Goal: Task Accomplishment & Management: Manage account settings

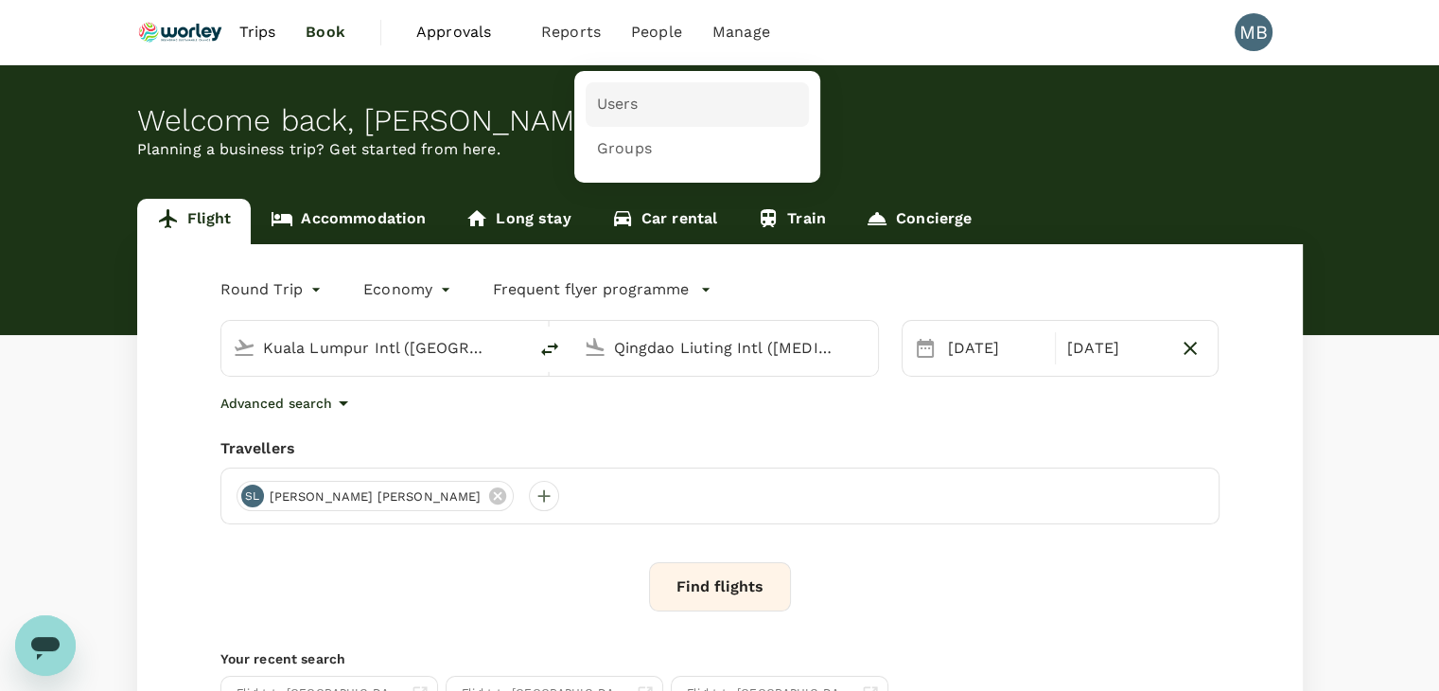
click at [634, 103] on span "Users" at bounding box center [618, 105] width 42 height 22
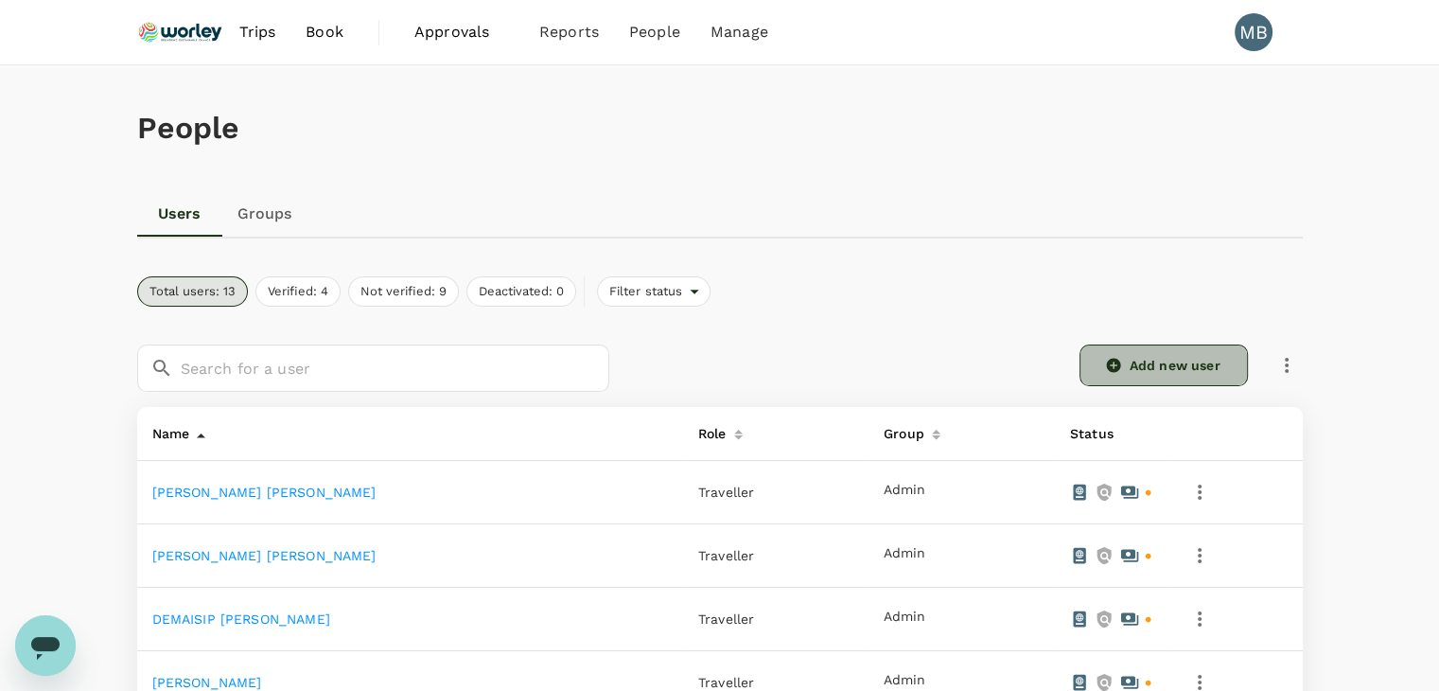
click at [1114, 359] on icon at bounding box center [1113, 366] width 14 height 14
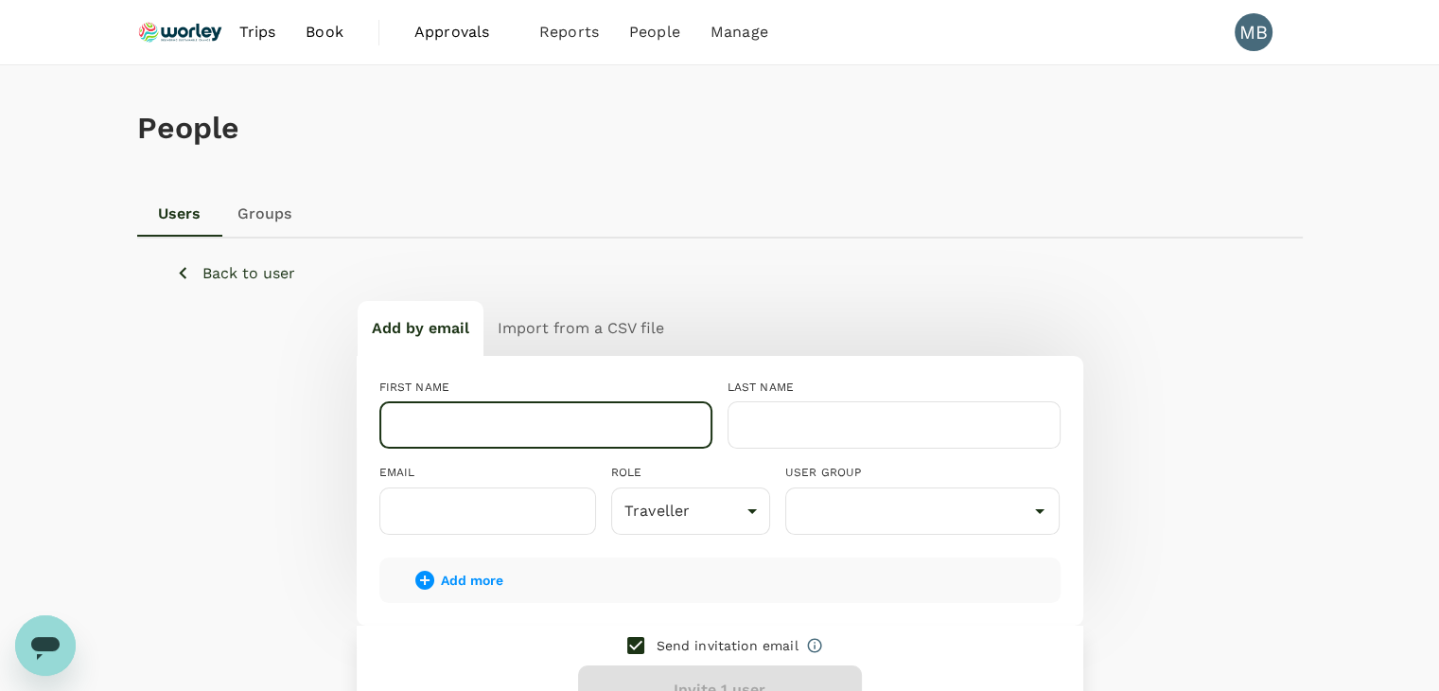
click at [659, 429] on input "text" at bounding box center [545, 424] width 333 height 47
type input "MAZLAN"
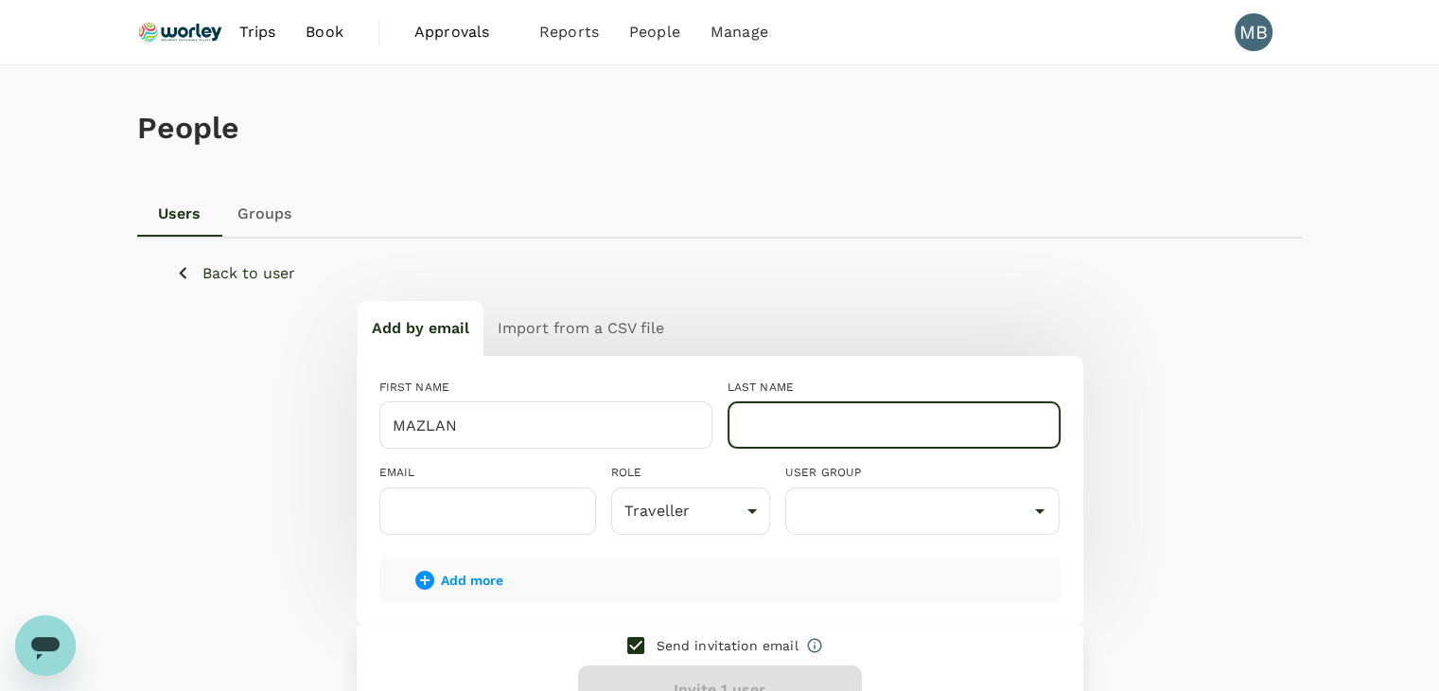
click at [821, 436] on input "text" at bounding box center [894, 424] width 333 height 47
type input "[PERSON_NAME]"
click at [515, 505] on input "text" at bounding box center [487, 510] width 217 height 47
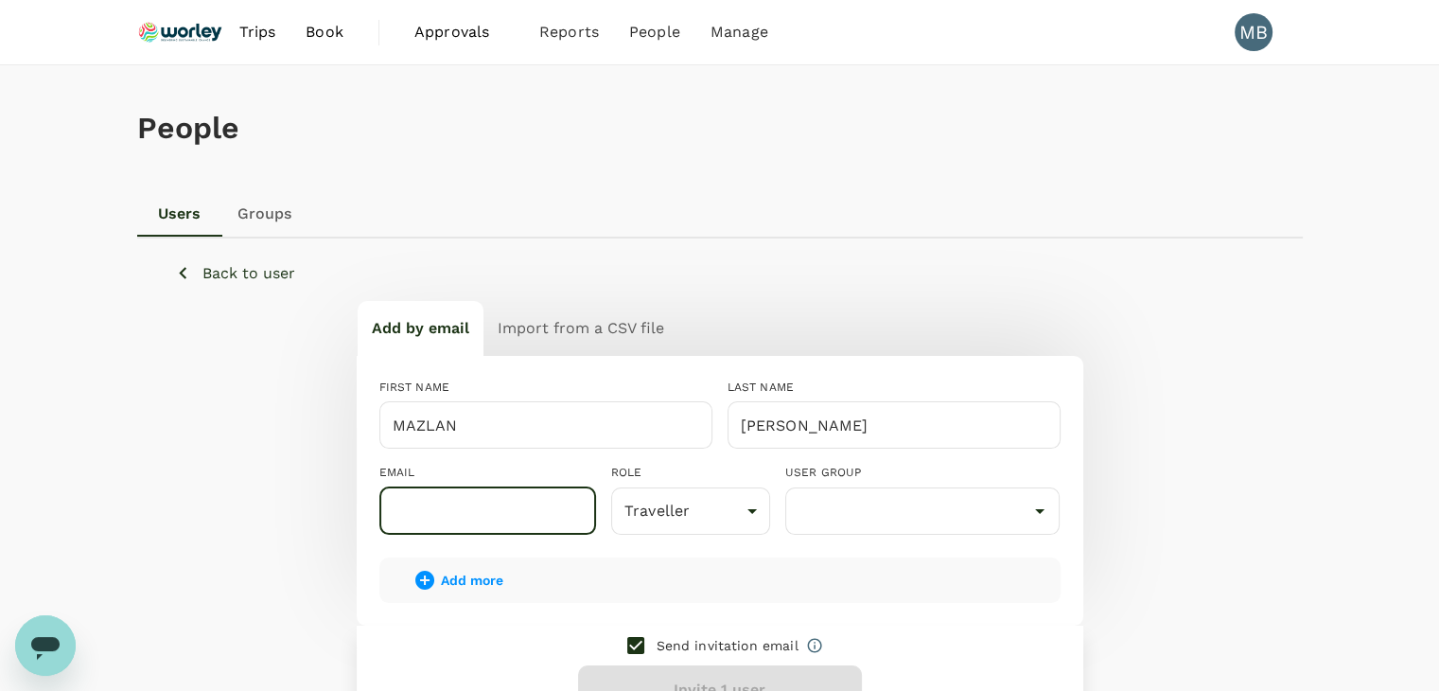
type input "d"
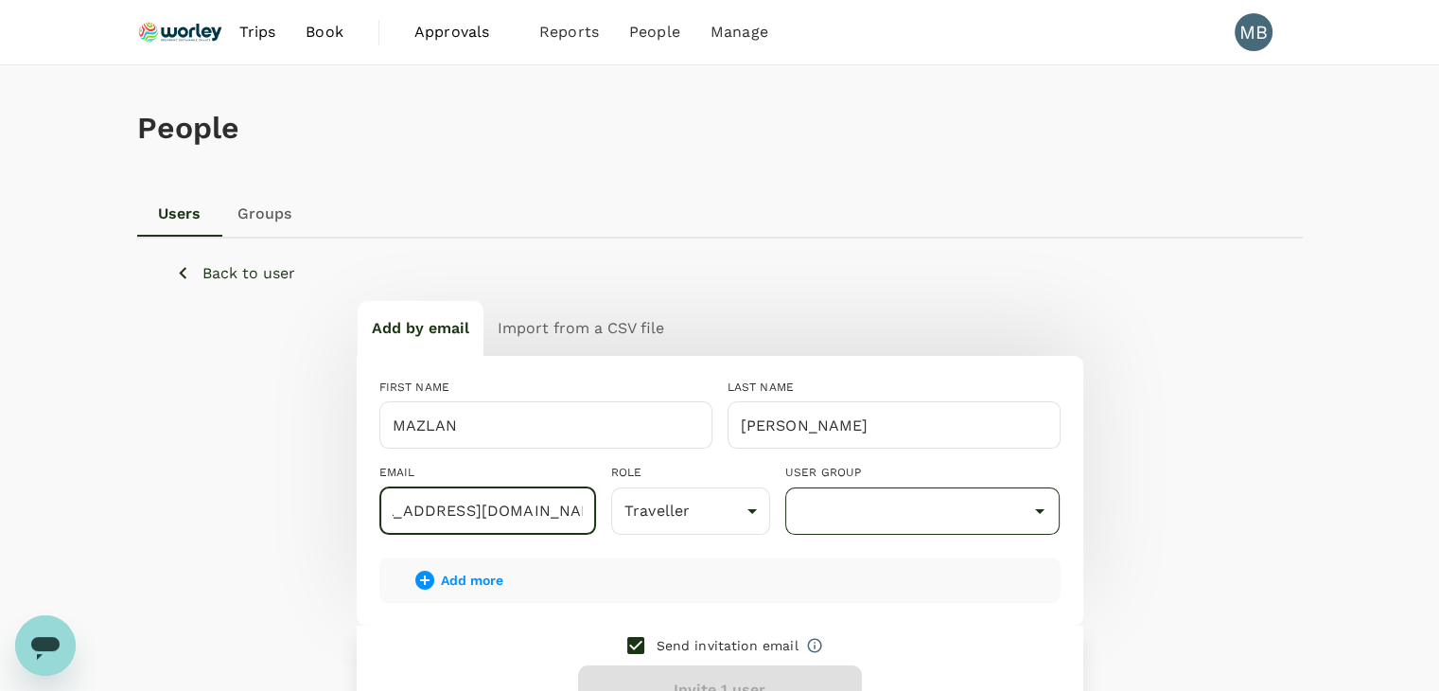
type input "[EMAIL_ADDRESS][DOMAIN_NAME]"
click at [813, 514] on input "text" at bounding box center [923, 511] width 266 height 36
type input "Admin"
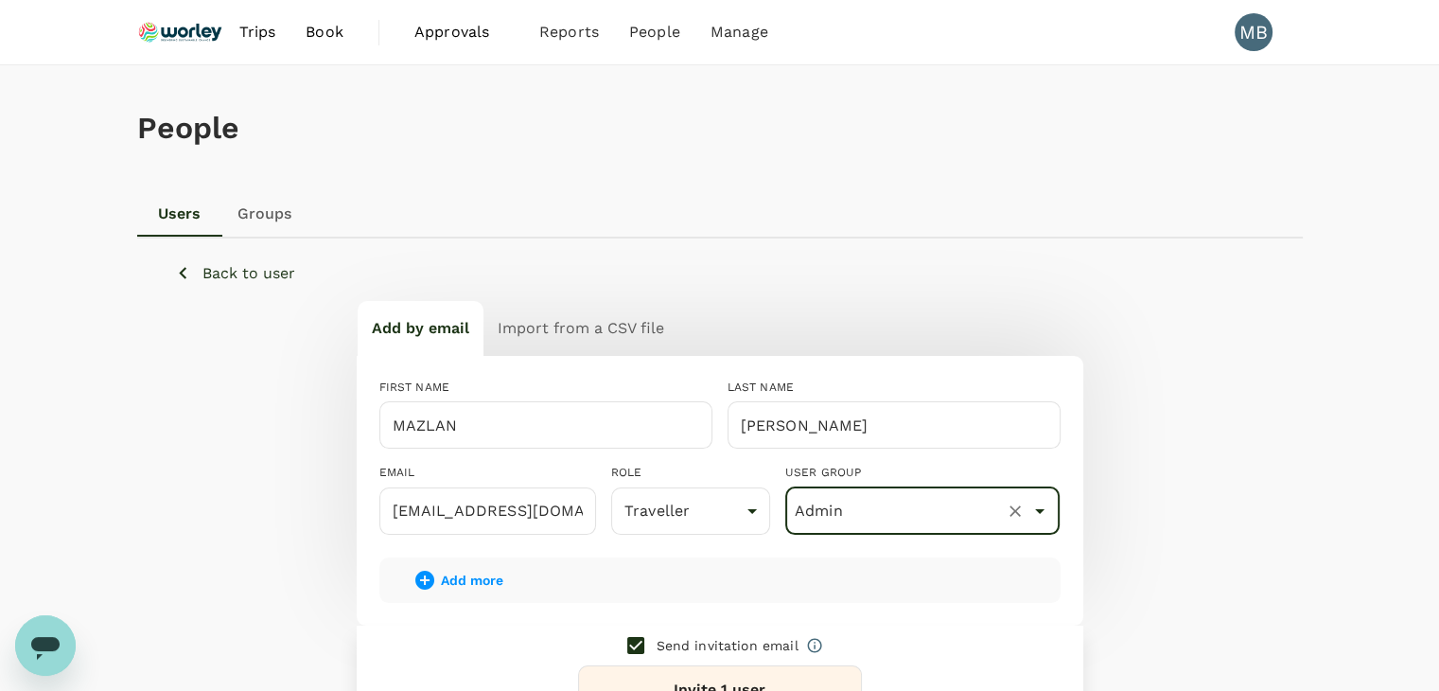
click at [640, 641] on input "checkbox" at bounding box center [636, 645] width 40 height 40
checkbox input "false"
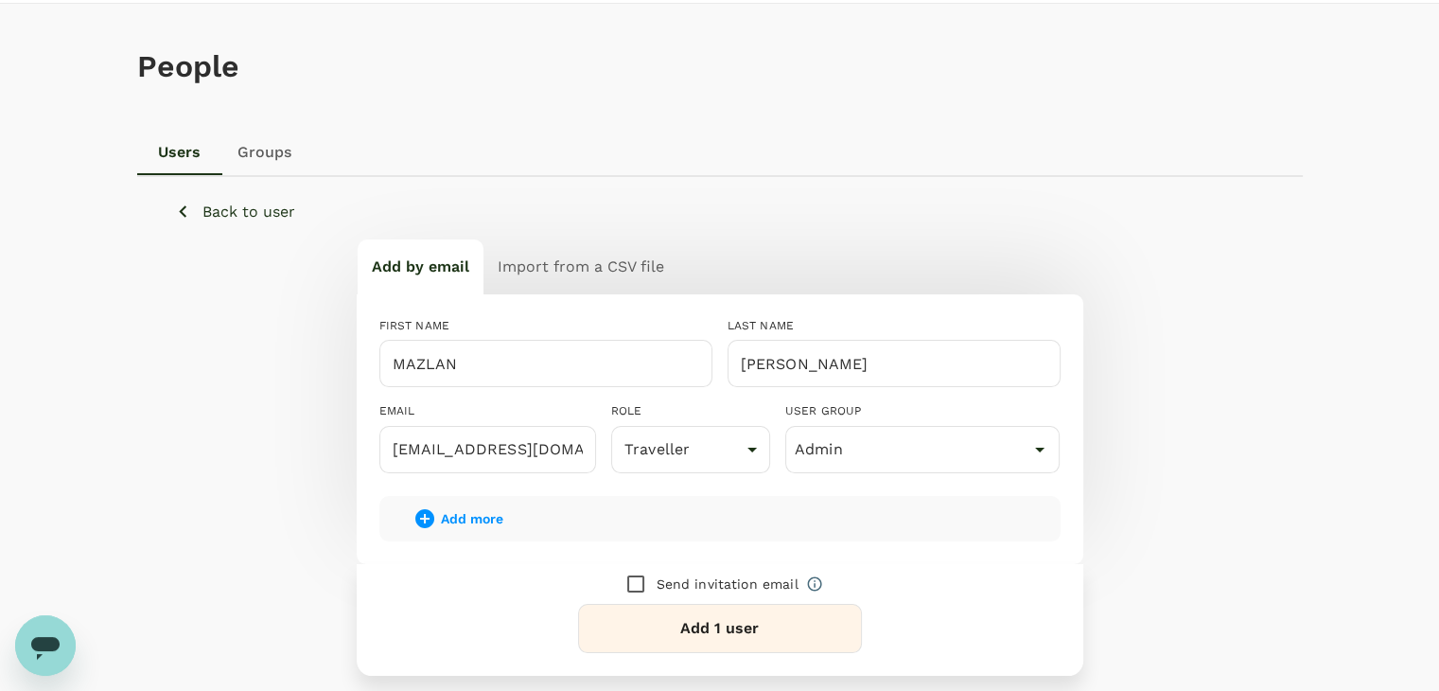
scroll to position [95, 0]
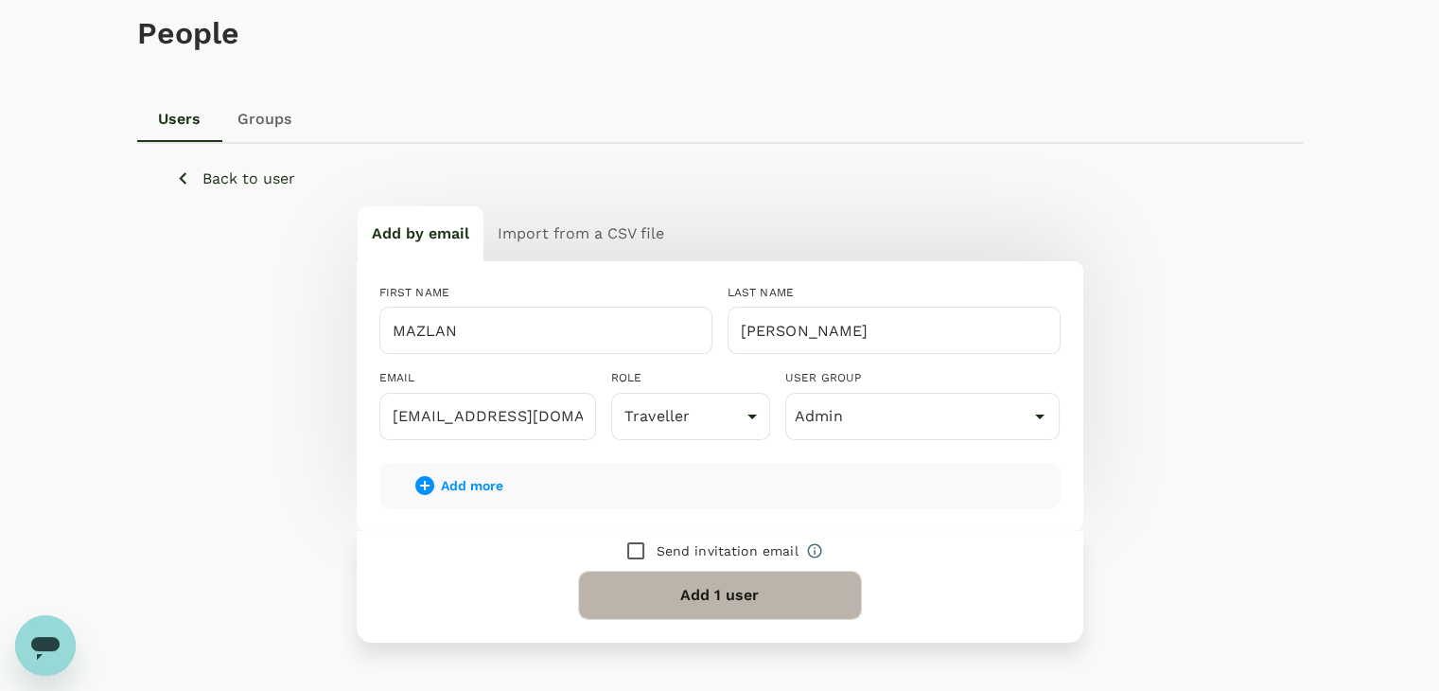
click at [668, 605] on button "Add 1 user" at bounding box center [720, 594] width 284 height 49
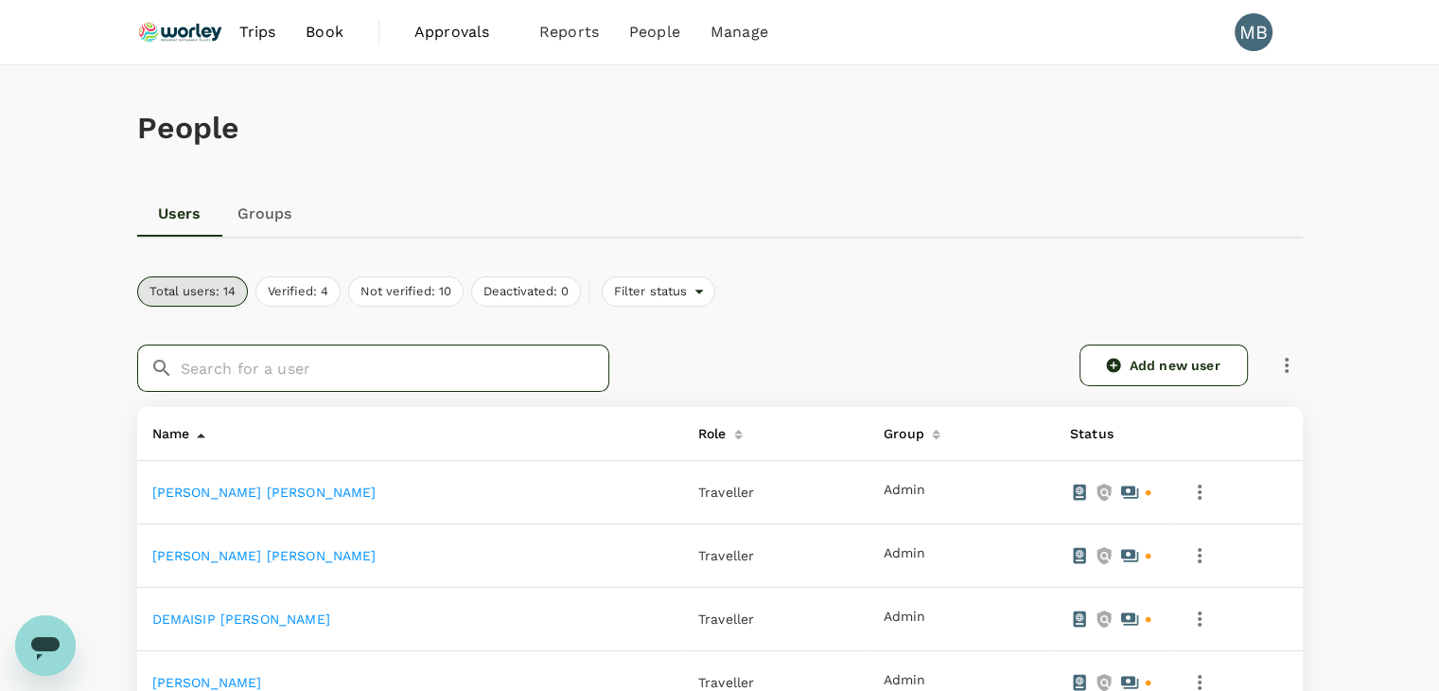
click at [515, 372] on input "text" at bounding box center [395, 367] width 429 height 47
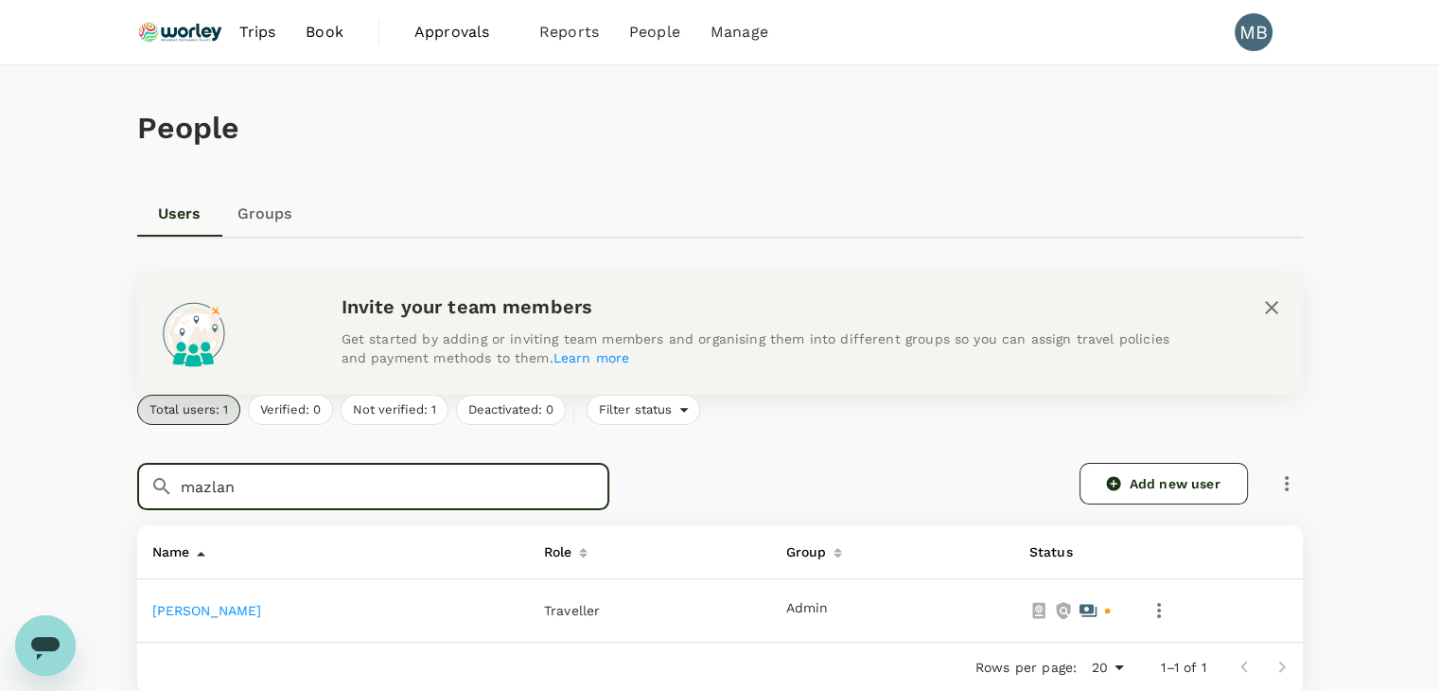
type input "mazlan"
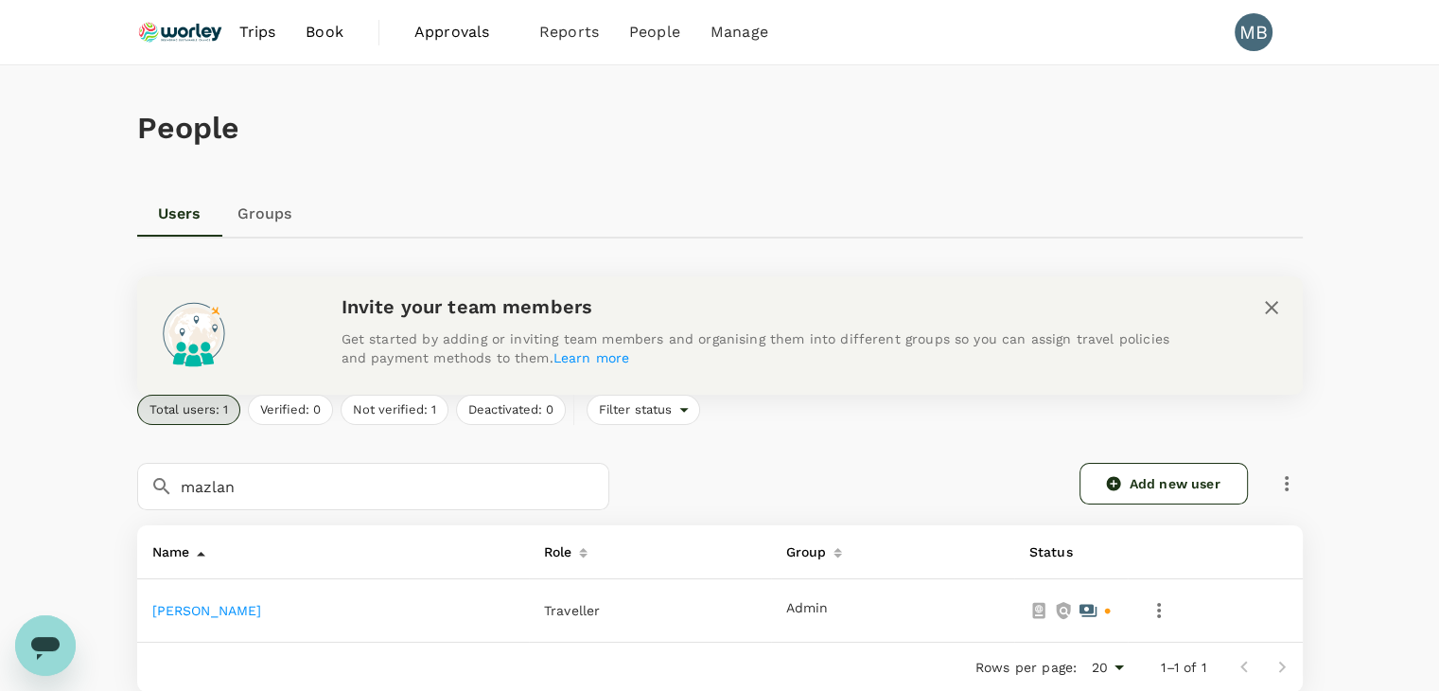
click at [256, 604] on link "[PERSON_NAME]" at bounding box center [207, 610] width 110 height 15
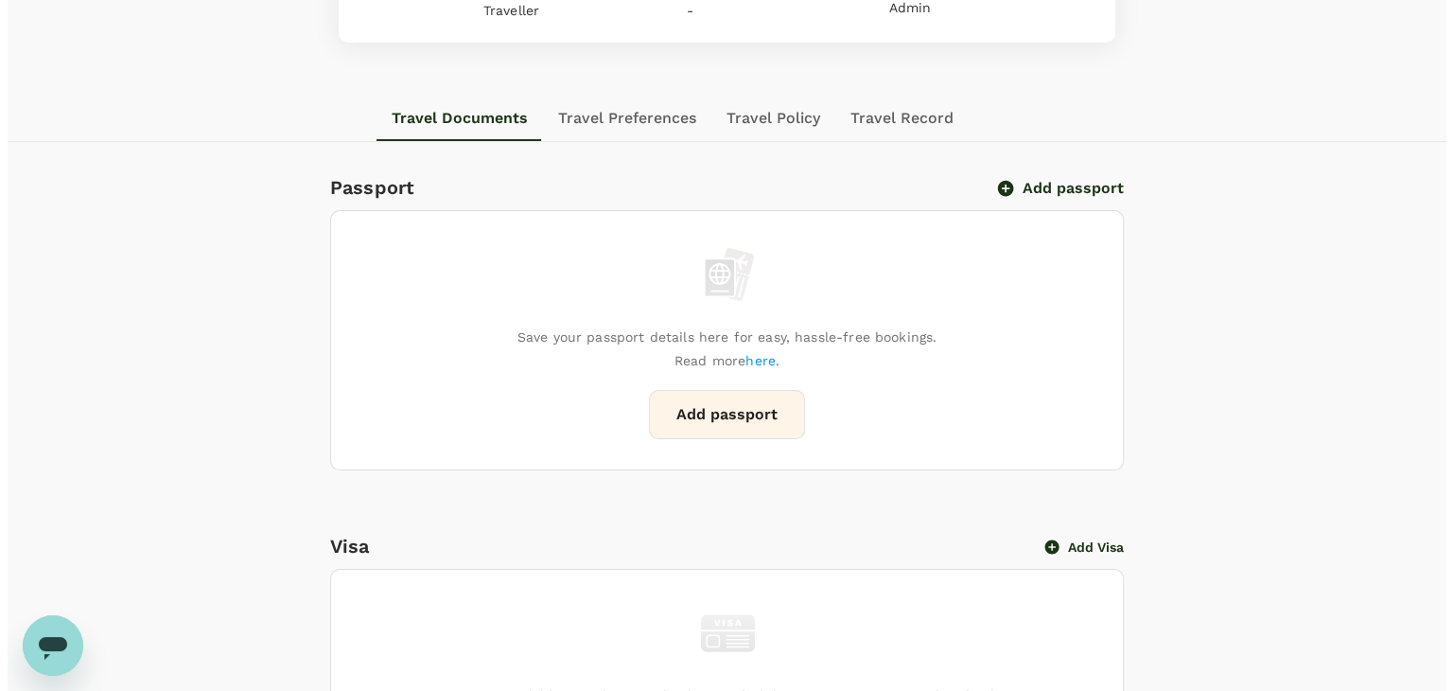
scroll to position [189, 0]
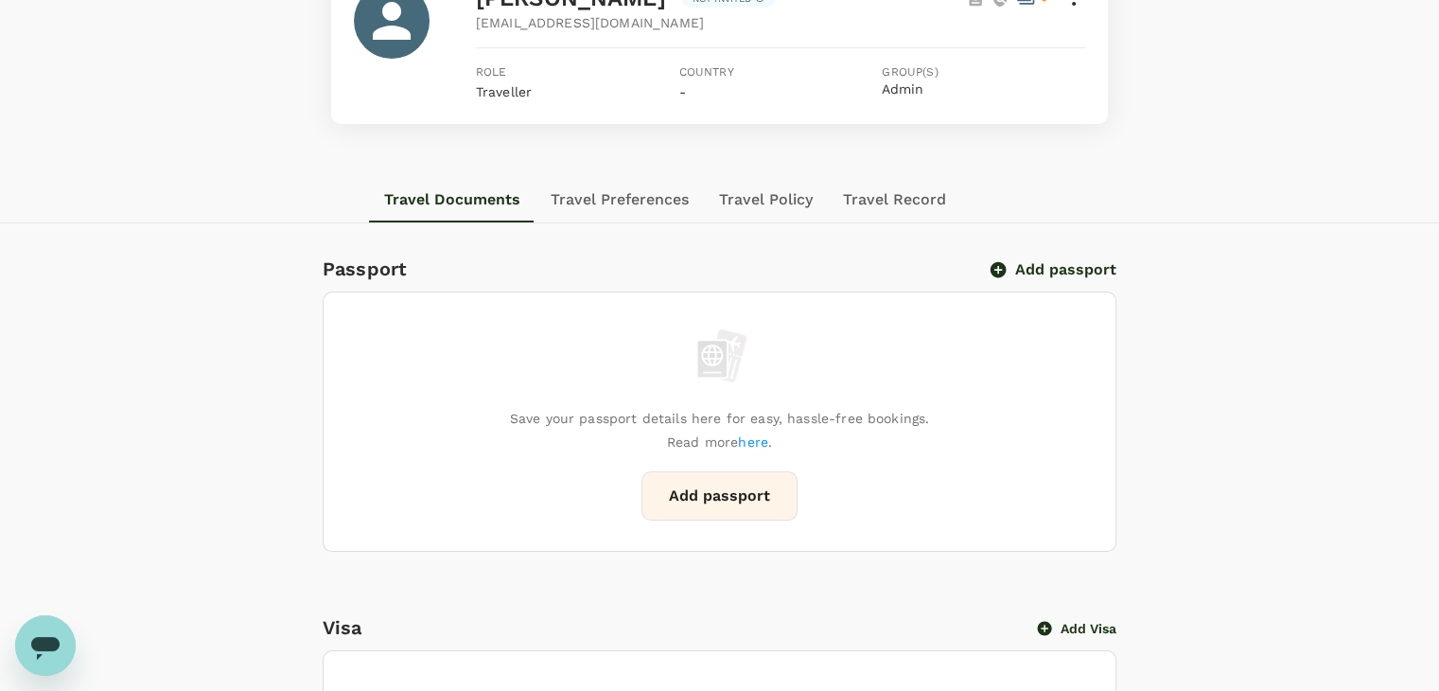
click at [1074, 260] on button "Add passport" at bounding box center [1054, 269] width 124 height 19
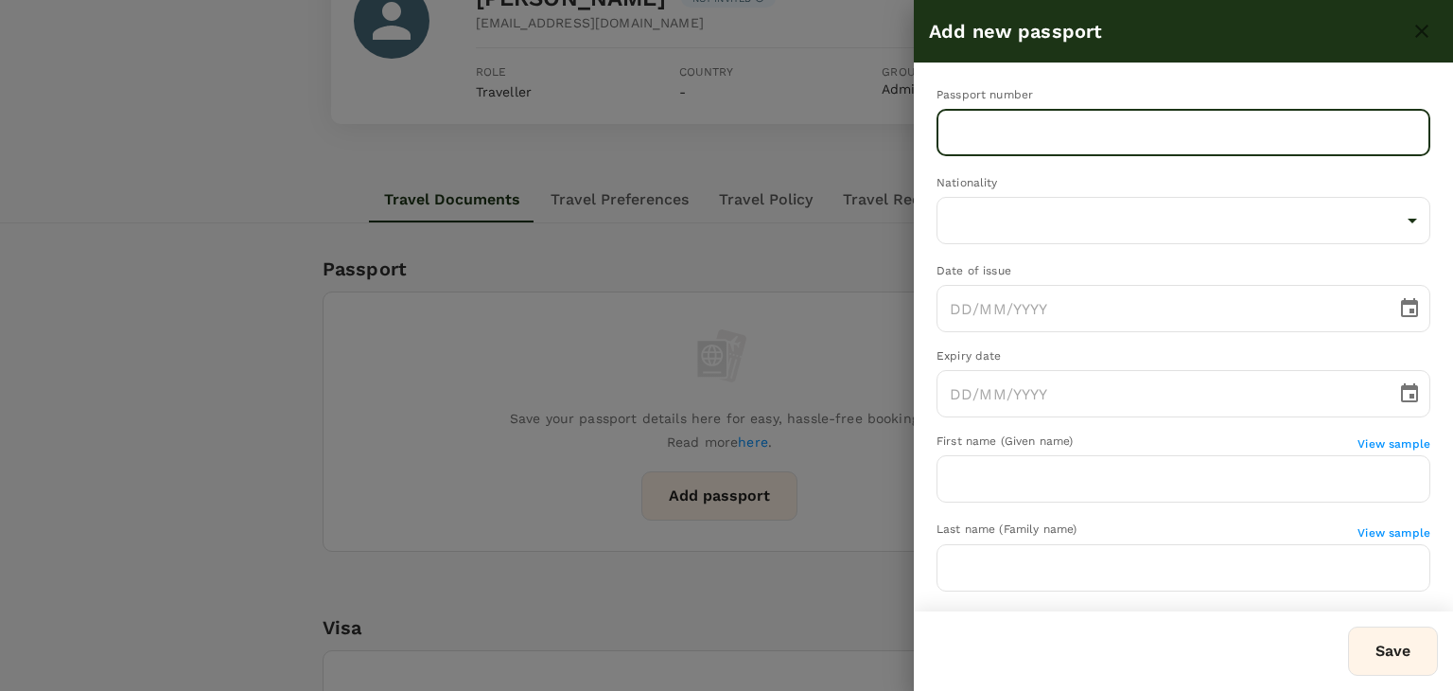
click at [1008, 142] on input "text" at bounding box center [1184, 132] width 494 height 47
type input "A57587395"
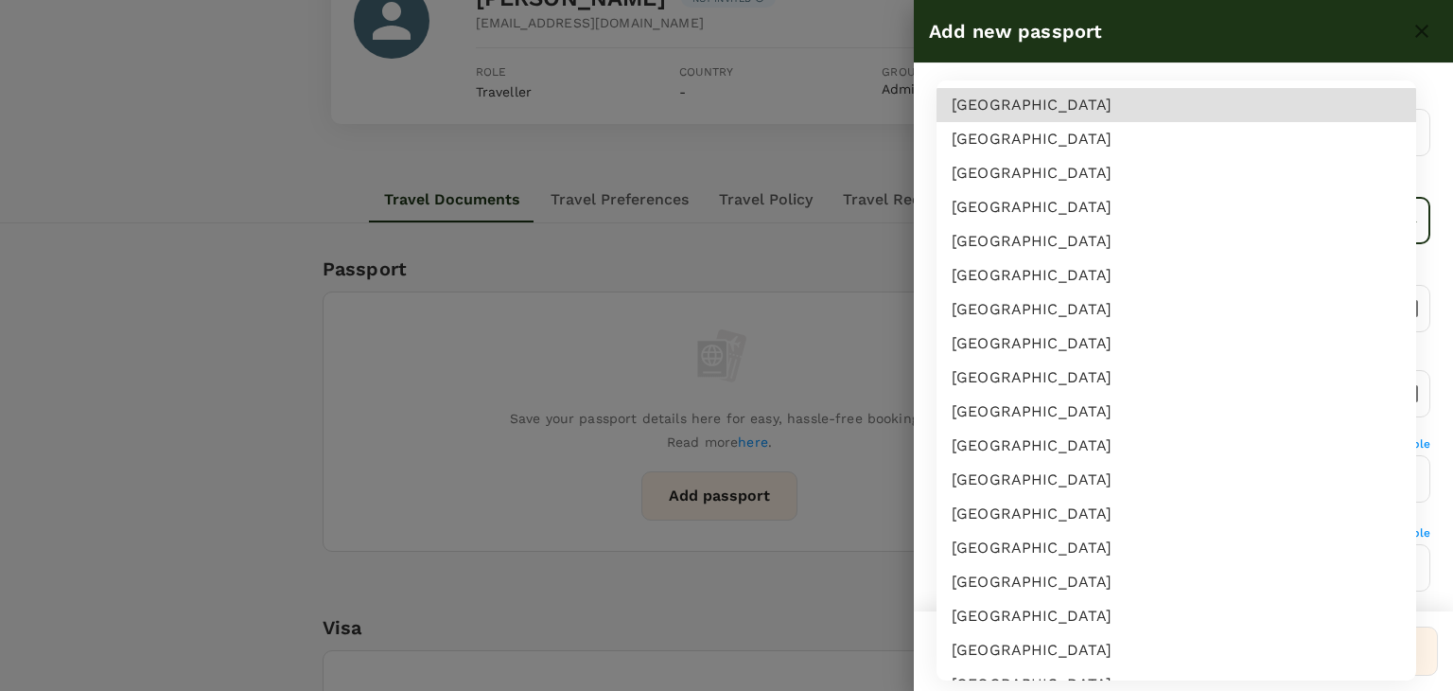
click at [1184, 220] on body "Trips Book Approvals 0 Reports People Manage MB Back to users Last edit was on …" at bounding box center [726, 648] width 1453 height 1675
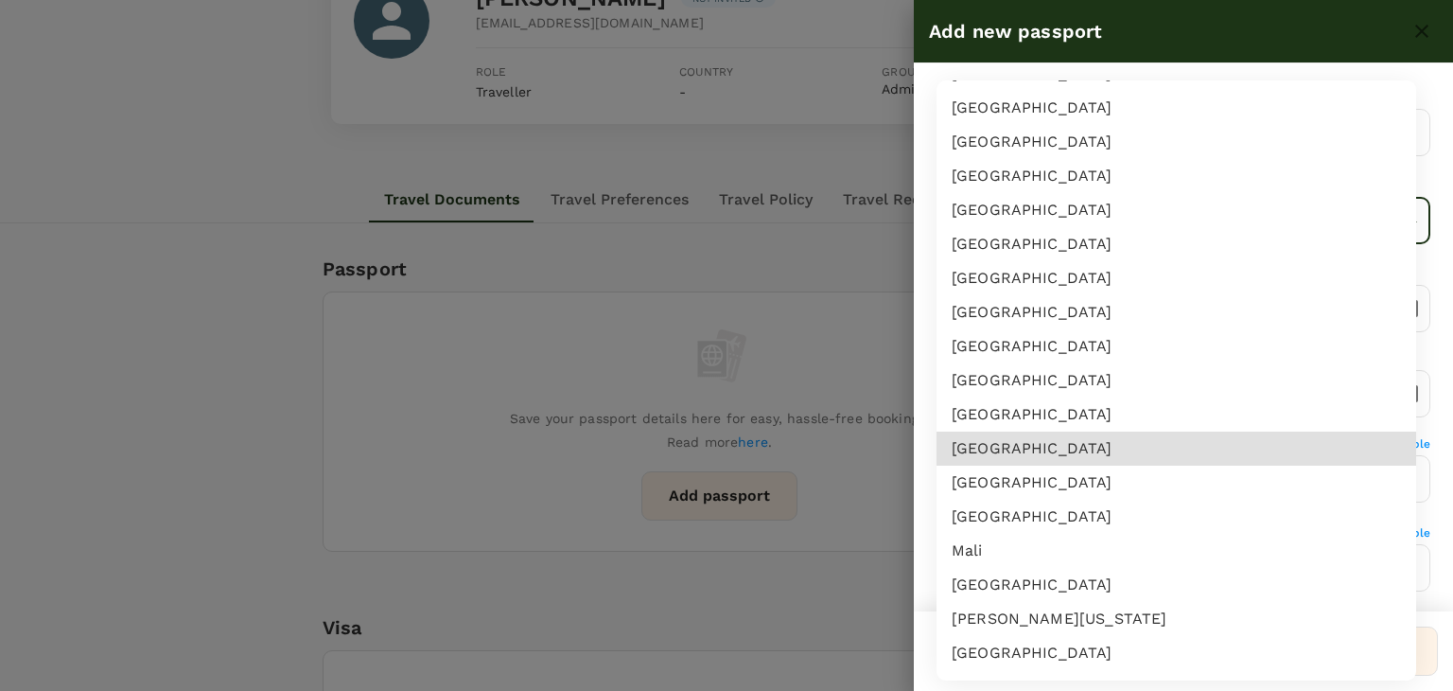
click at [1039, 485] on li "Malaysia" at bounding box center [1177, 482] width 480 height 34
type input "MY"
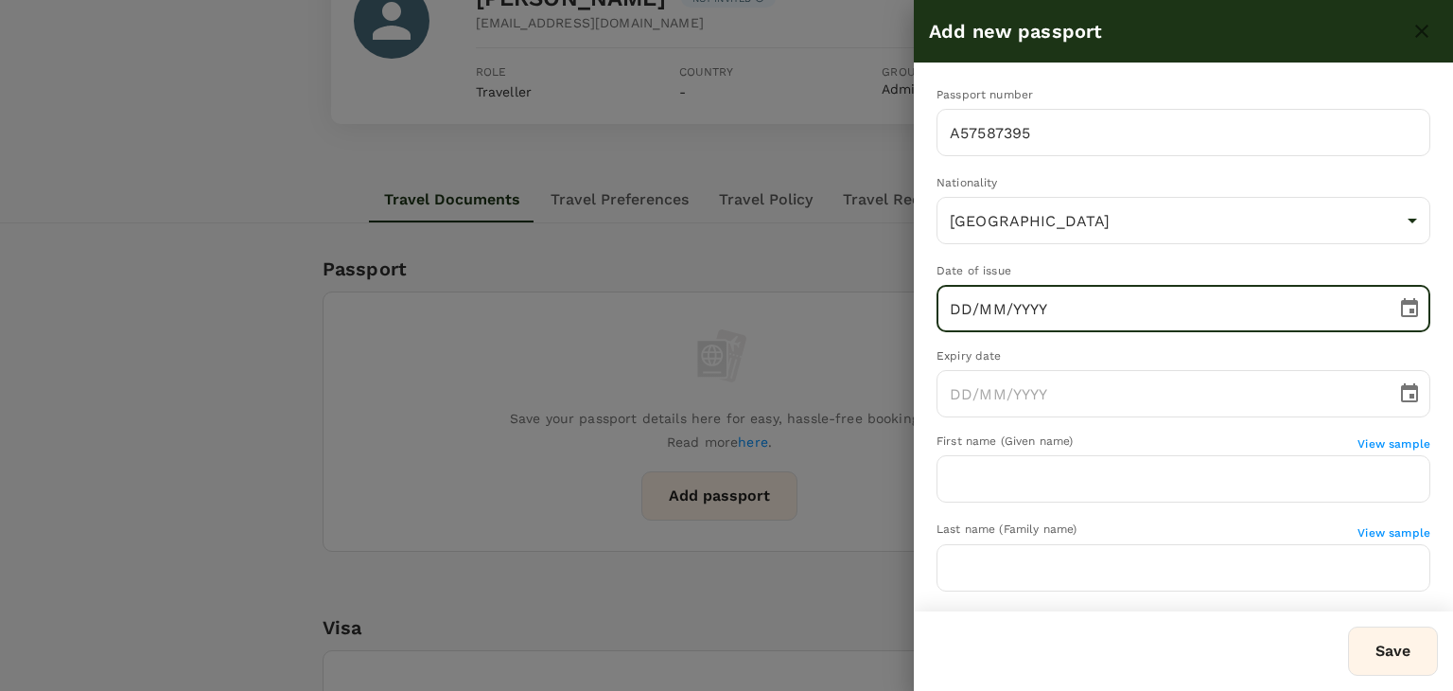
click at [950, 309] on input "DD/MM/YYYY" at bounding box center [1160, 308] width 447 height 47
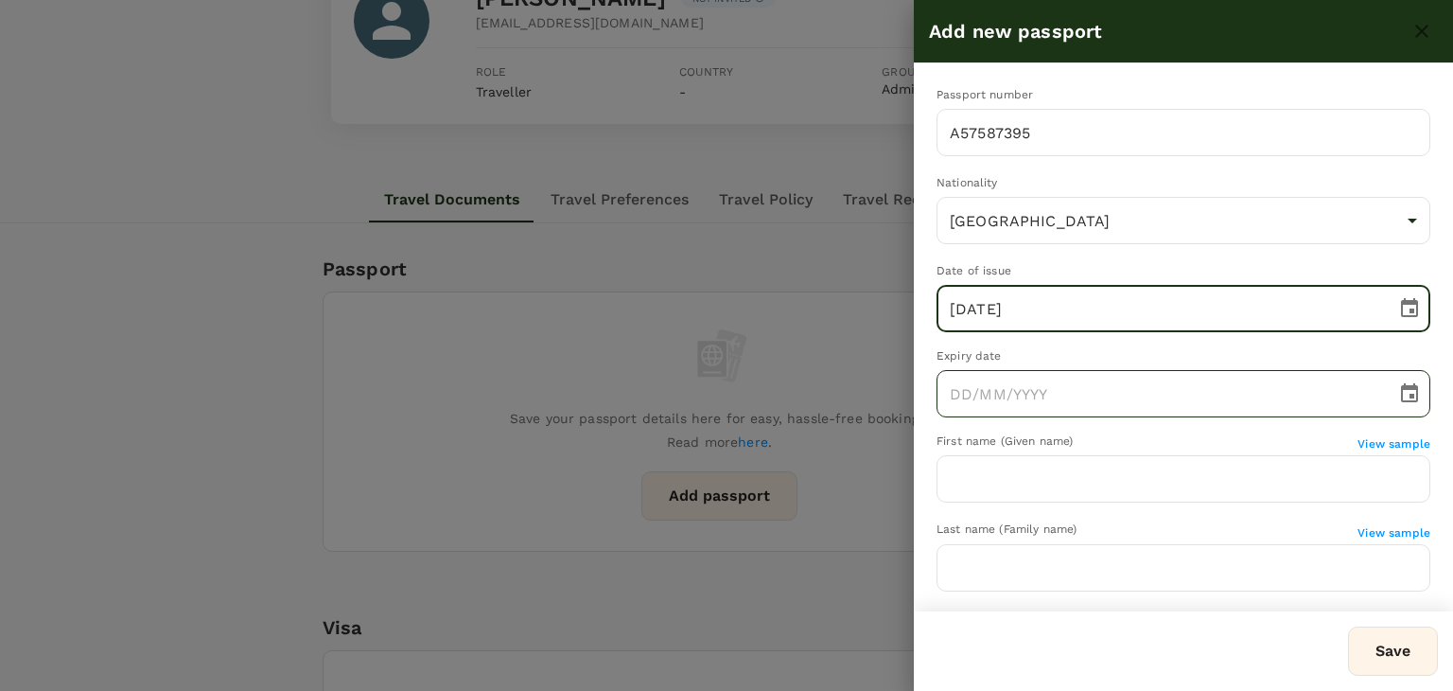
type input "21/11/2022"
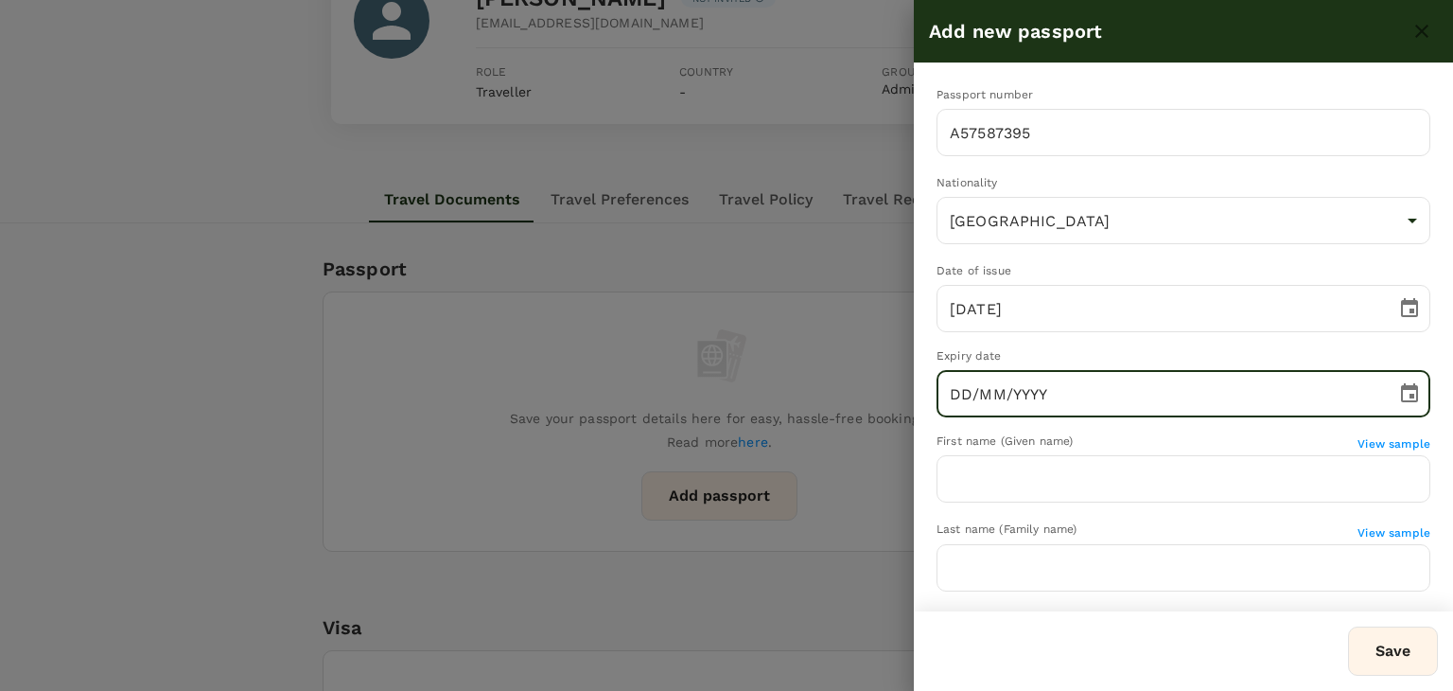
click at [958, 395] on input "DD/MM/YYYY" at bounding box center [1160, 393] width 447 height 47
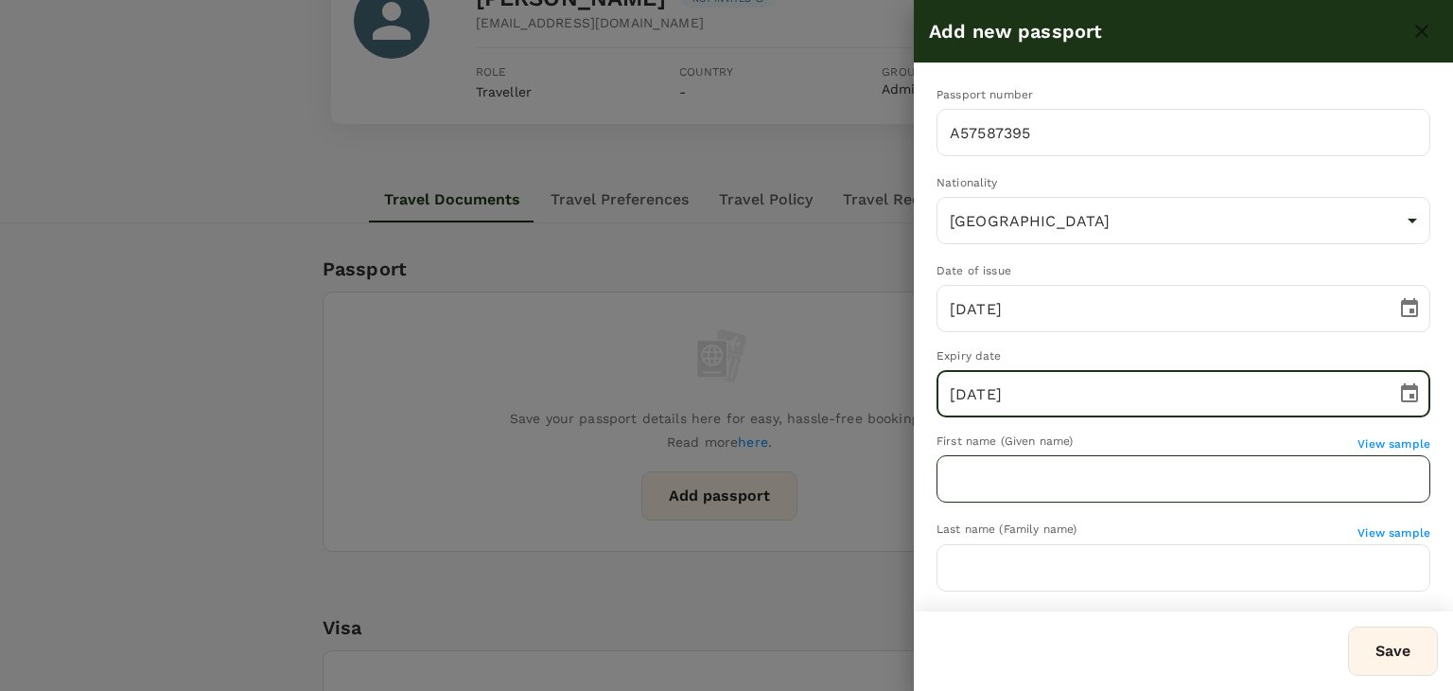
type input "21/05/2028"
click at [974, 480] on input "text" at bounding box center [1184, 478] width 494 height 47
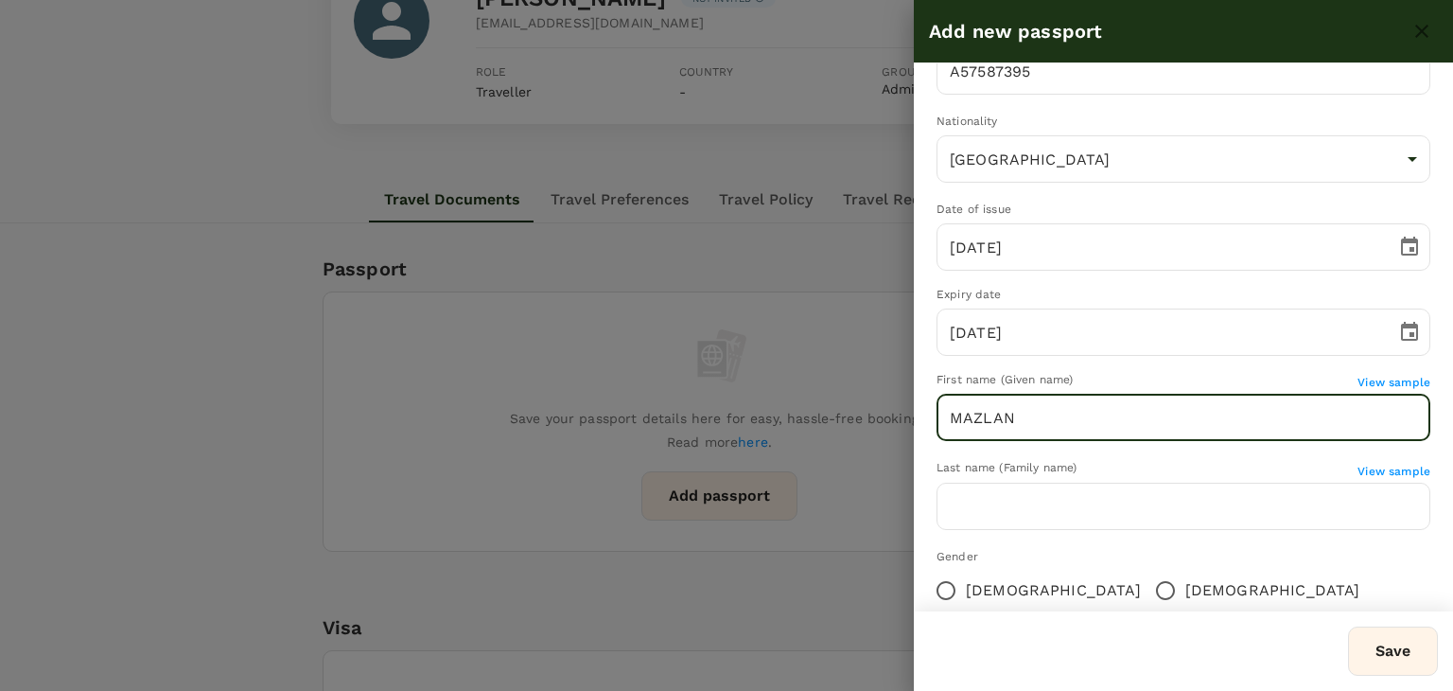
scroll to position [95, 0]
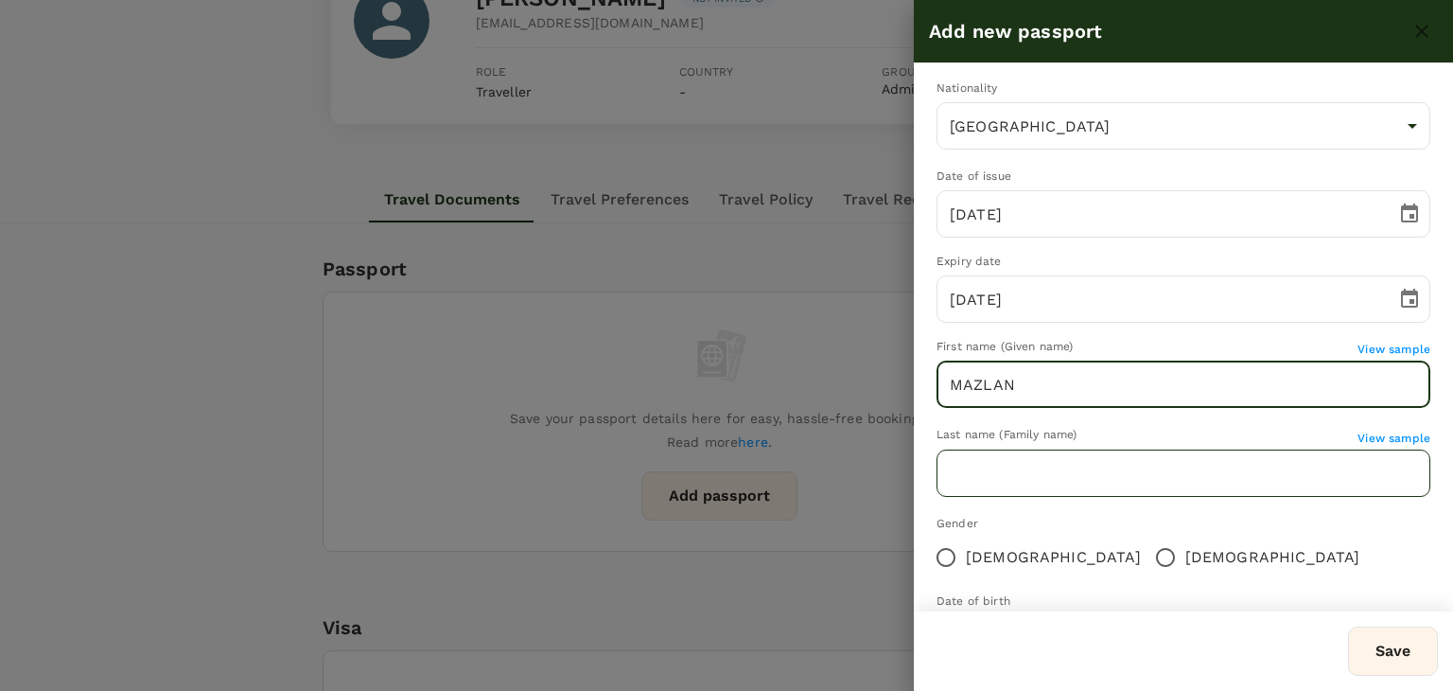
type input "MAZLAN"
click at [957, 486] on input "text" at bounding box center [1184, 472] width 494 height 47
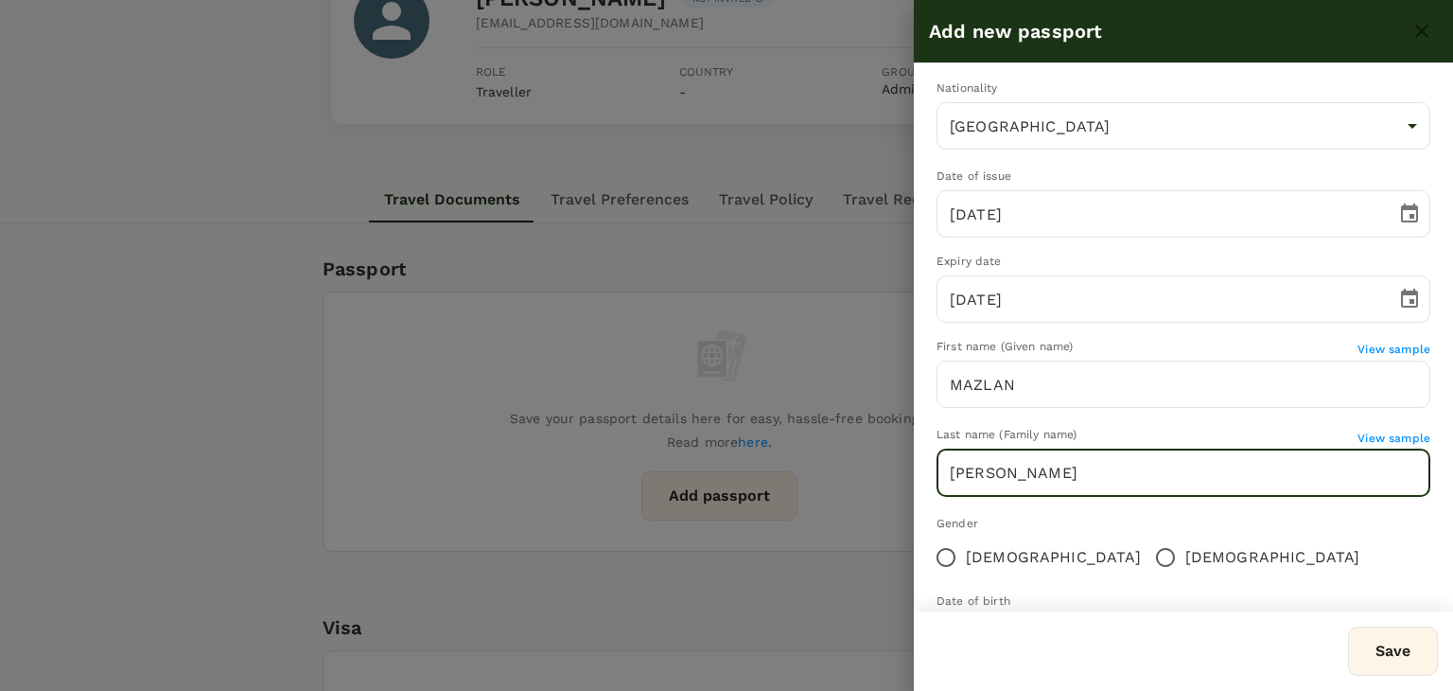
type input "[PERSON_NAME]"
click at [1146, 557] on input "Male" at bounding box center [1166, 557] width 40 height 40
radio input "true"
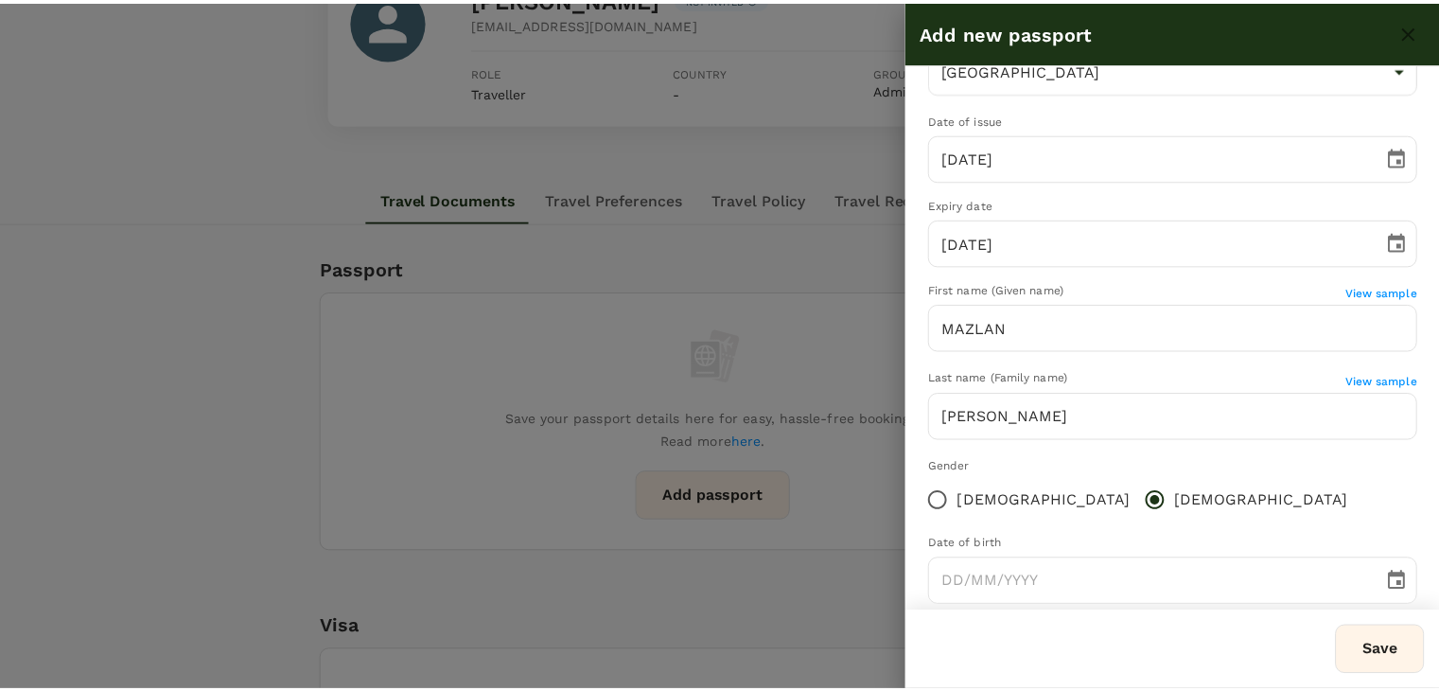
scroll to position [183, 0]
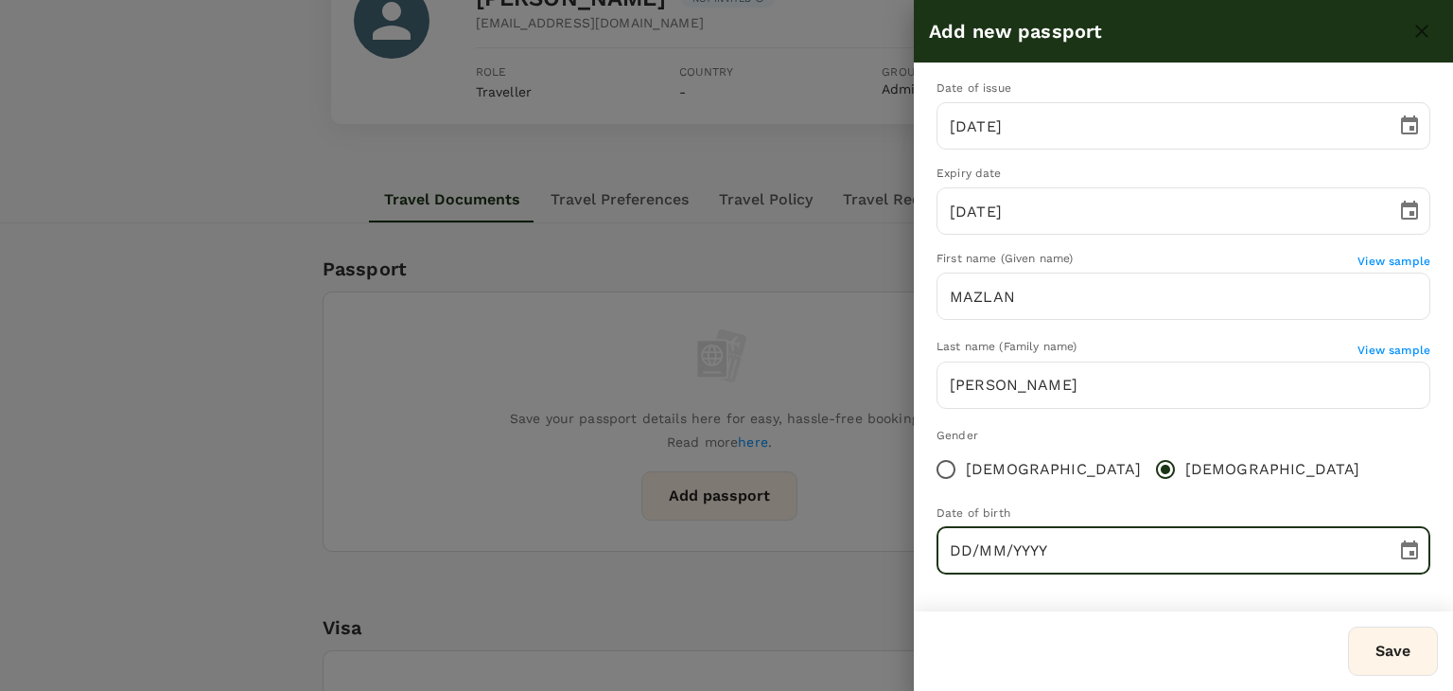
click at [957, 553] on input "DD/MM/YYYY" at bounding box center [1160, 550] width 447 height 47
type input "16/05/1974"
click at [1393, 669] on button "Save" at bounding box center [1393, 650] width 90 height 49
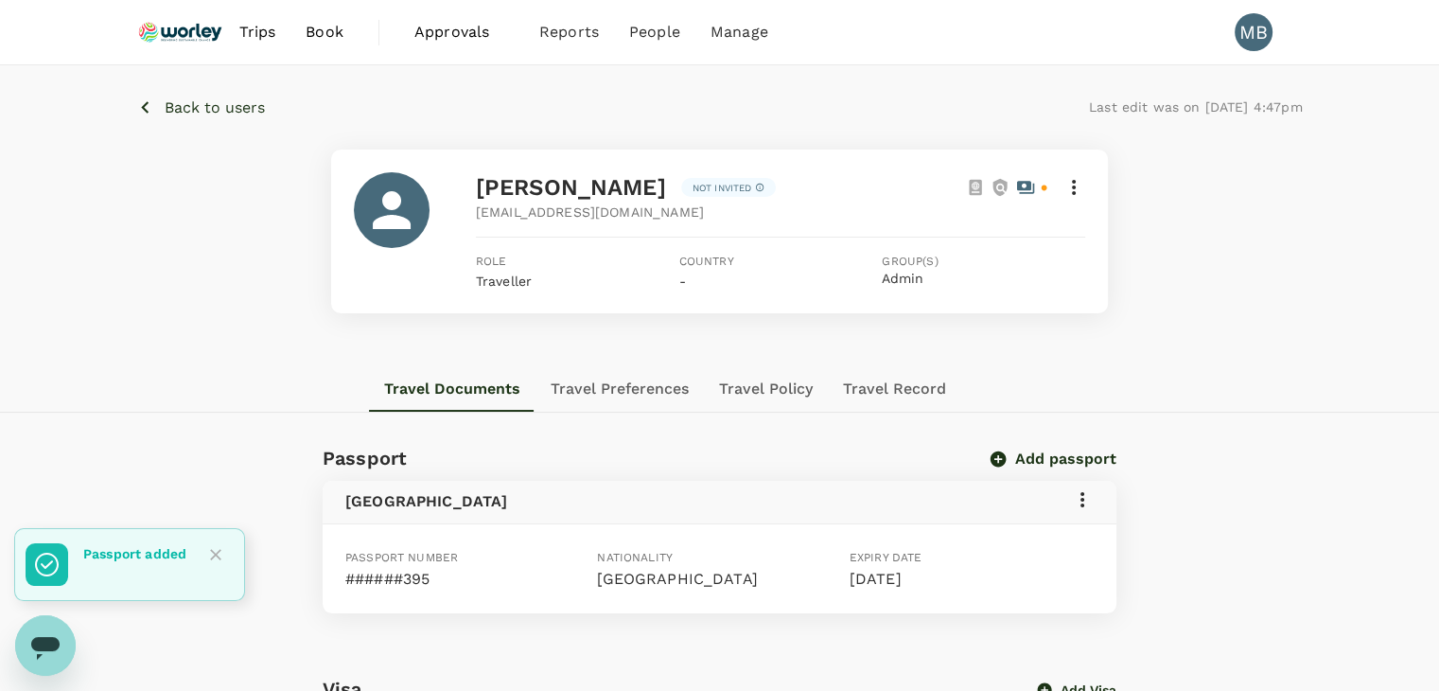
scroll to position [95, 0]
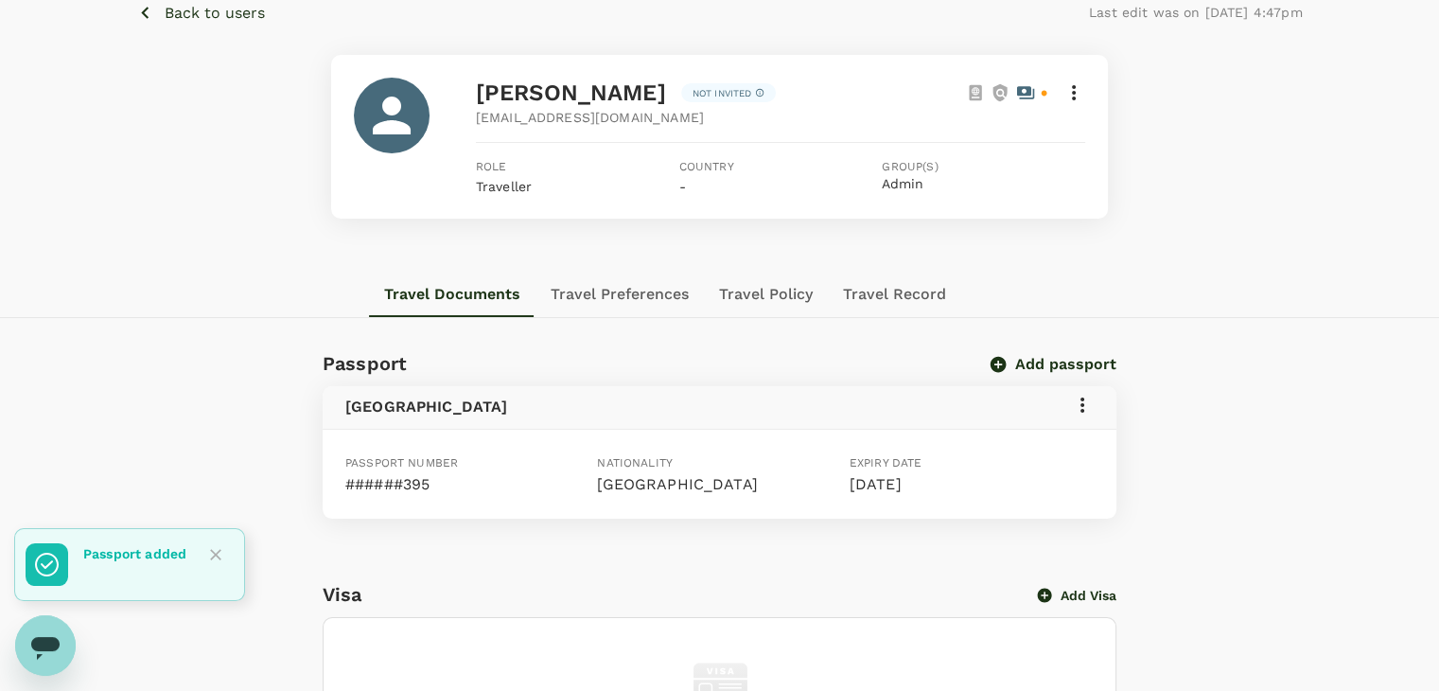
click at [1078, 406] on icon at bounding box center [1082, 405] width 23 height 23
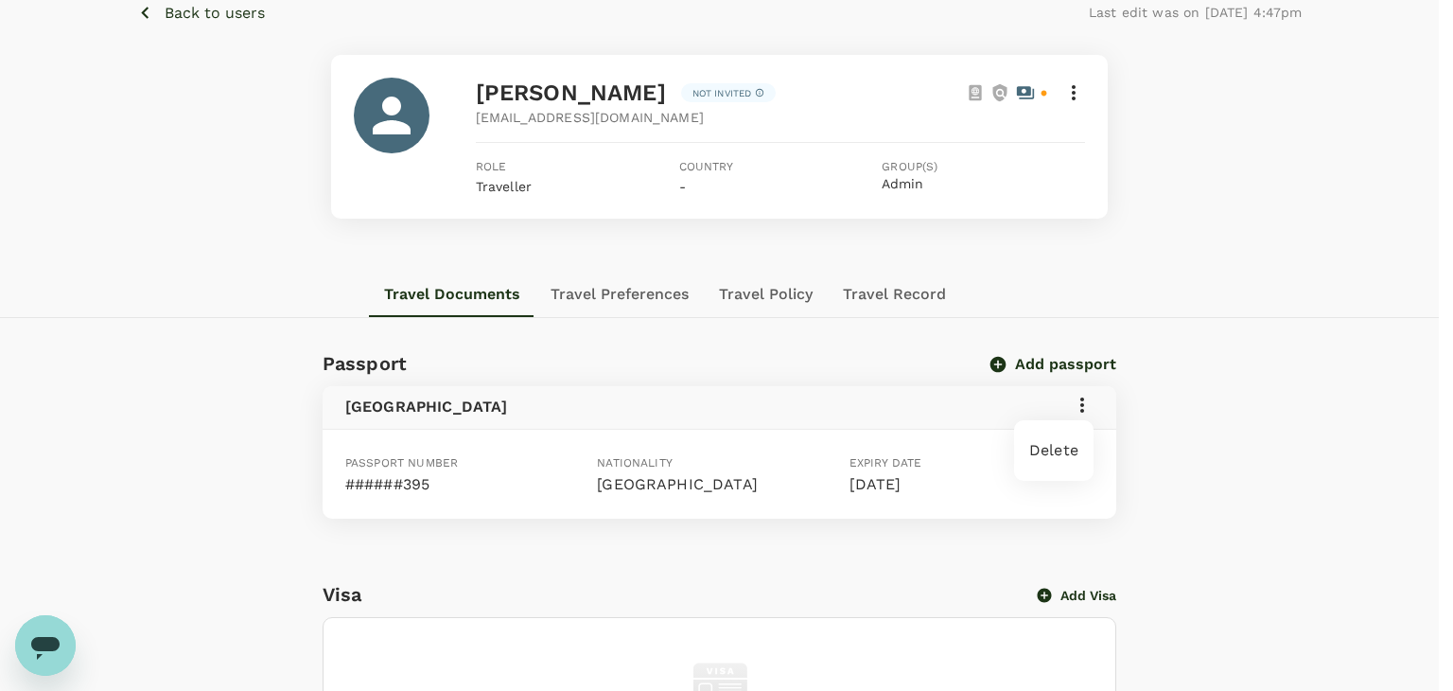
click at [388, 486] on div at bounding box center [726, 345] width 1453 height 691
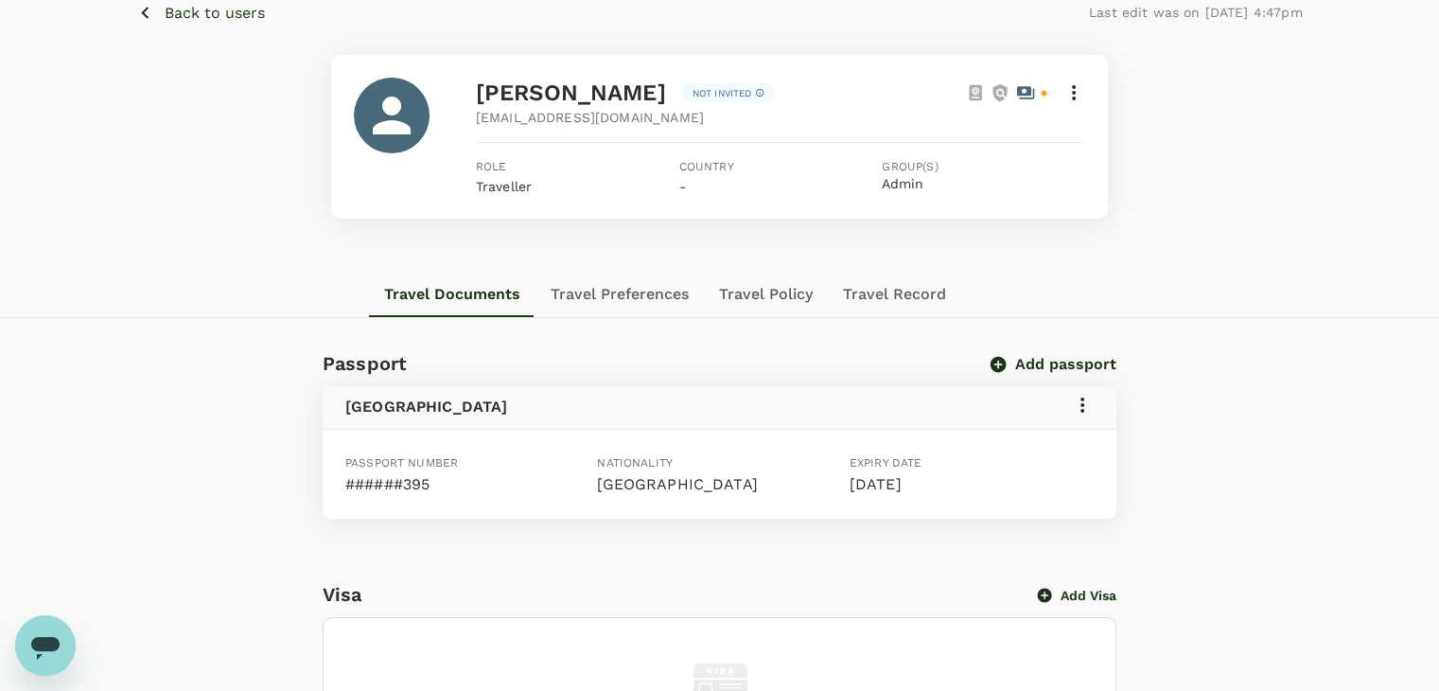
click at [1075, 90] on icon at bounding box center [1073, 92] width 23 height 23
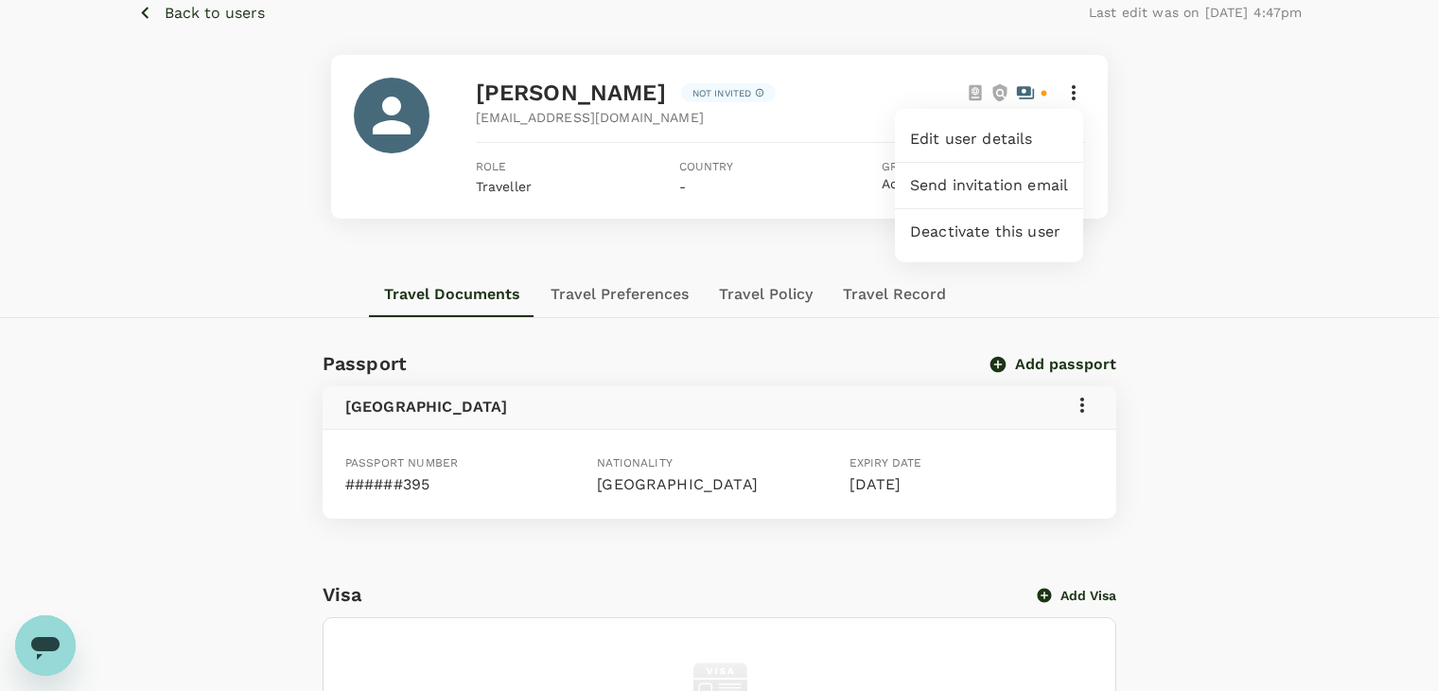
click at [1075, 90] on div at bounding box center [726, 345] width 1453 height 691
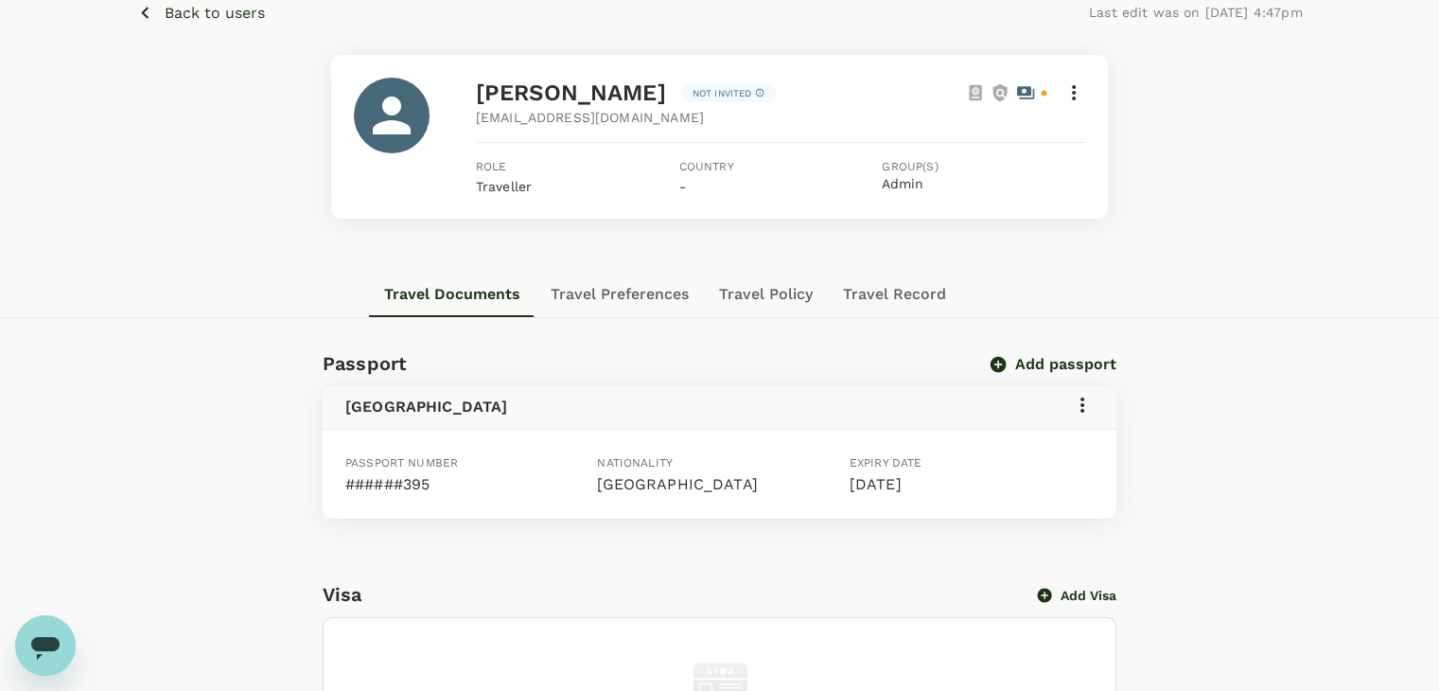
click at [1079, 402] on icon at bounding box center [1082, 405] width 23 height 23
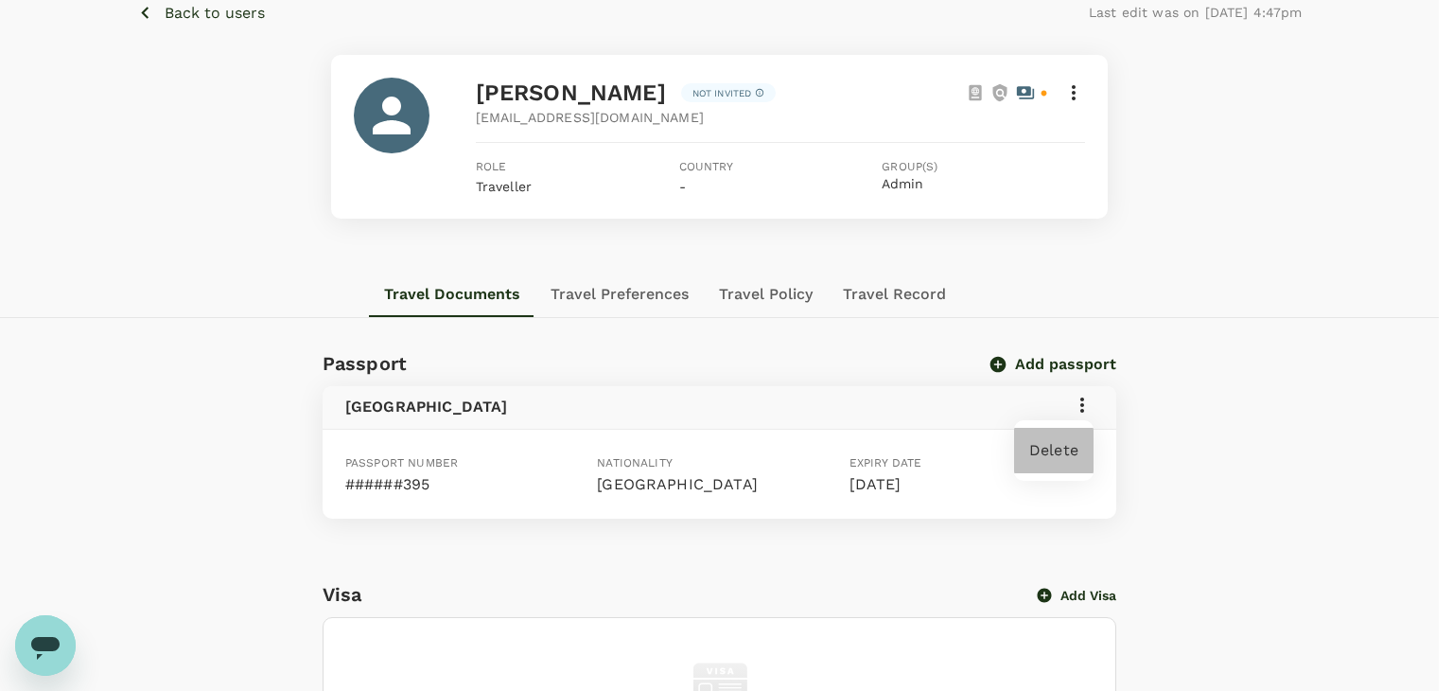
click at [1052, 456] on span "Delete" at bounding box center [1053, 450] width 49 height 23
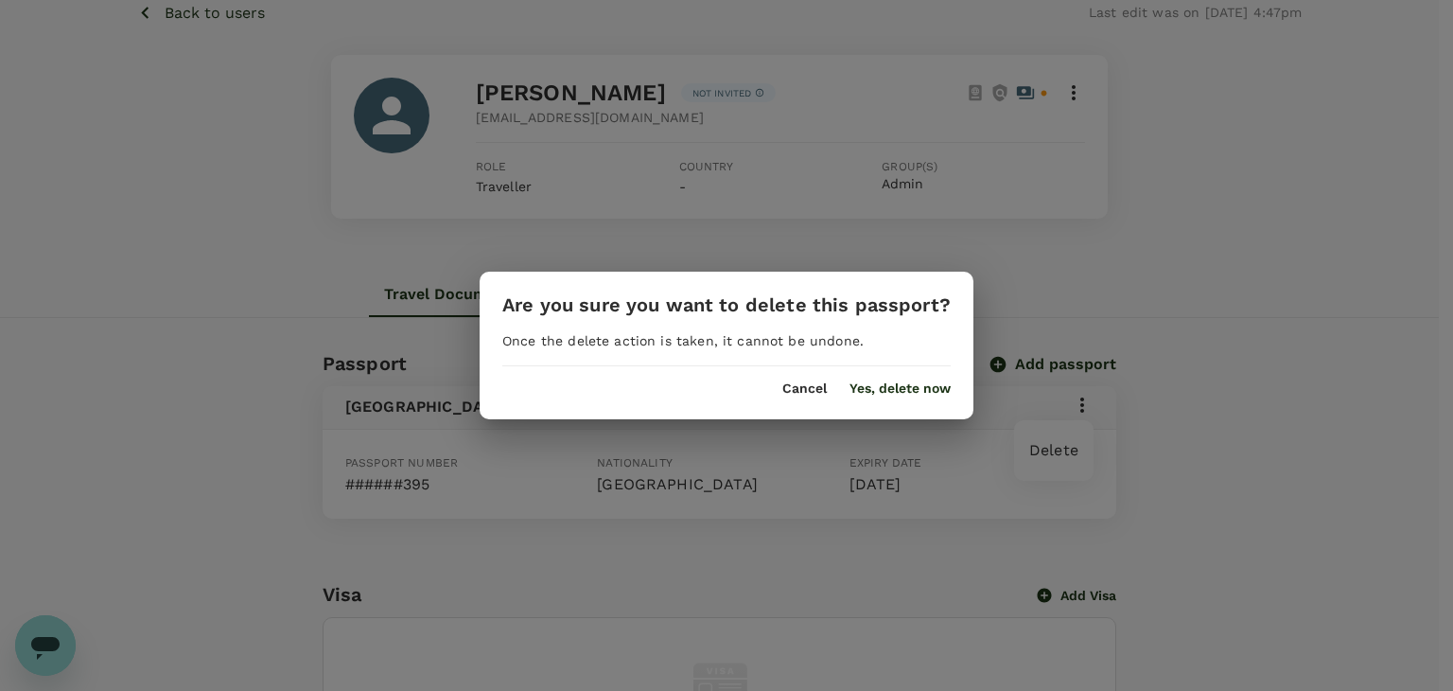
click at [888, 383] on button "Yes, delete now" at bounding box center [900, 388] width 101 height 15
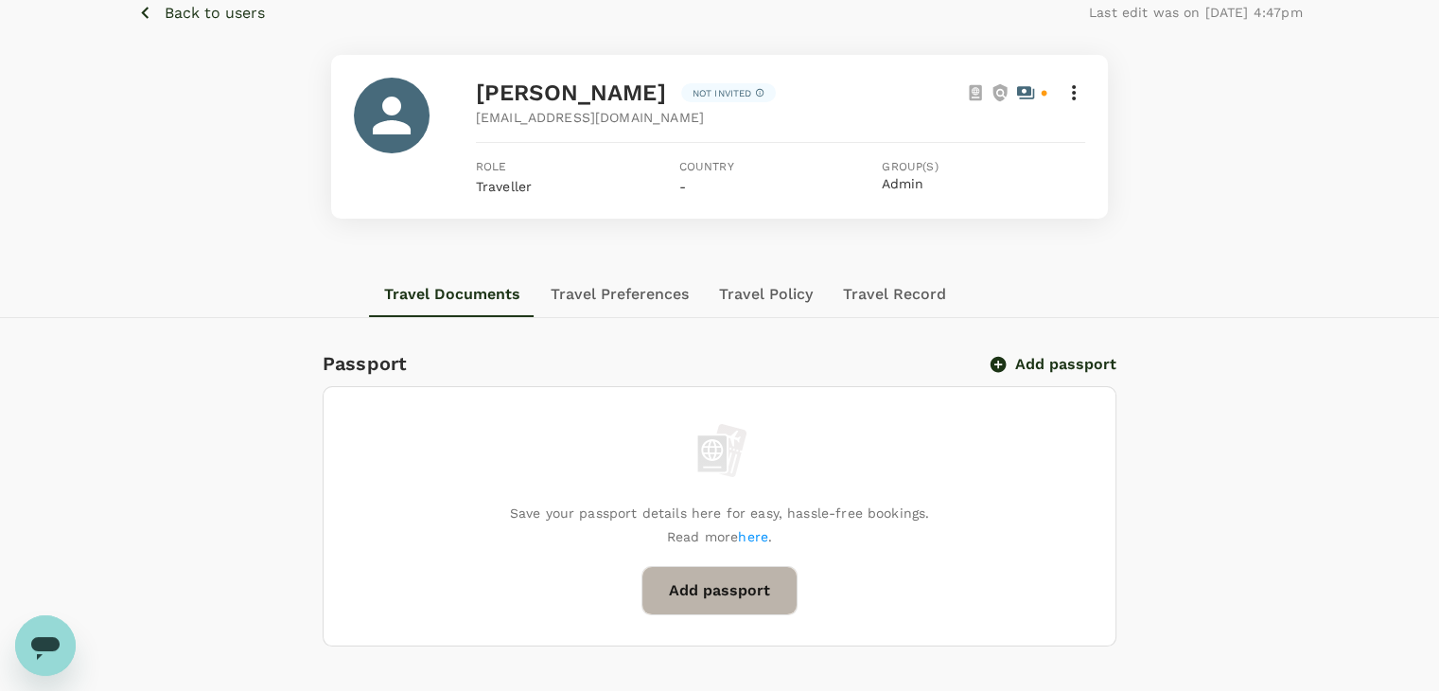
click at [780, 580] on button "Add passport" at bounding box center [719, 590] width 156 height 49
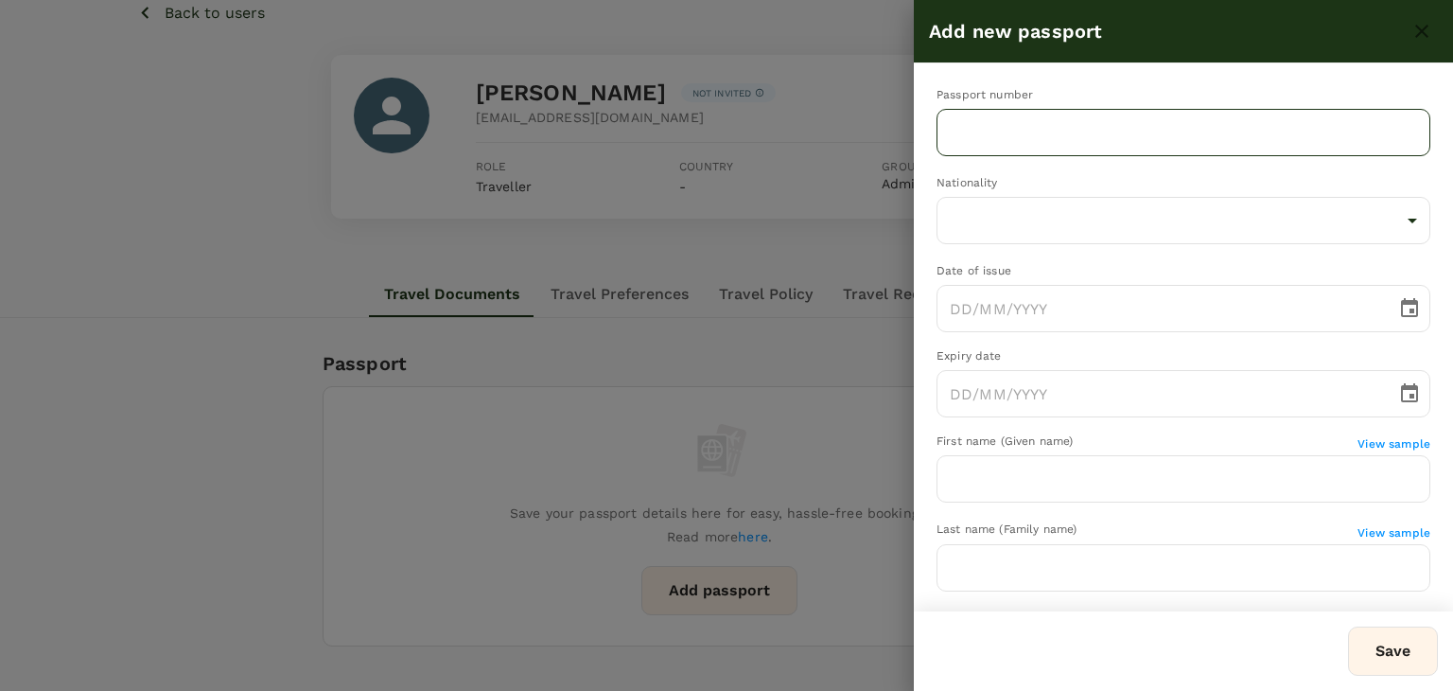
click at [1037, 132] on input "text" at bounding box center [1184, 132] width 494 height 47
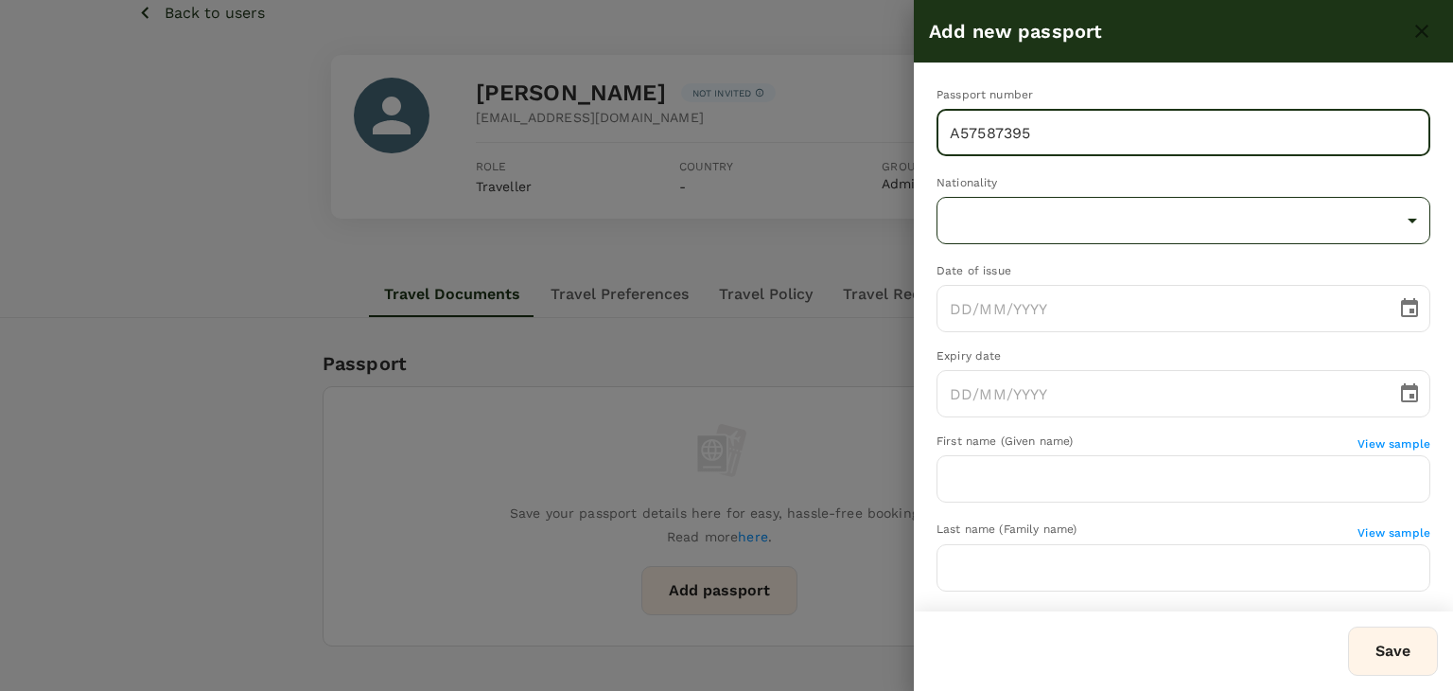
type input "A57587395"
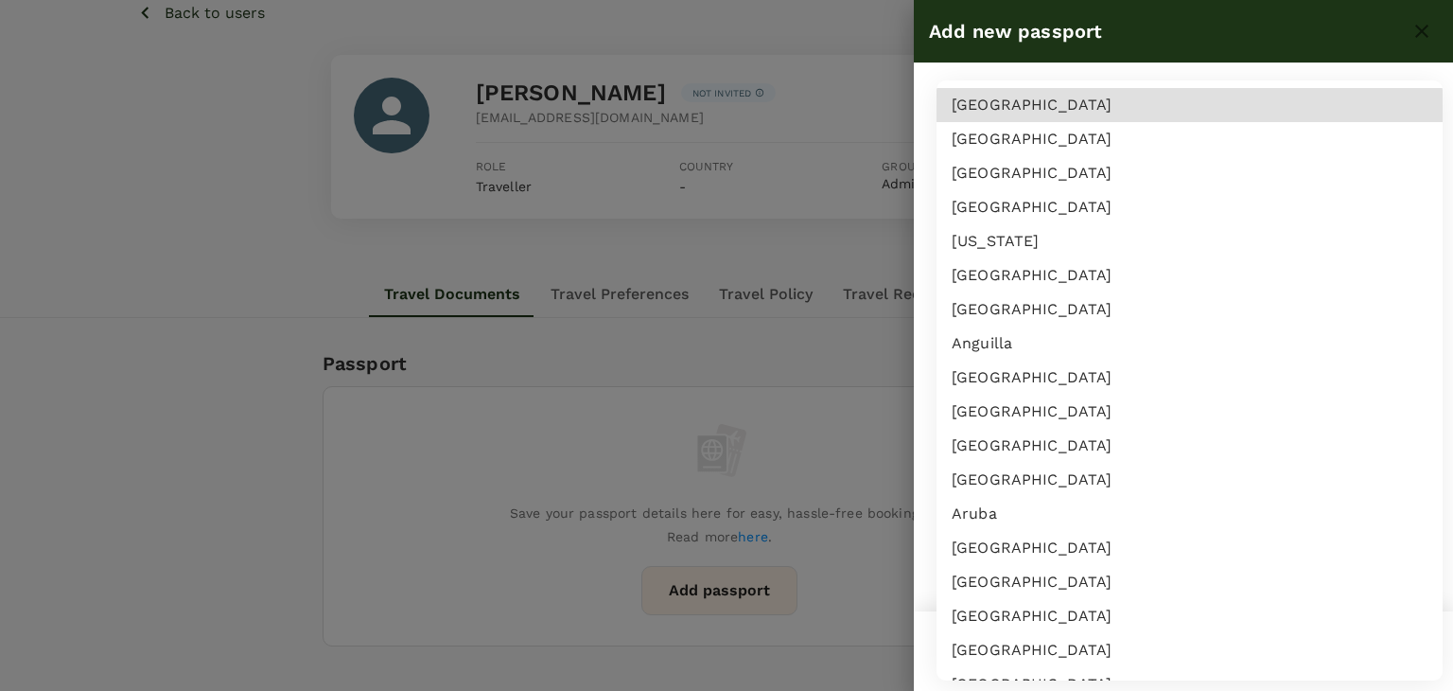
scroll to position [4084, 0]
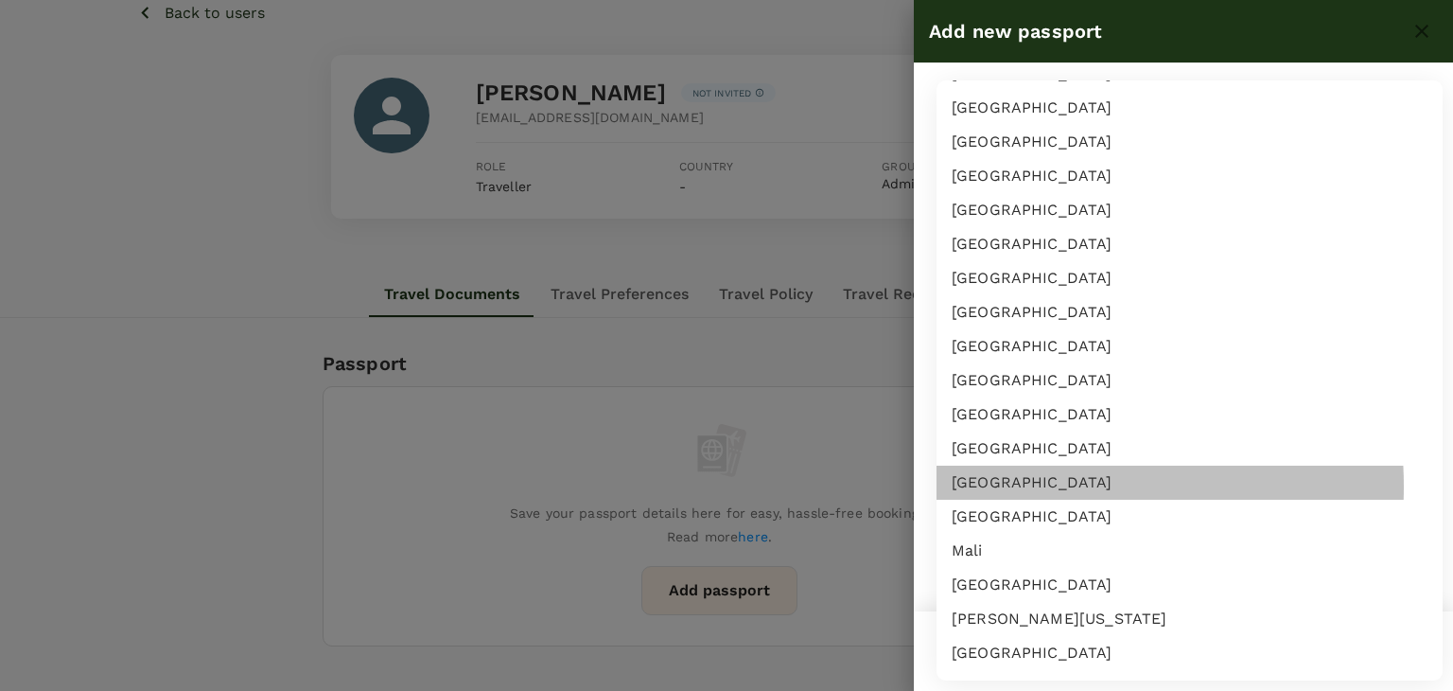
click at [1019, 485] on li "Malaysia" at bounding box center [1190, 482] width 506 height 34
type input "MY"
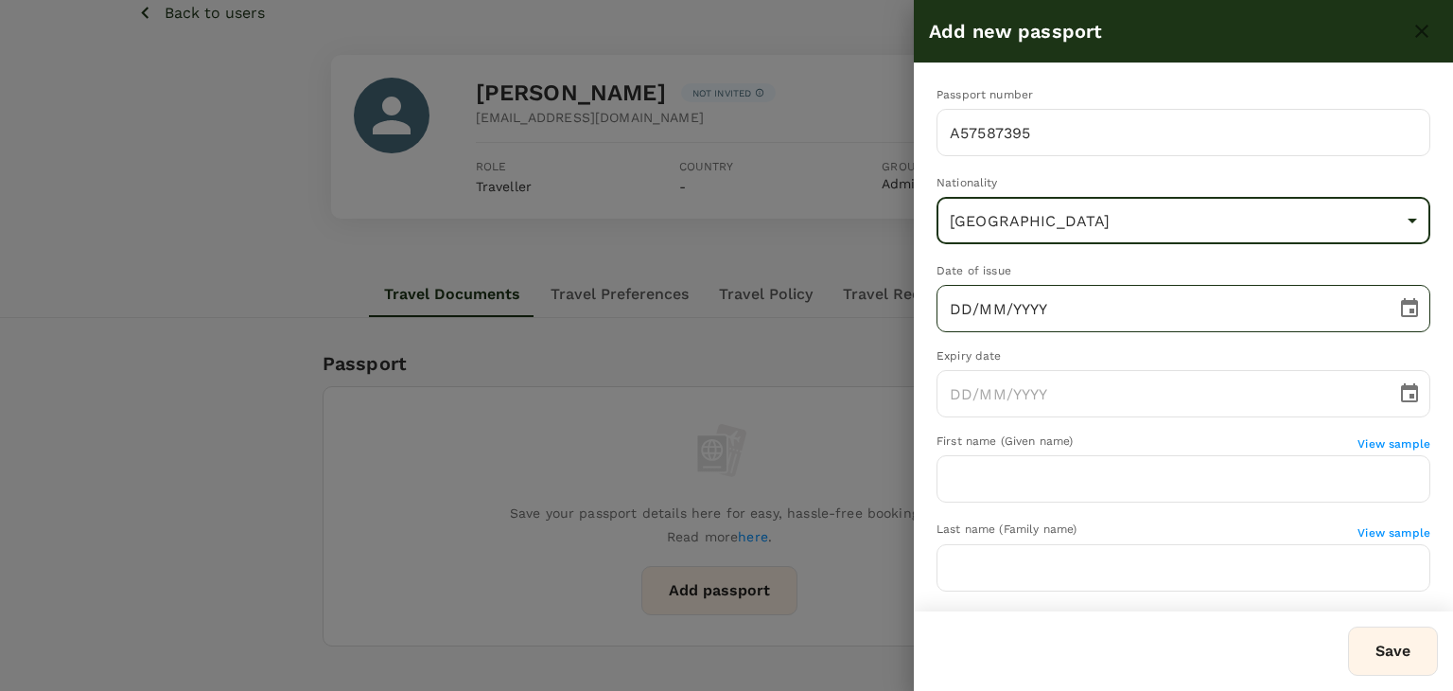
click at [949, 307] on input "DD/MM/YYYY" at bounding box center [1160, 308] width 447 height 47
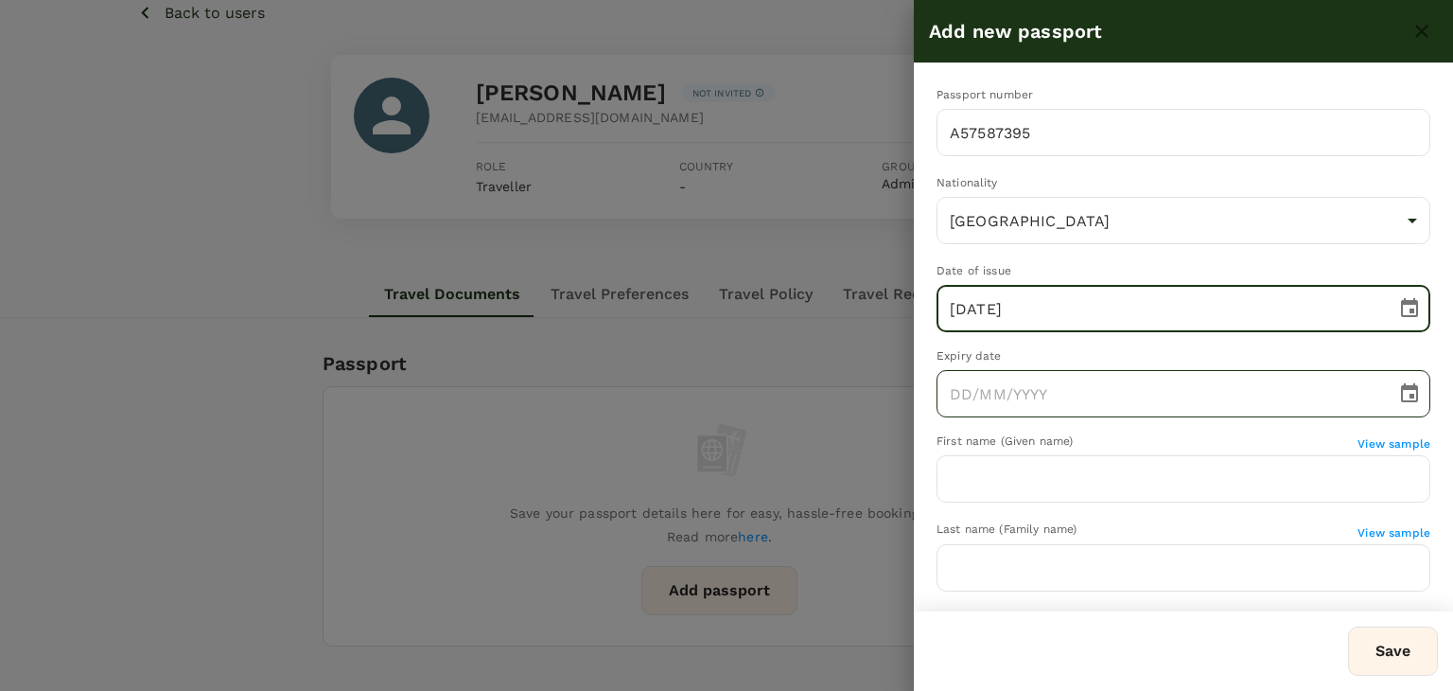
type input "21/11/2022"
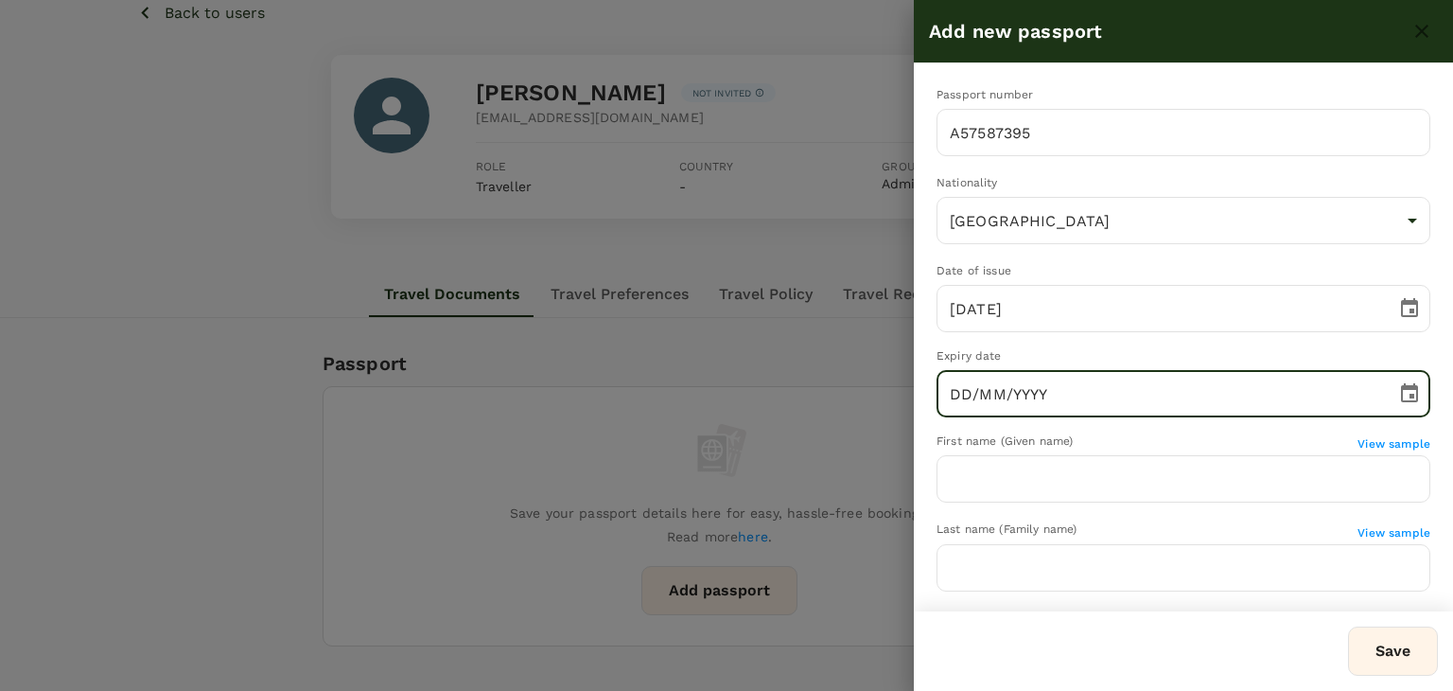
click at [966, 408] on input "DD/MM/YYYY" at bounding box center [1160, 393] width 447 height 47
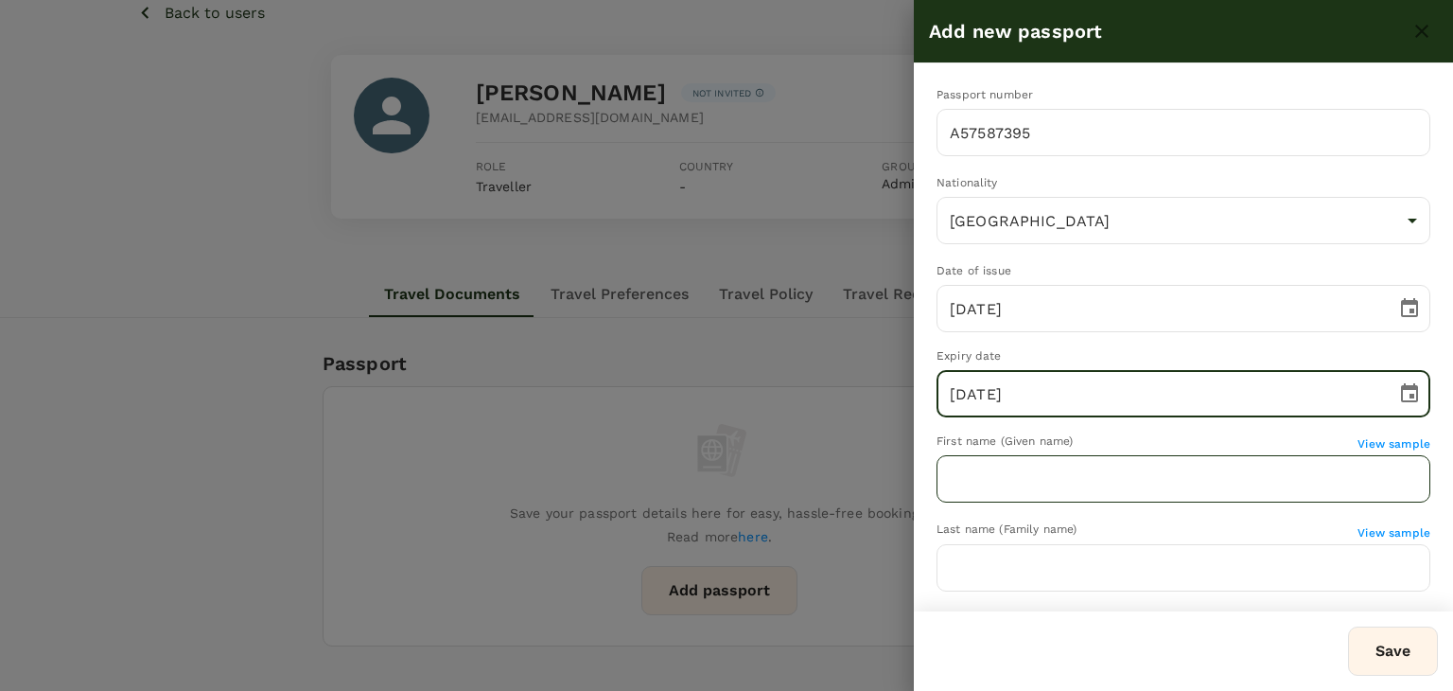
type input "21/05/2028"
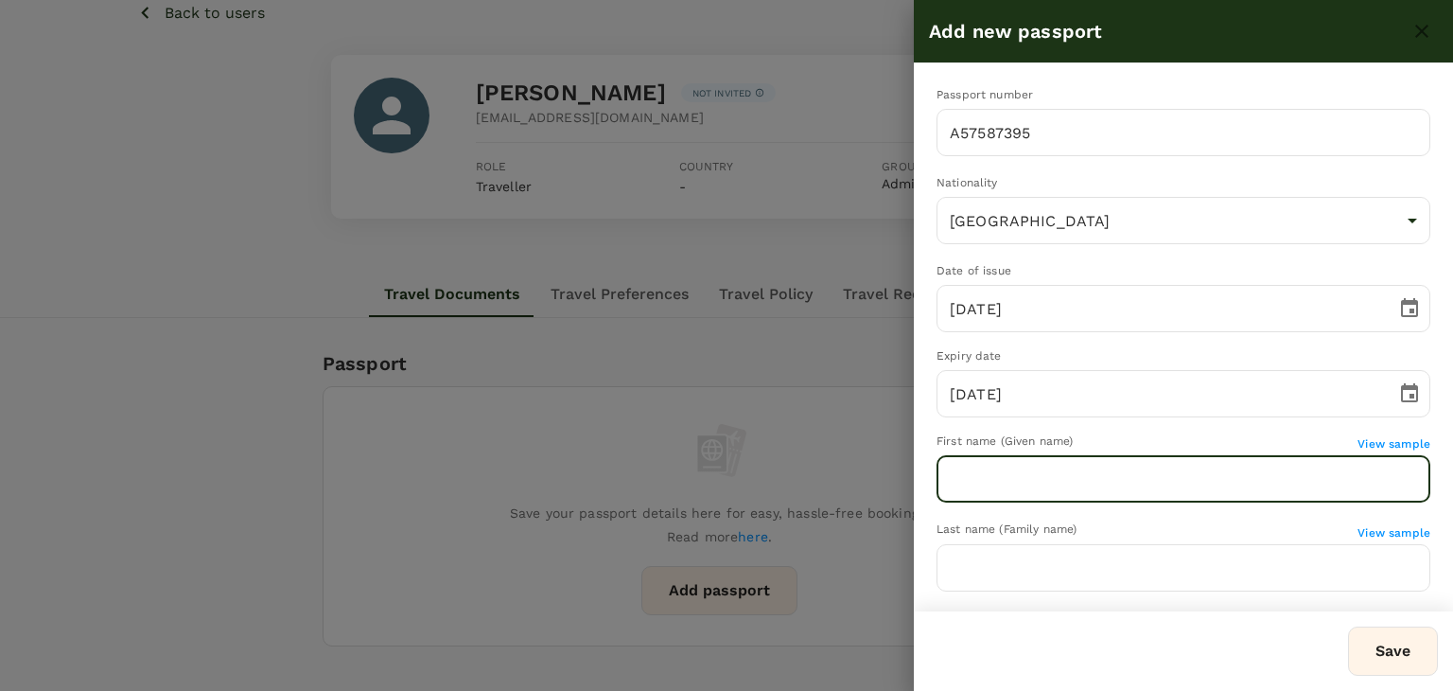
click at [968, 471] on input "text" at bounding box center [1184, 478] width 494 height 47
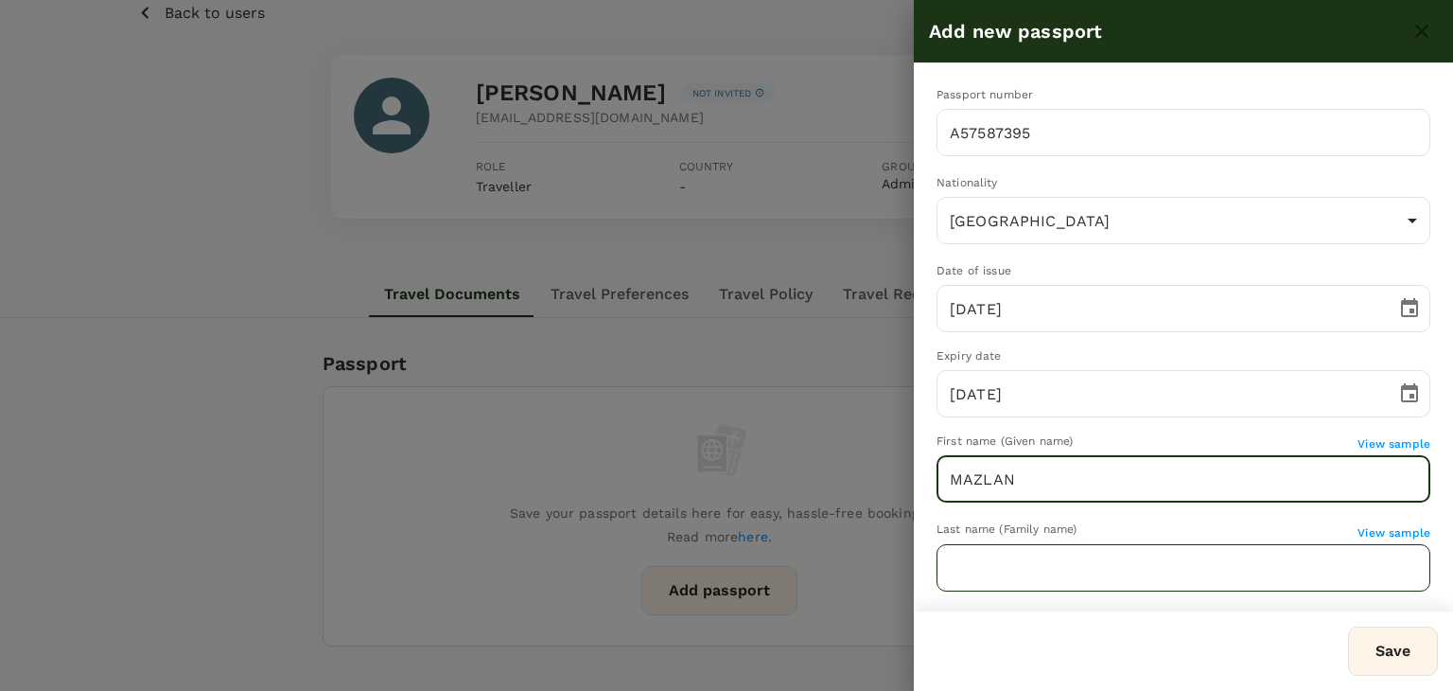
type input "MAZLAN"
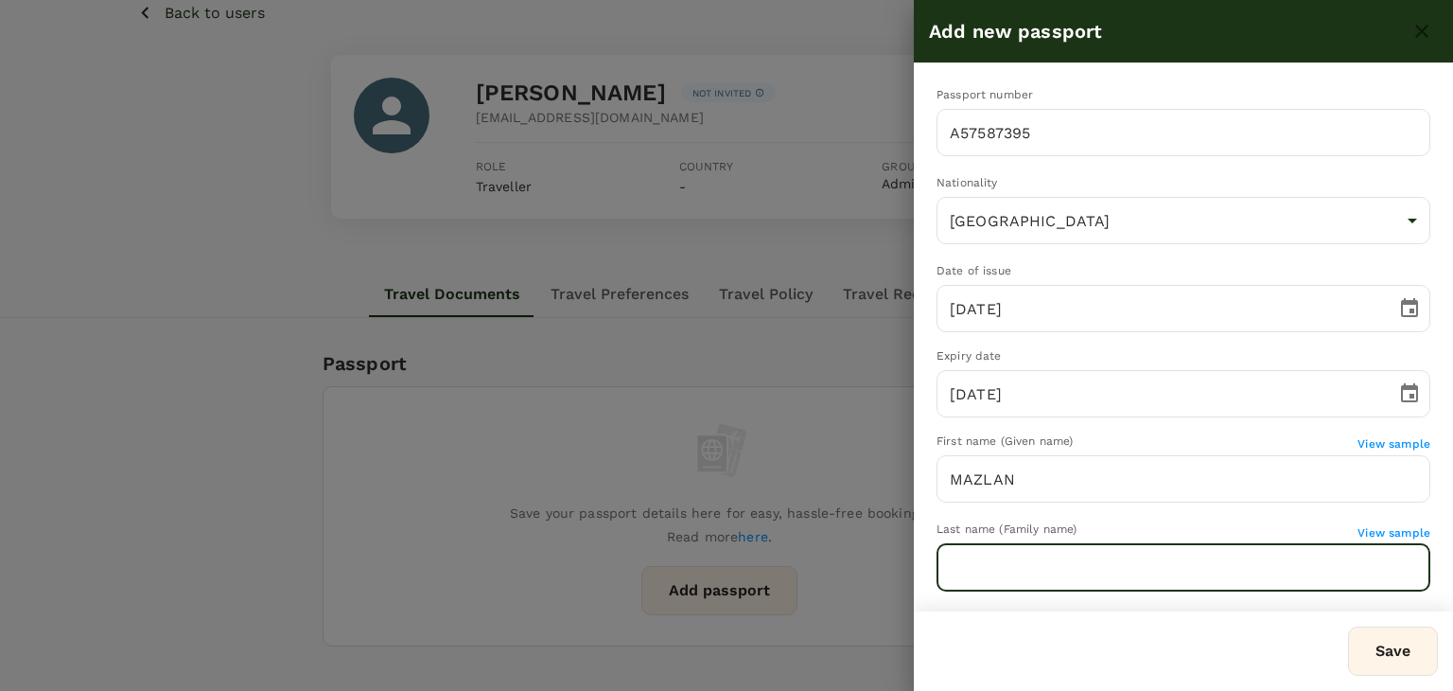
click at [957, 584] on input "text" at bounding box center [1184, 567] width 494 height 47
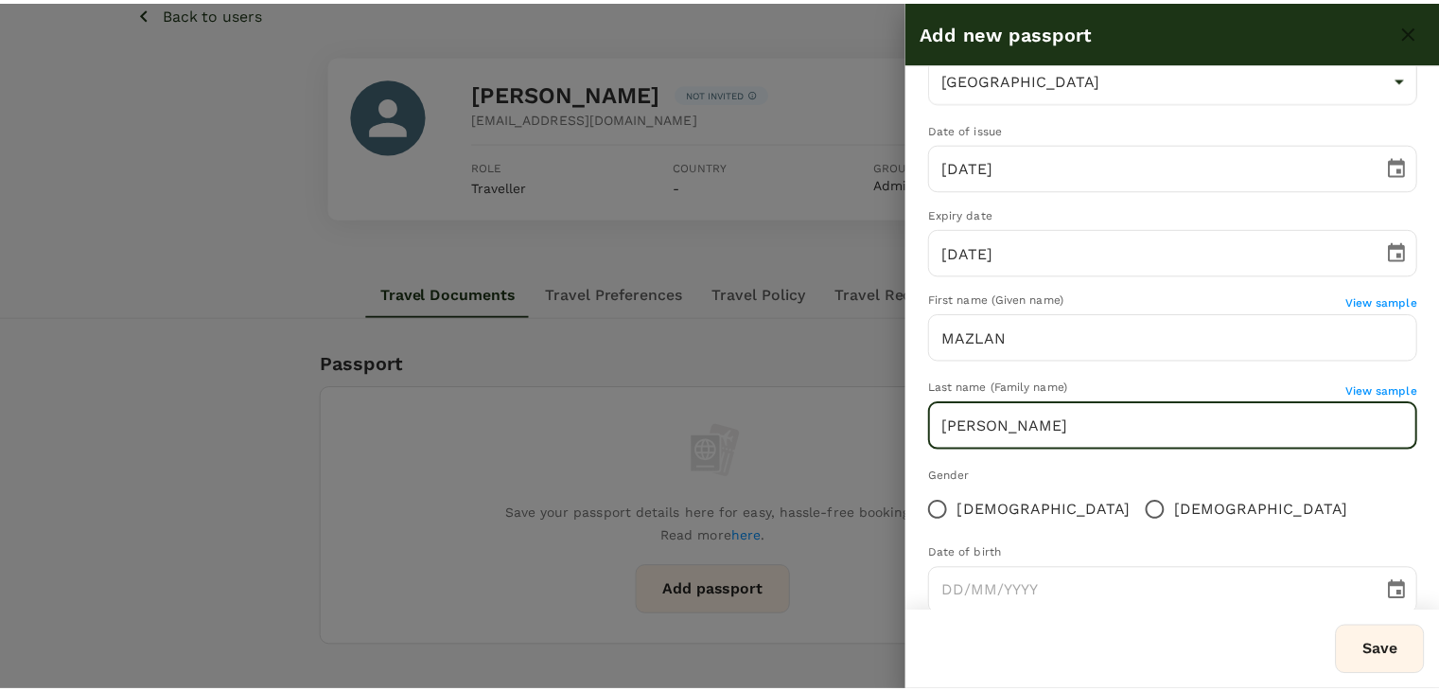
scroll to position [183, 0]
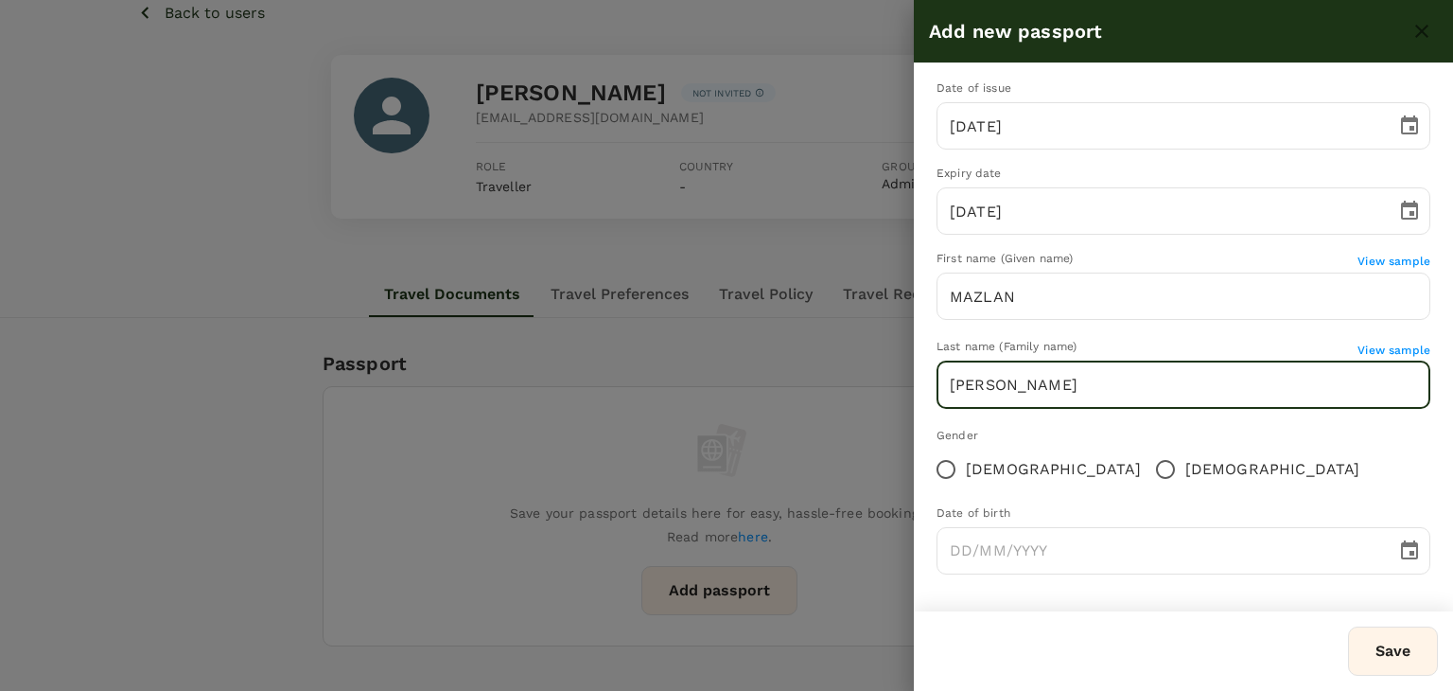
type input "[PERSON_NAME]"
click at [1146, 467] on input "Male" at bounding box center [1166, 469] width 40 height 40
radio input "true"
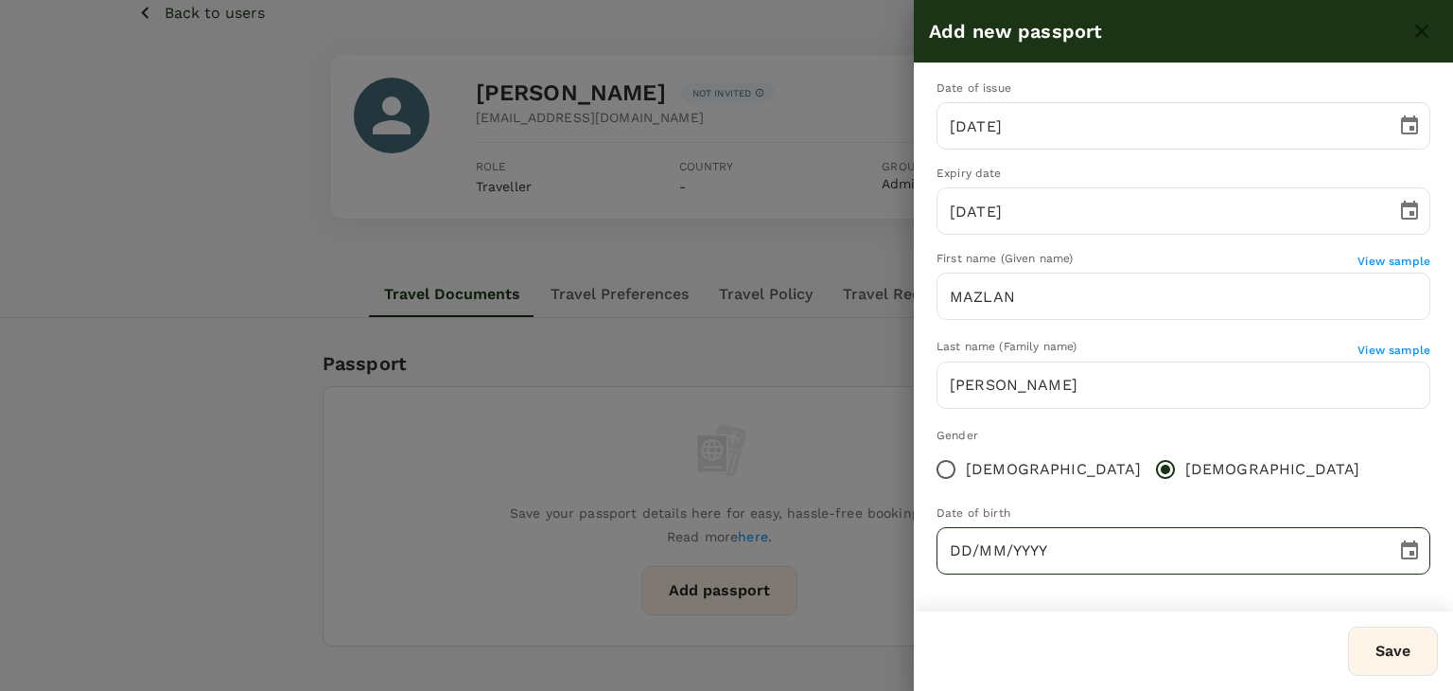
click at [959, 553] on input "DD/MM/YYYY" at bounding box center [1160, 550] width 447 height 47
type input "16/05/1974"
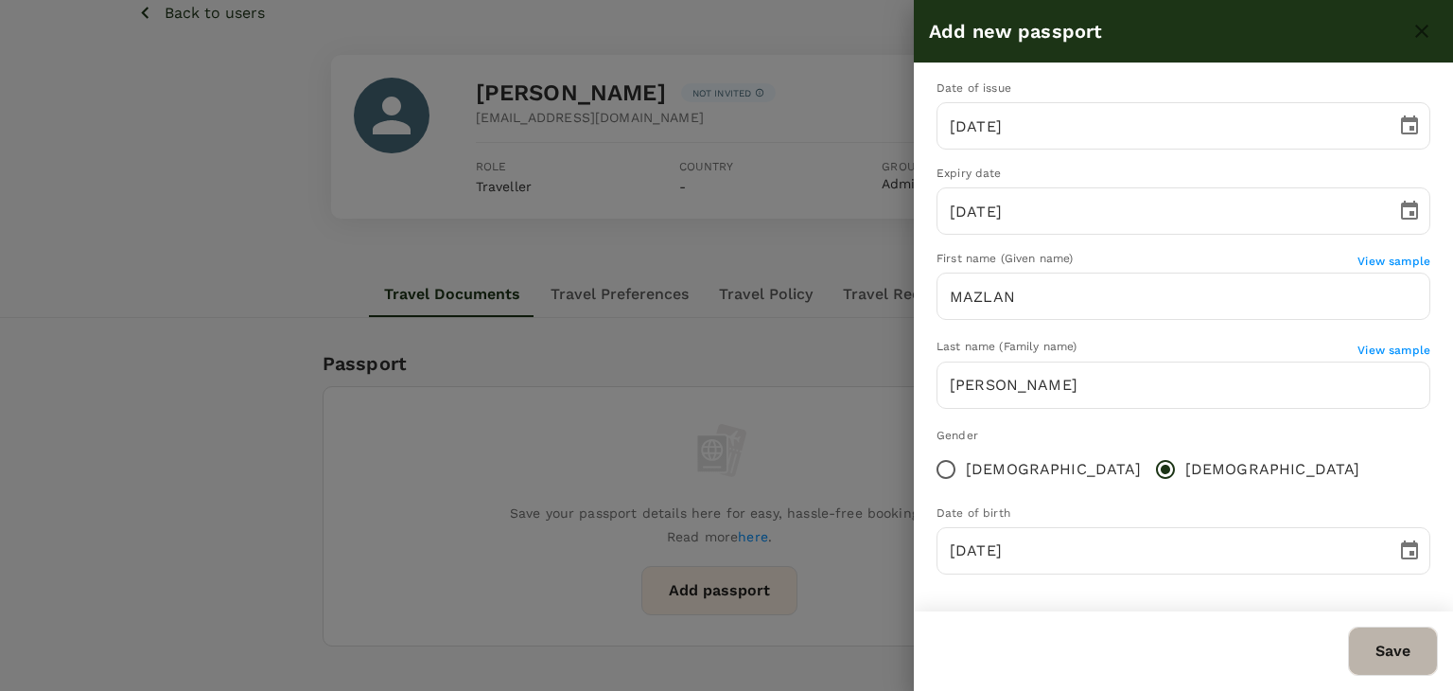
click at [1377, 640] on button "Save" at bounding box center [1393, 650] width 90 height 49
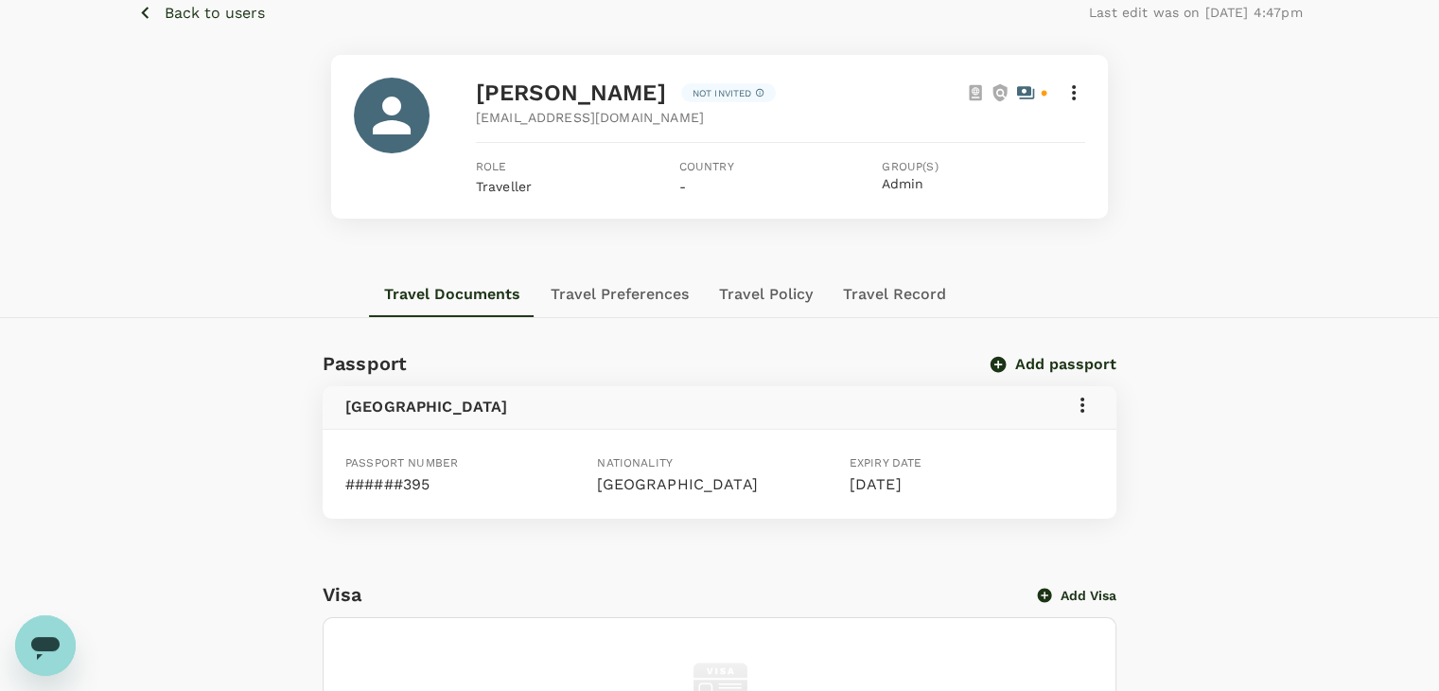
scroll to position [0, 0]
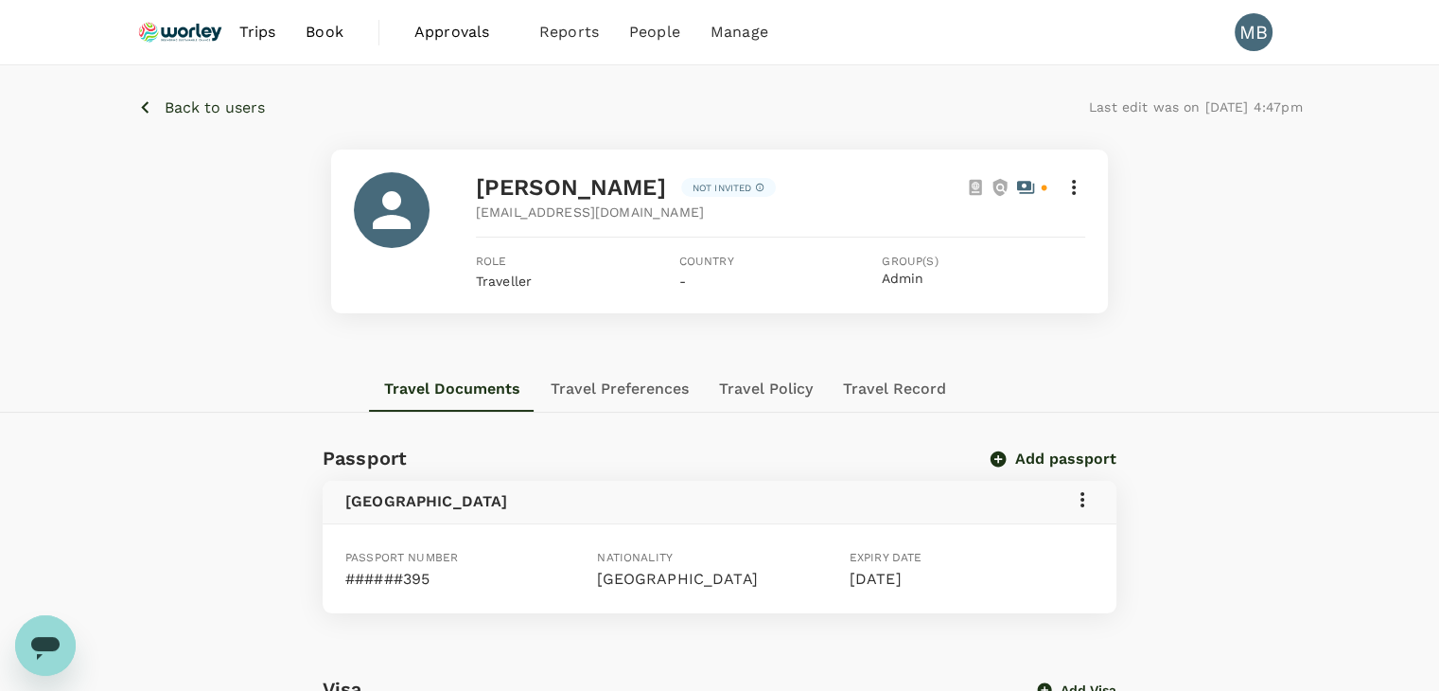
click at [226, 100] on p "Back to users" at bounding box center [215, 107] width 100 height 23
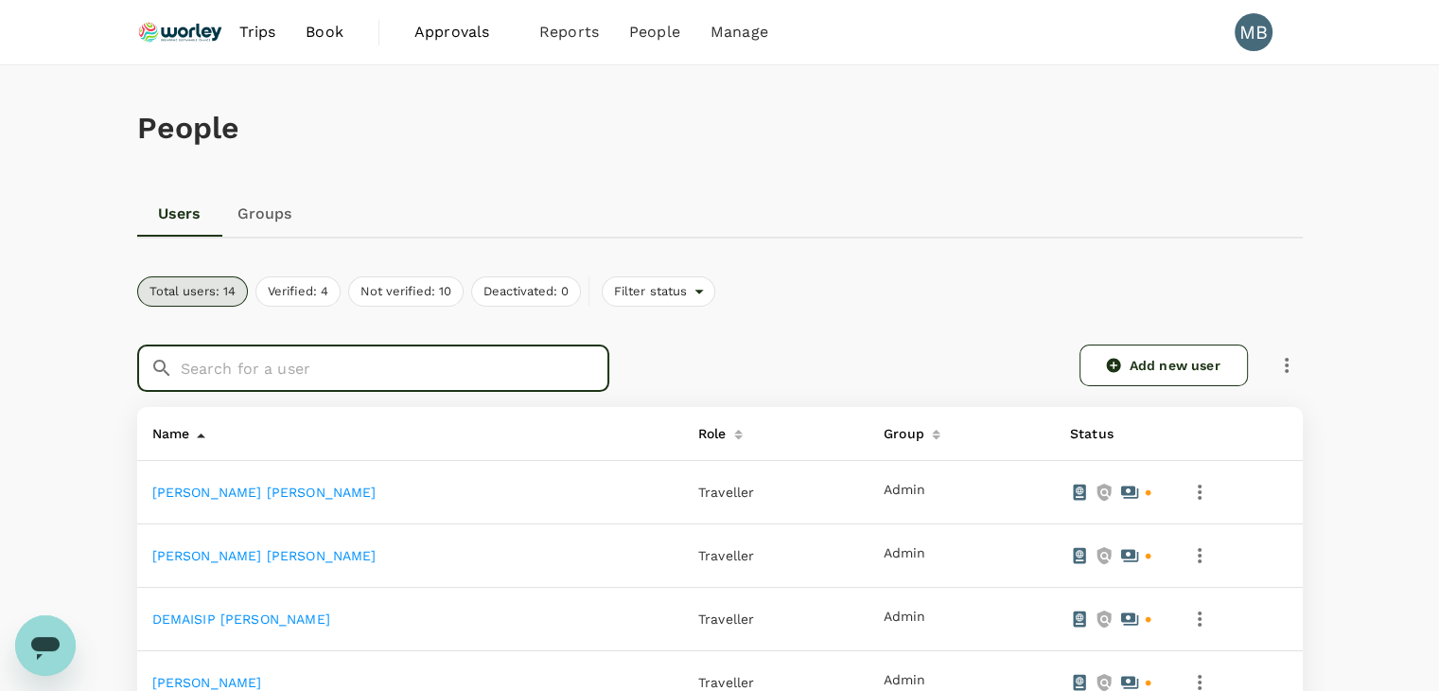
click at [370, 364] on input "text" at bounding box center [395, 367] width 429 height 47
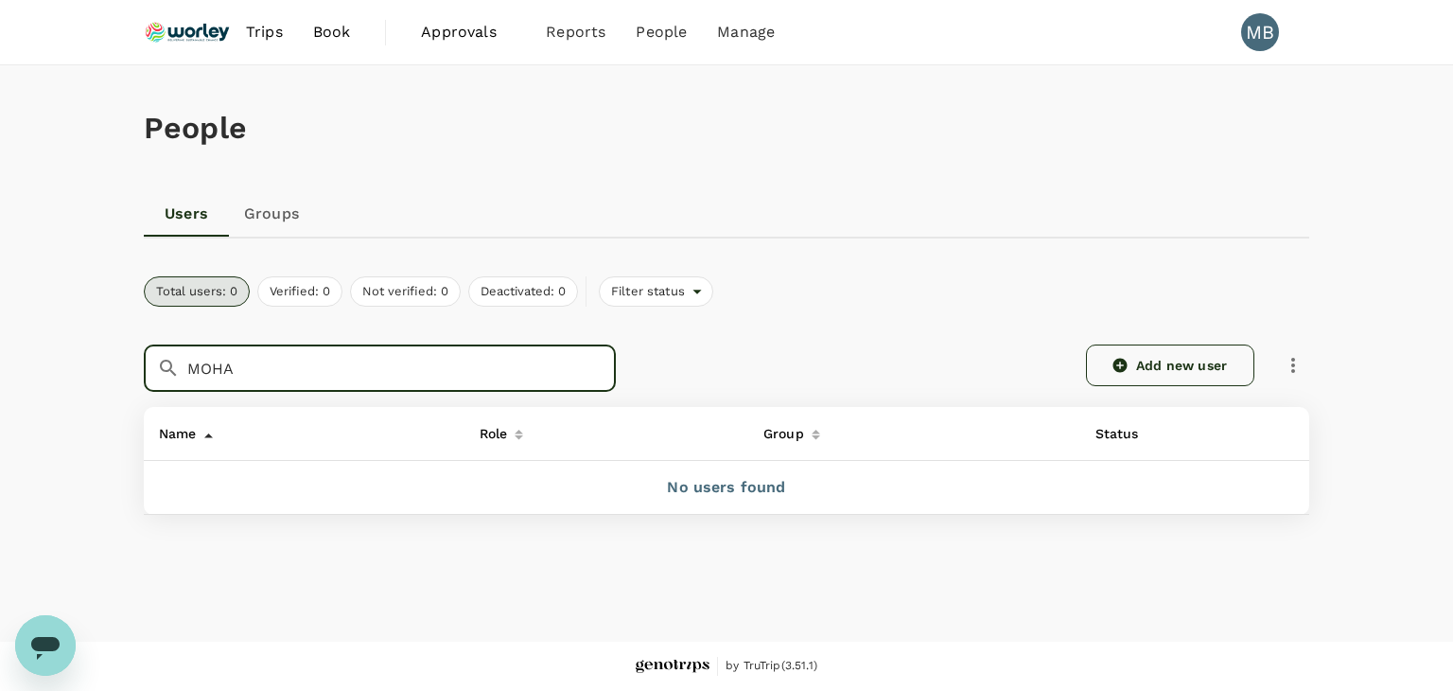
type input "MOHA"
click at [1125, 375] on link "Add new user" at bounding box center [1170, 365] width 168 height 42
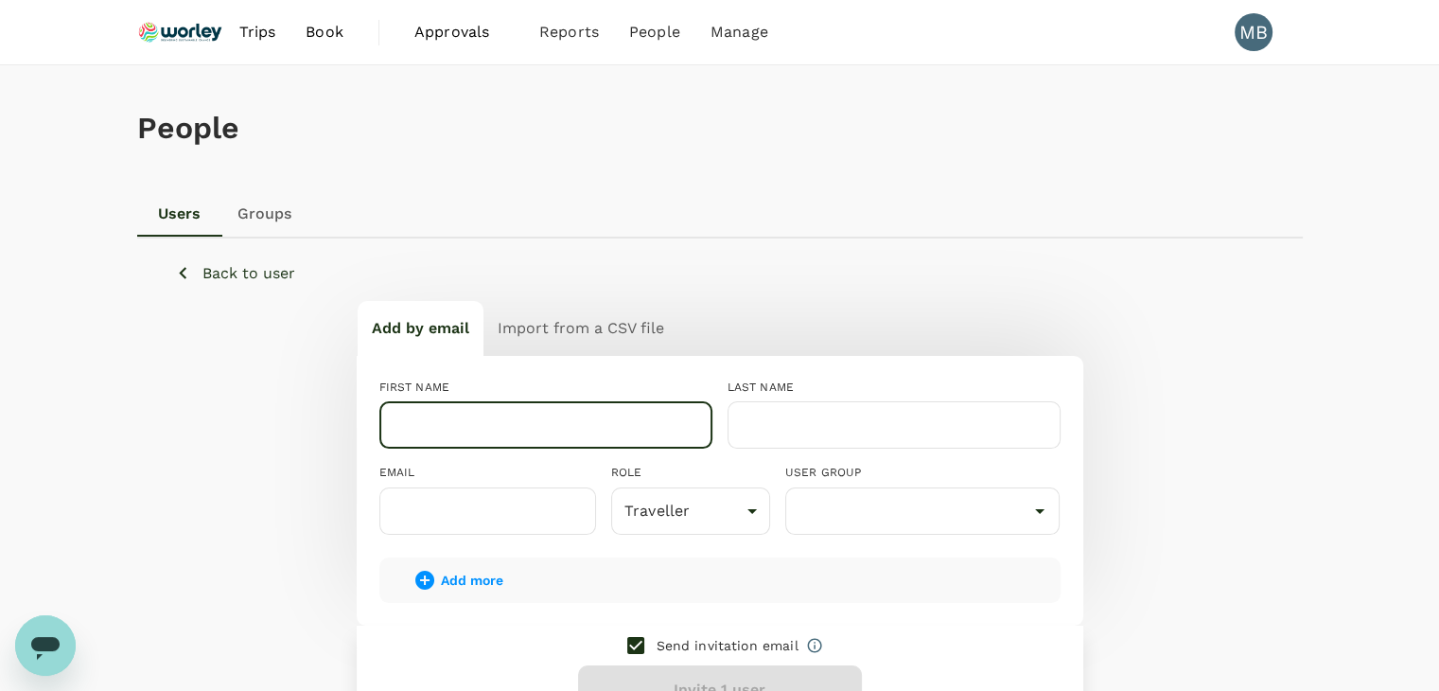
click at [541, 445] on input "text" at bounding box center [545, 424] width 333 height 47
type input "MOHAMAD ZAID"
click at [767, 419] on input "text" at bounding box center [894, 424] width 333 height 47
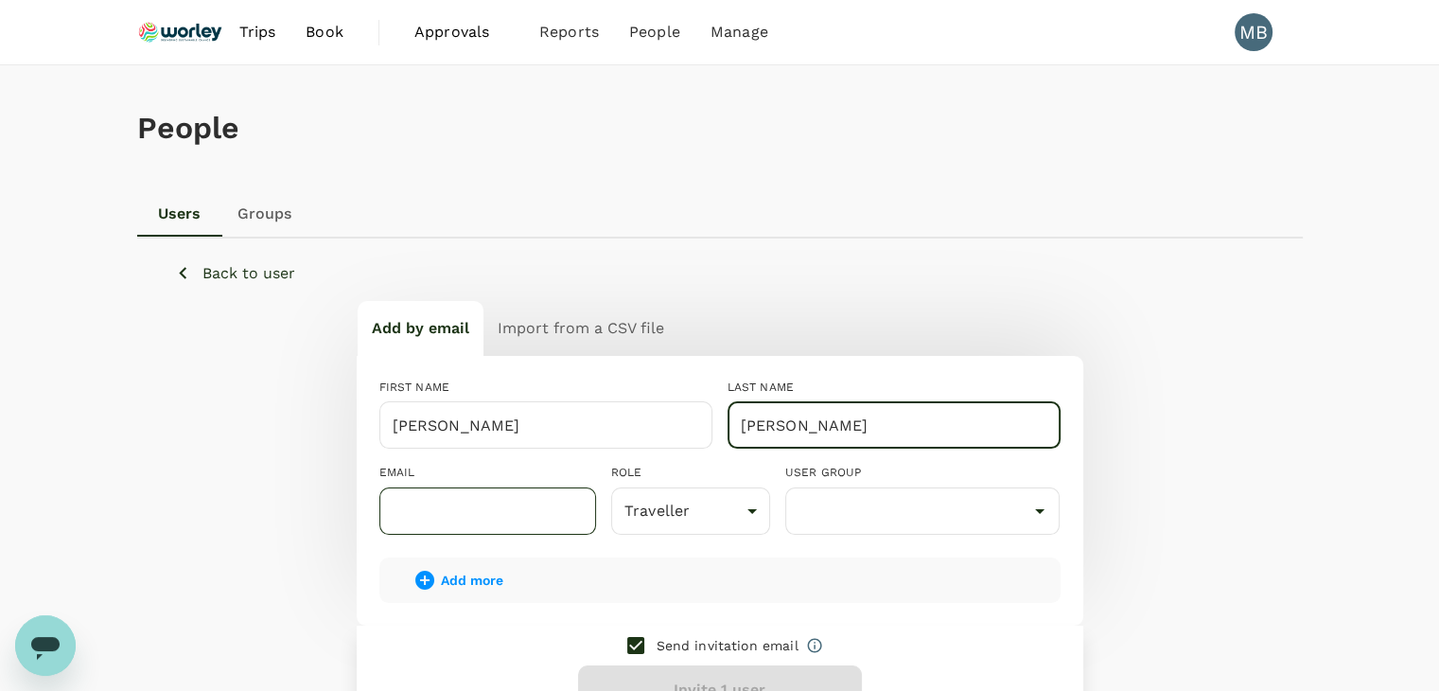
type input "BIN MOHD ALI"
click at [500, 512] on input "text" at bounding box center [487, 510] width 217 height 47
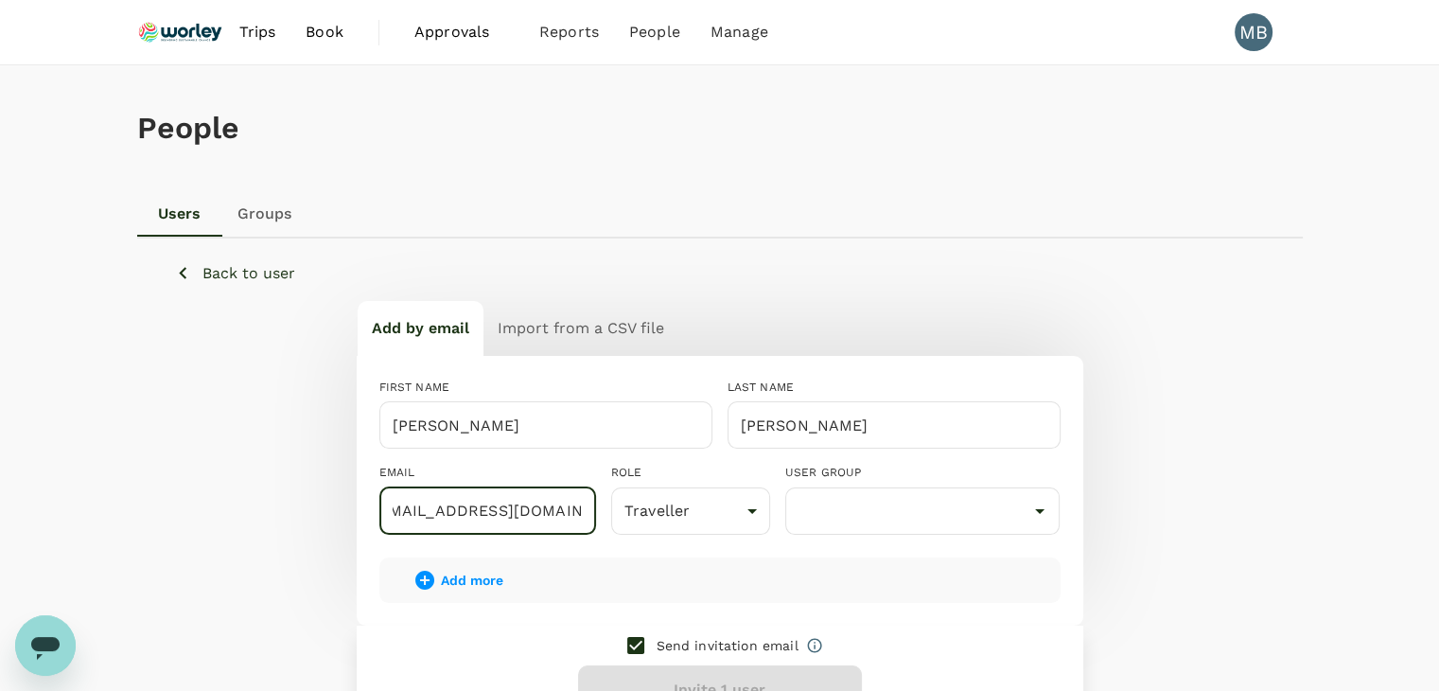
scroll to position [0, 27]
type input "izan+zaid@genotrips.com.my"
click at [825, 521] on input "text" at bounding box center [923, 511] width 266 height 36
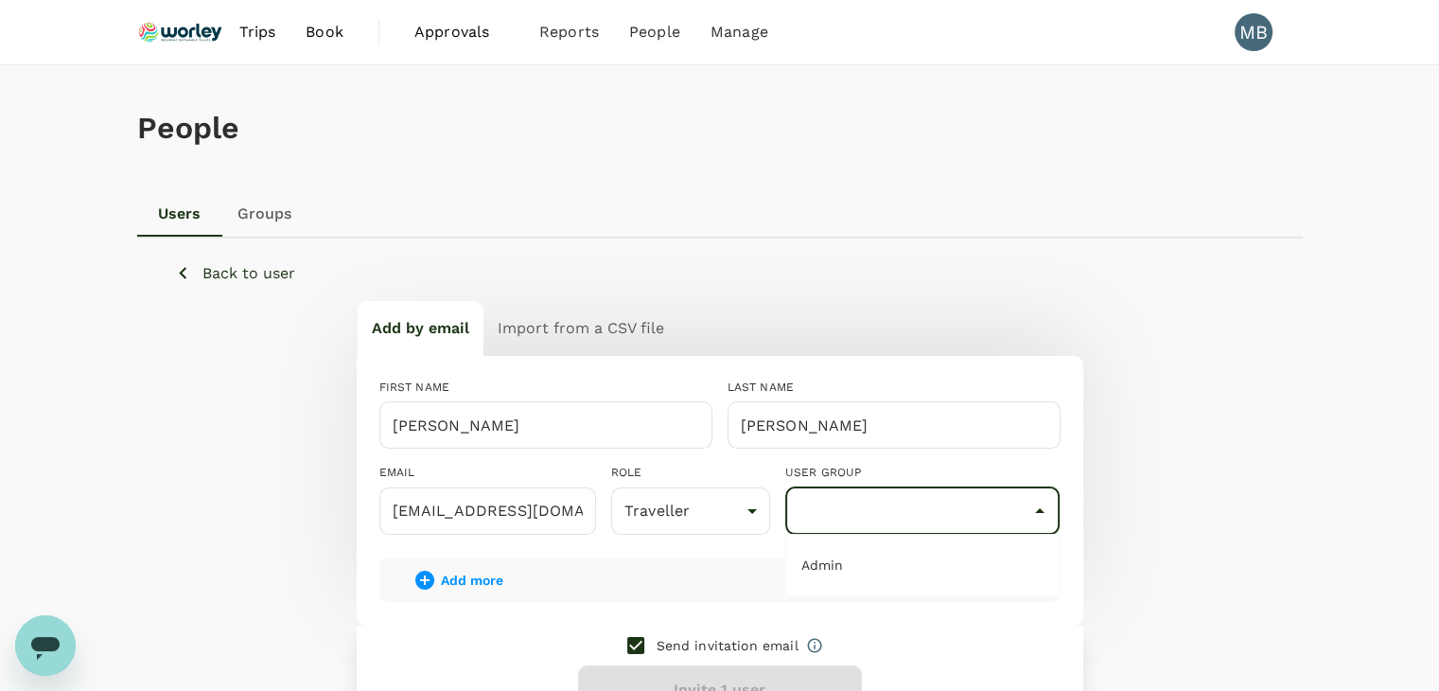
click at [826, 565] on li "Admin" at bounding box center [922, 565] width 273 height 30
type input "Admin"
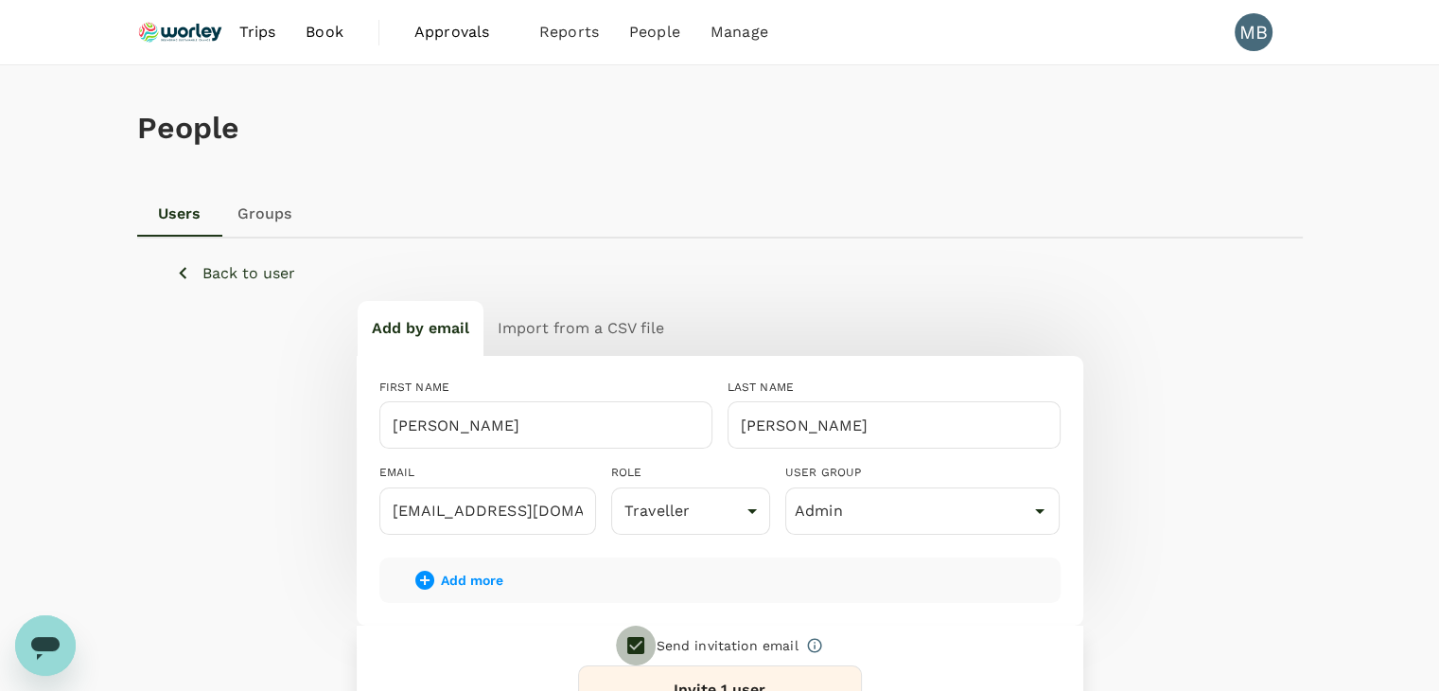
click at [633, 639] on input "checkbox" at bounding box center [636, 645] width 40 height 40
checkbox input "false"
click at [649, 665] on button "Add 1 user" at bounding box center [720, 689] width 284 height 49
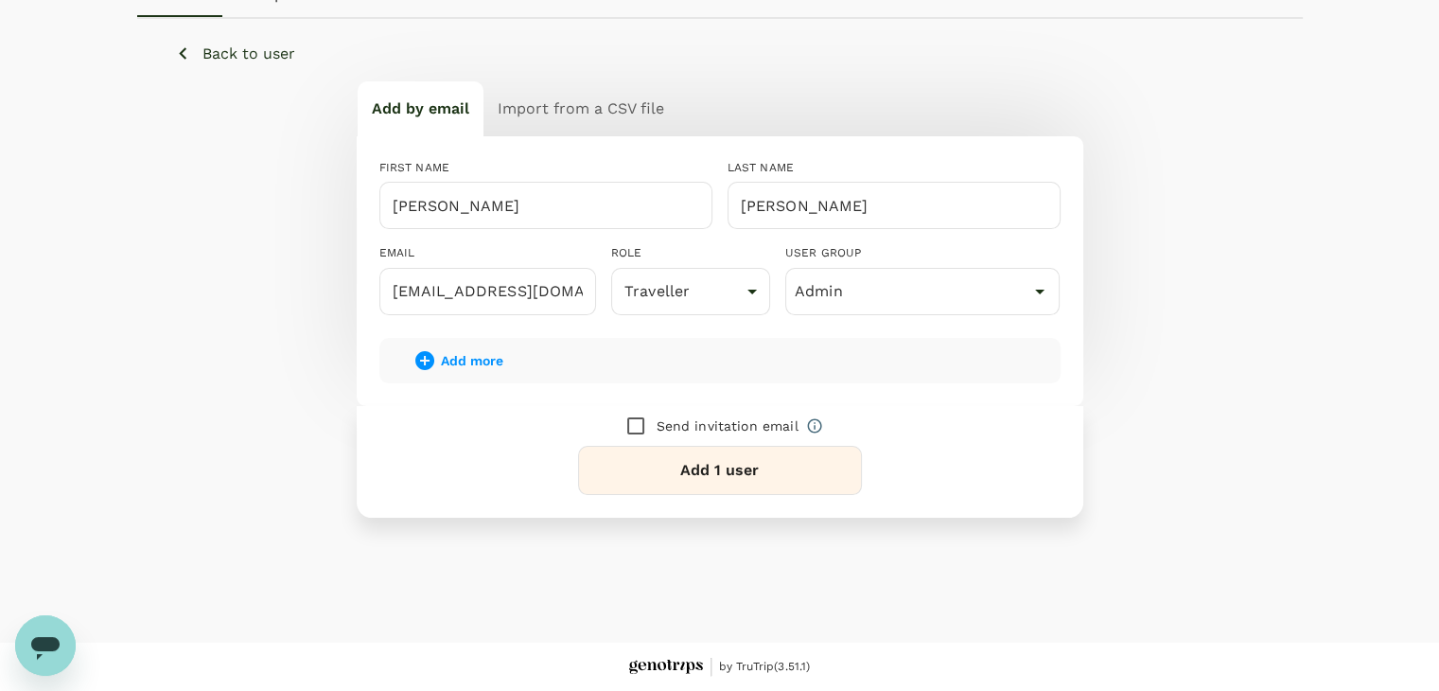
scroll to position [219, 0]
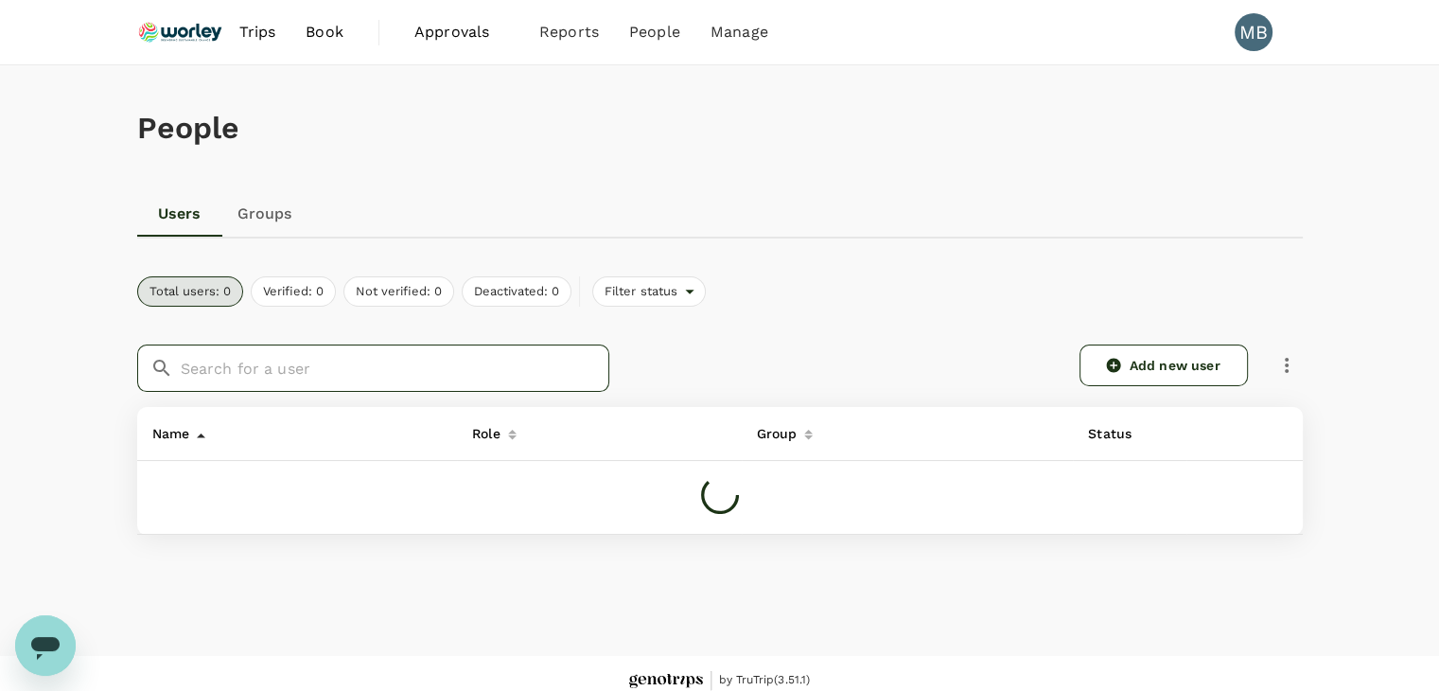
click at [464, 384] on input "text" at bounding box center [395, 367] width 429 height 47
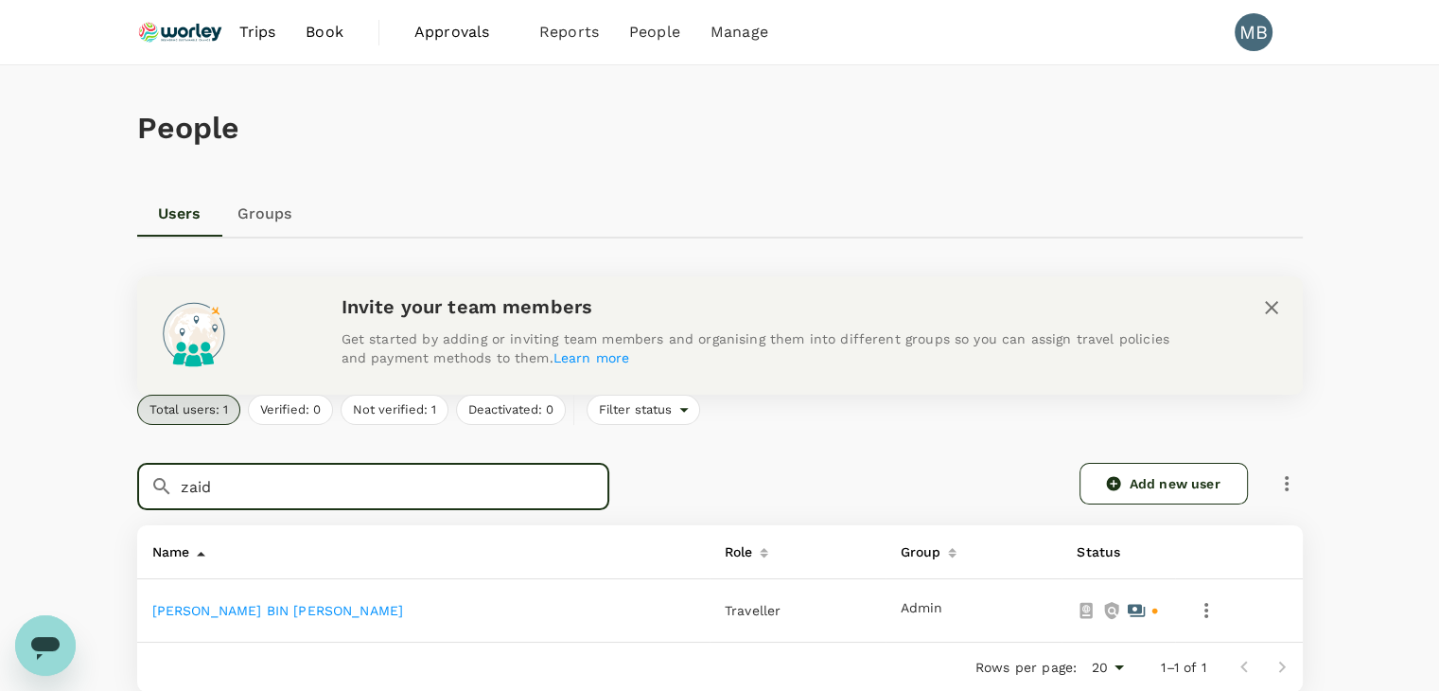
type input "zaid"
click at [305, 615] on link "MOHAMAD ZAID BIN MOHD ALI" at bounding box center [278, 610] width 252 height 15
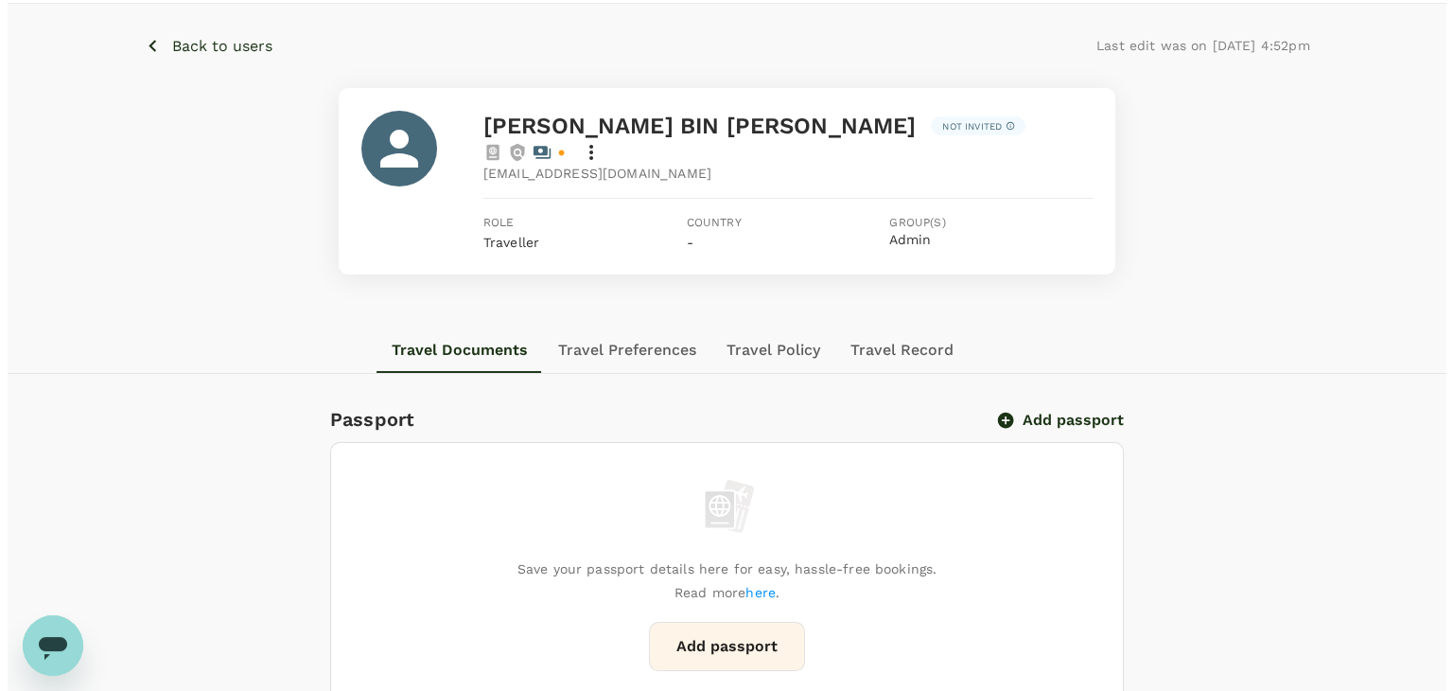
scroll to position [95, 0]
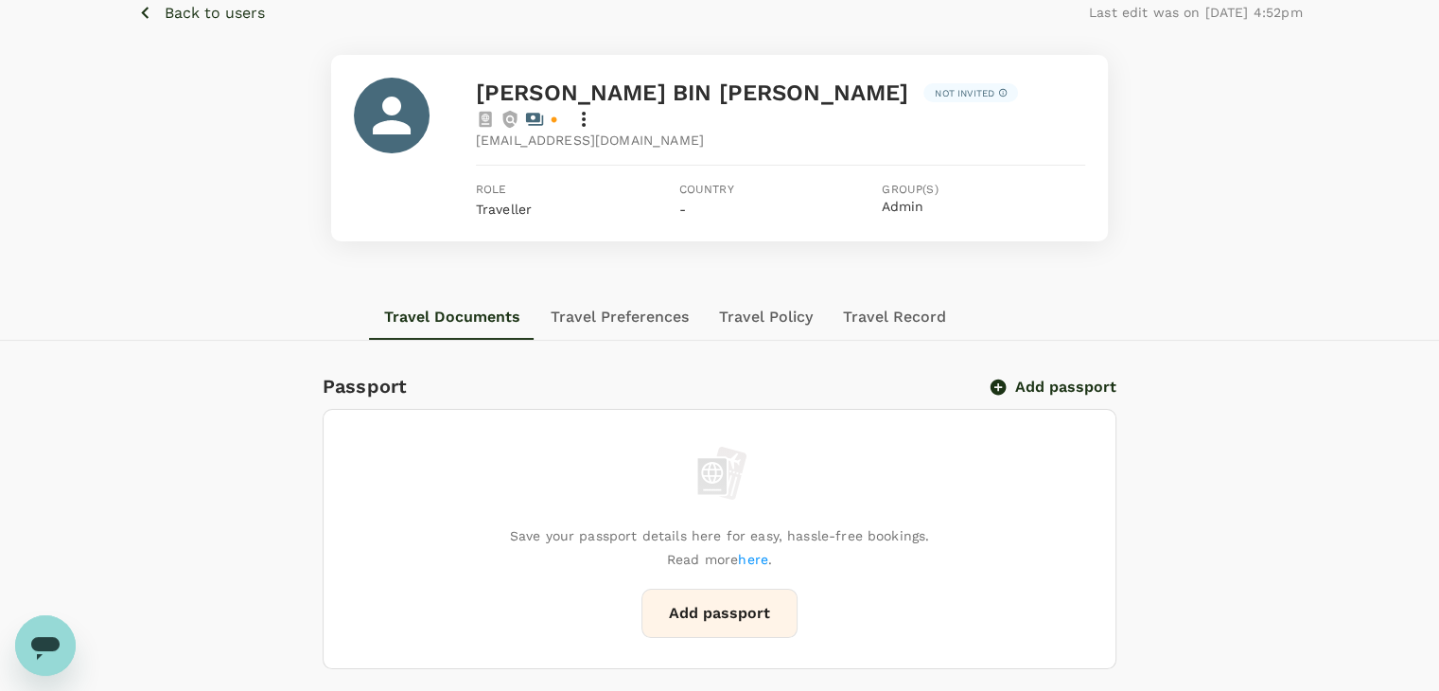
click at [1048, 377] on button "Add passport" at bounding box center [1054, 386] width 124 height 19
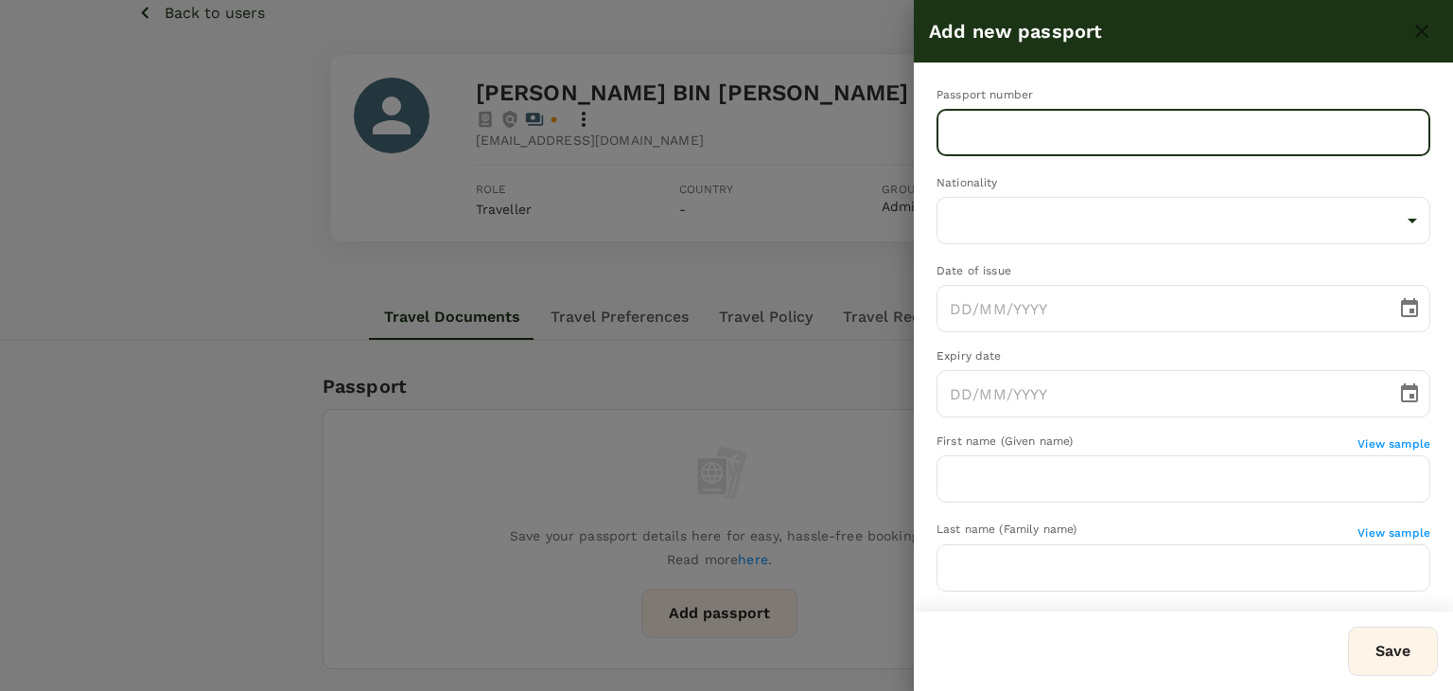
click at [1092, 141] on input "text" at bounding box center [1184, 132] width 494 height 47
type input "A71730791"
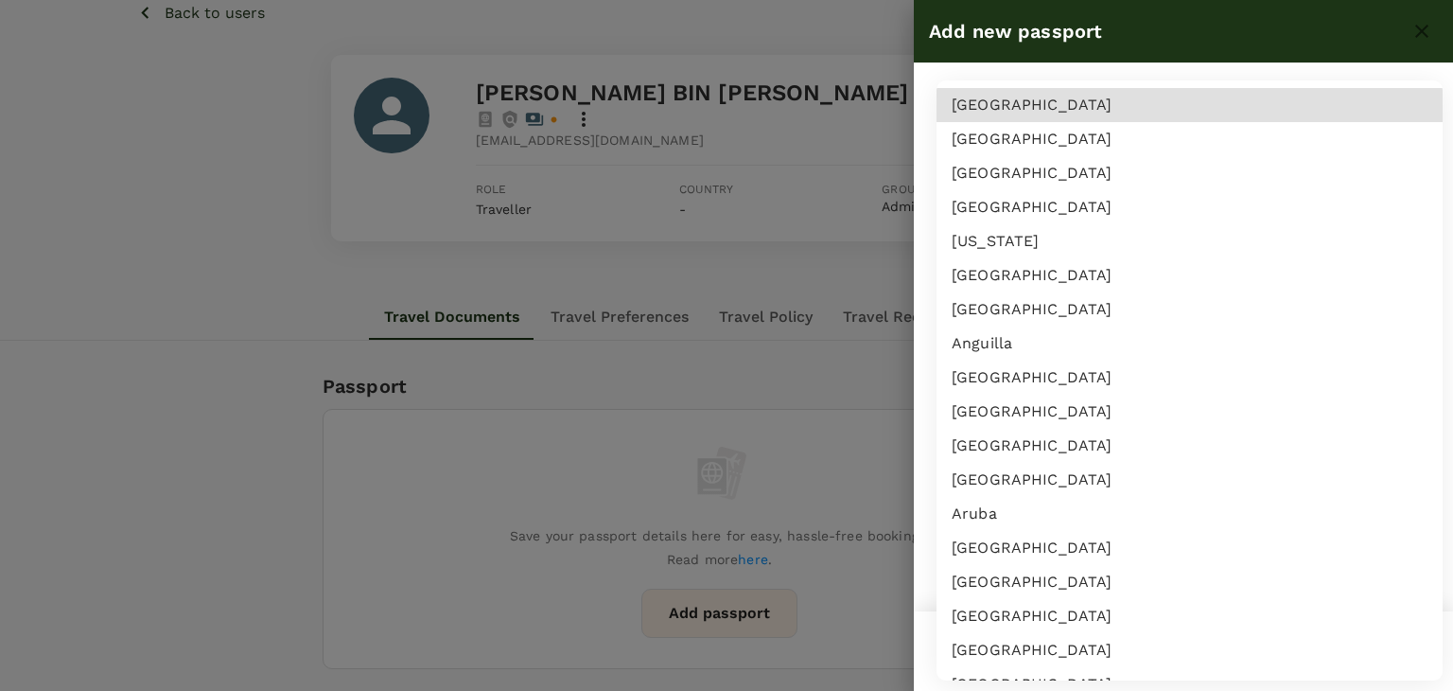
scroll to position [4084, 0]
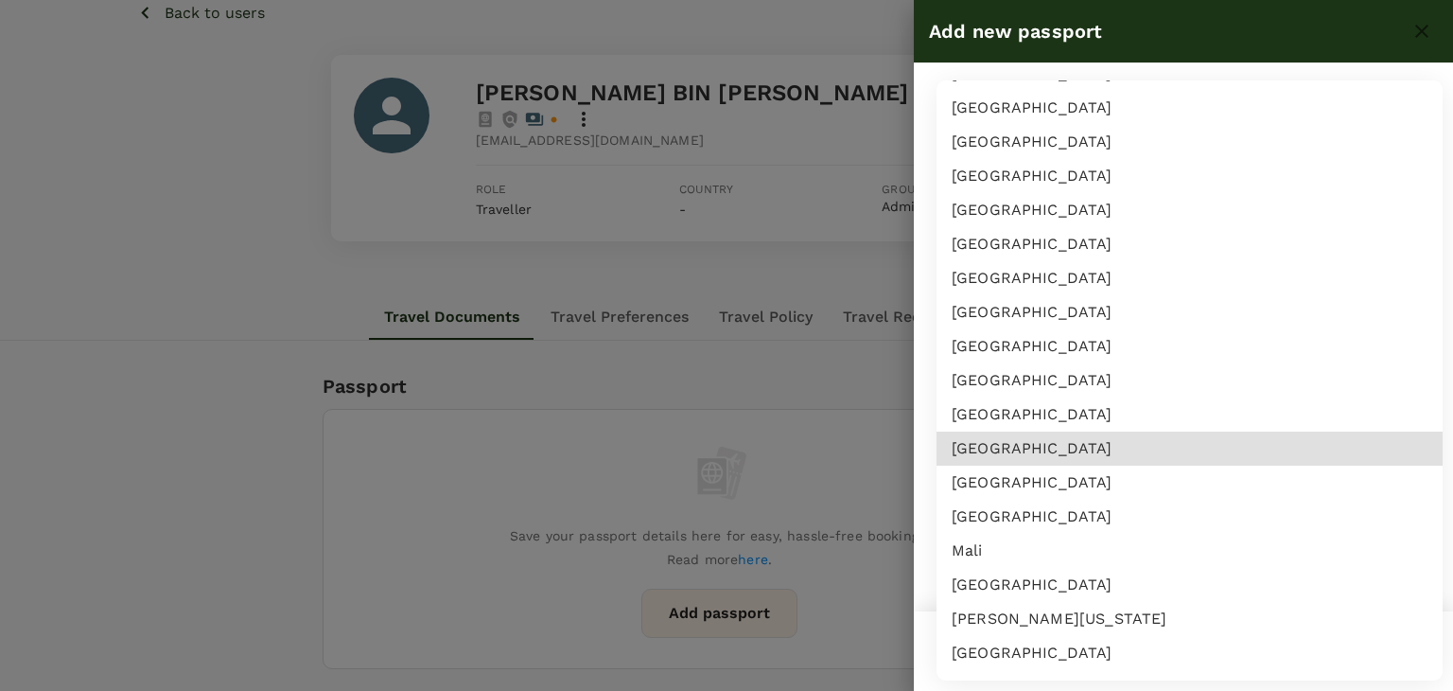
click at [978, 489] on li "[GEOGRAPHIC_DATA]" at bounding box center [1190, 482] width 506 height 34
type input "MY"
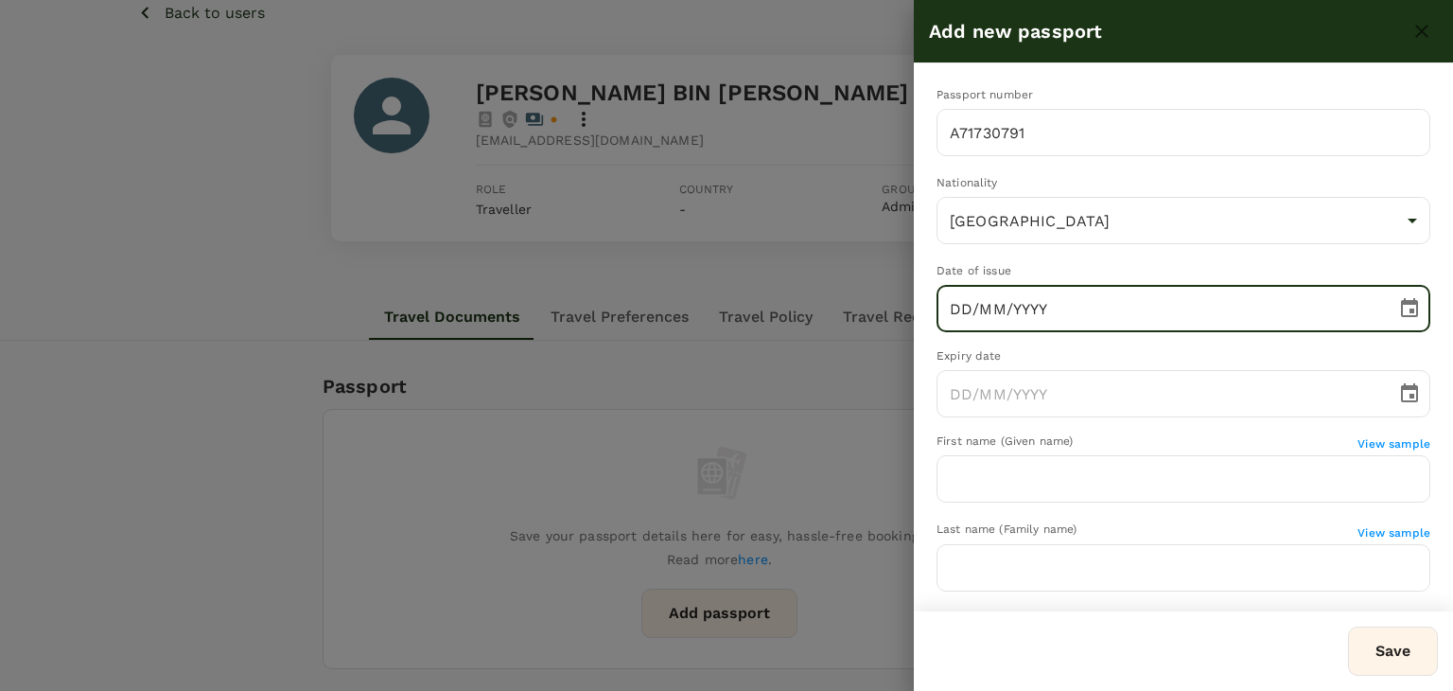
click at [958, 304] on input "DD/MM/YYYY" at bounding box center [1160, 308] width 447 height 47
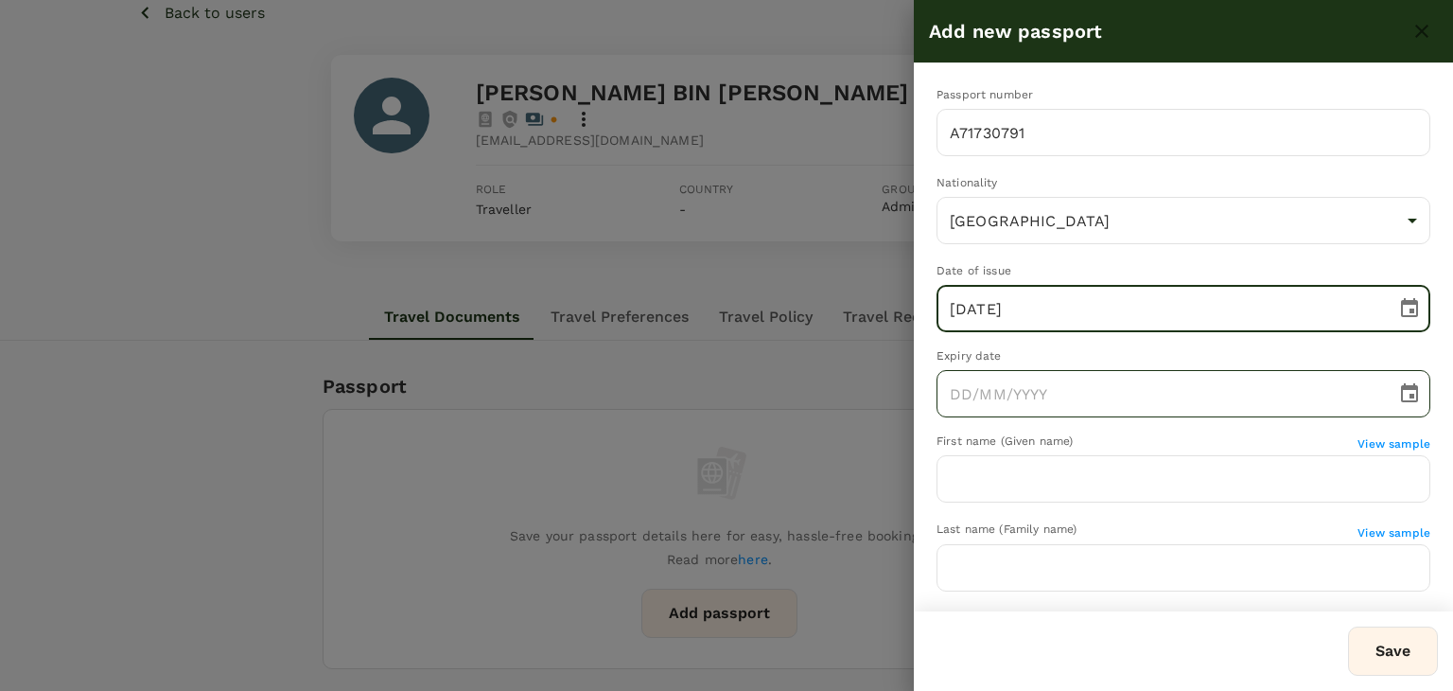
type input "25/07/2025"
click at [952, 395] on input "DD/MM/YYYY" at bounding box center [1160, 393] width 447 height 47
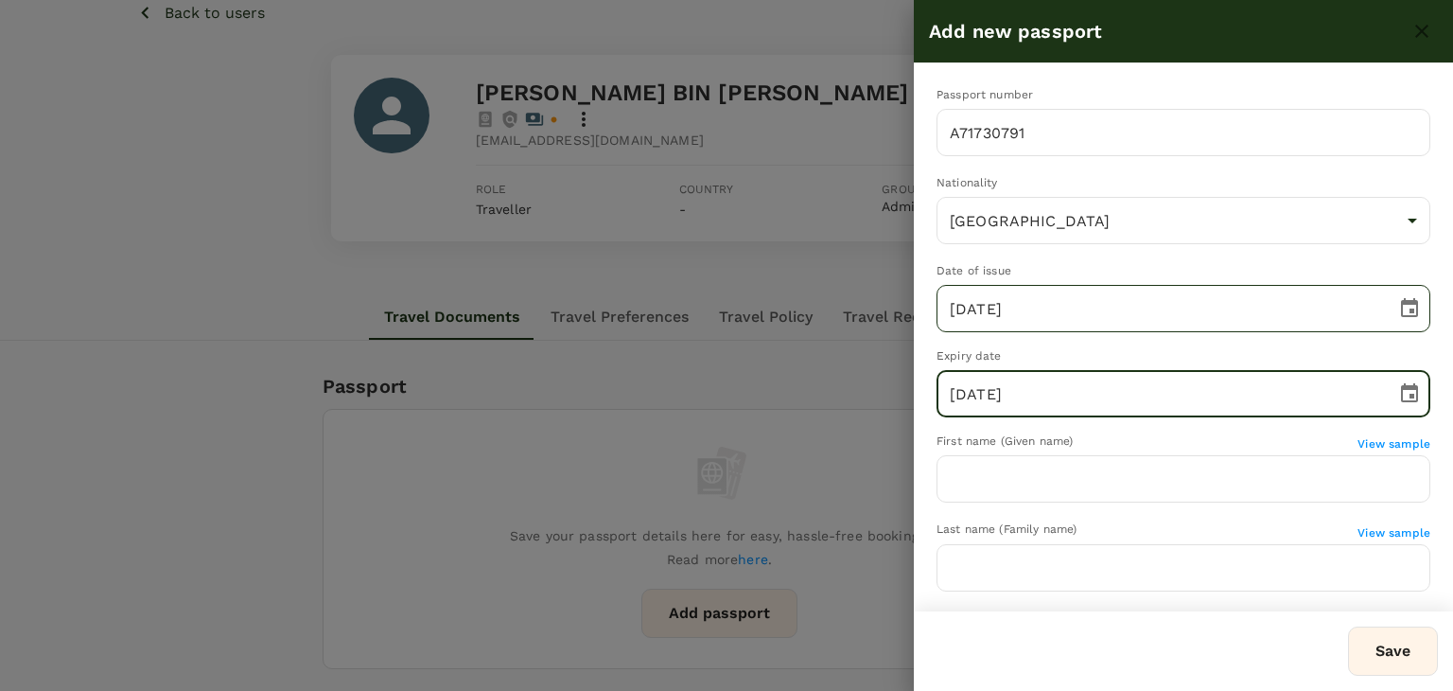
type input "27/07/2030"
click at [959, 302] on input "25/07/2025" at bounding box center [1160, 308] width 447 height 47
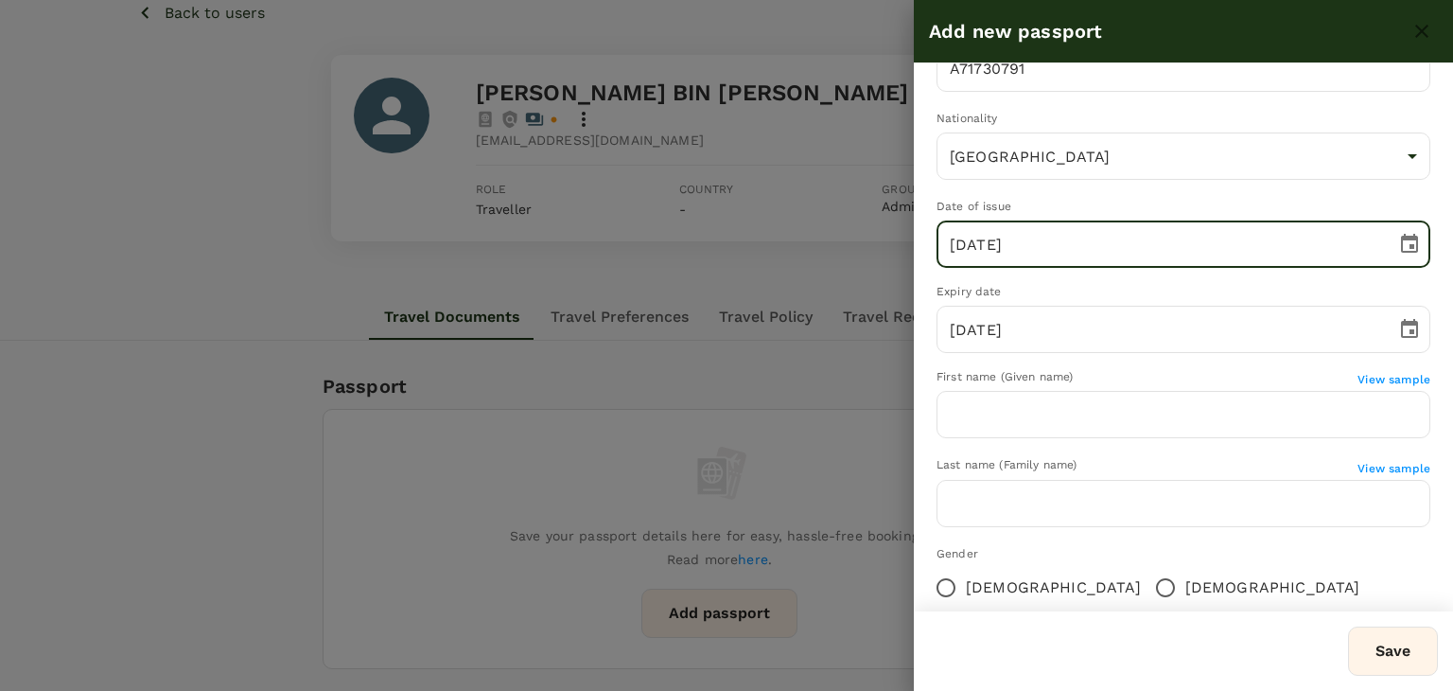
scroll to position [95, 0]
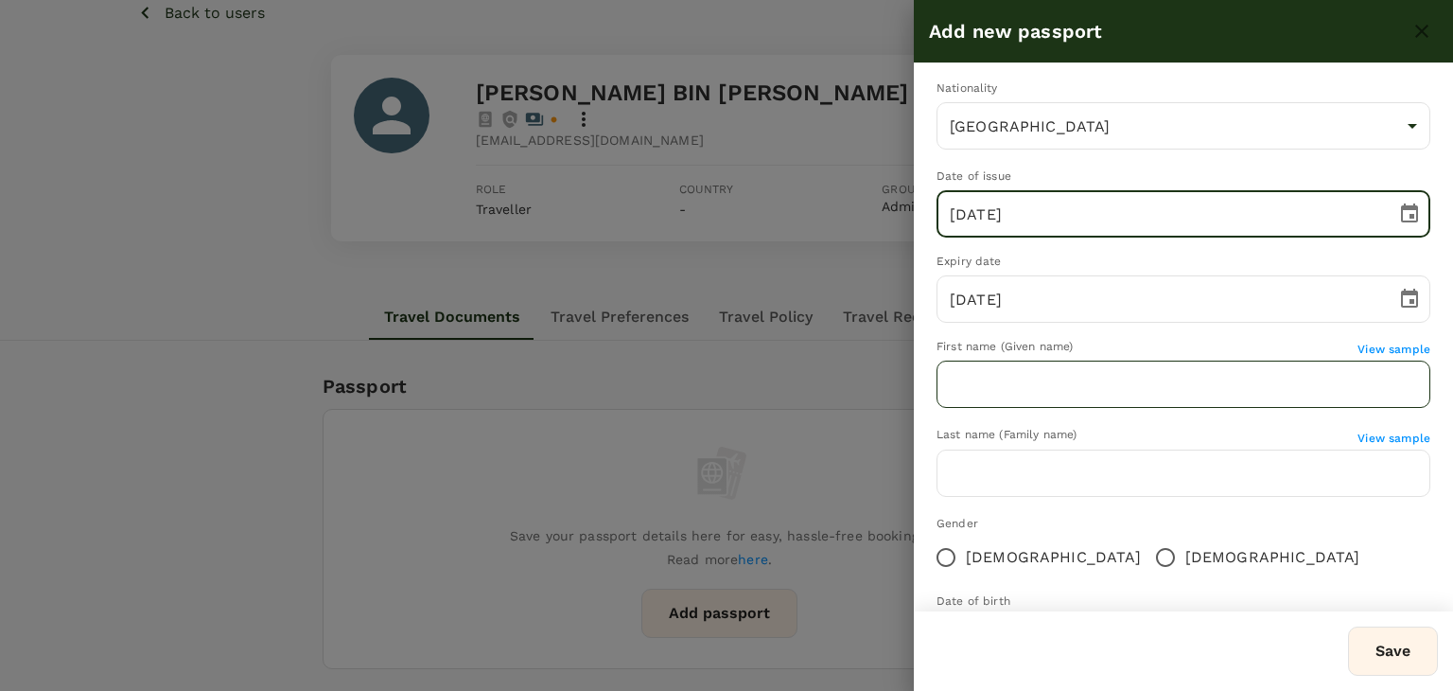
type input "27/07/2025"
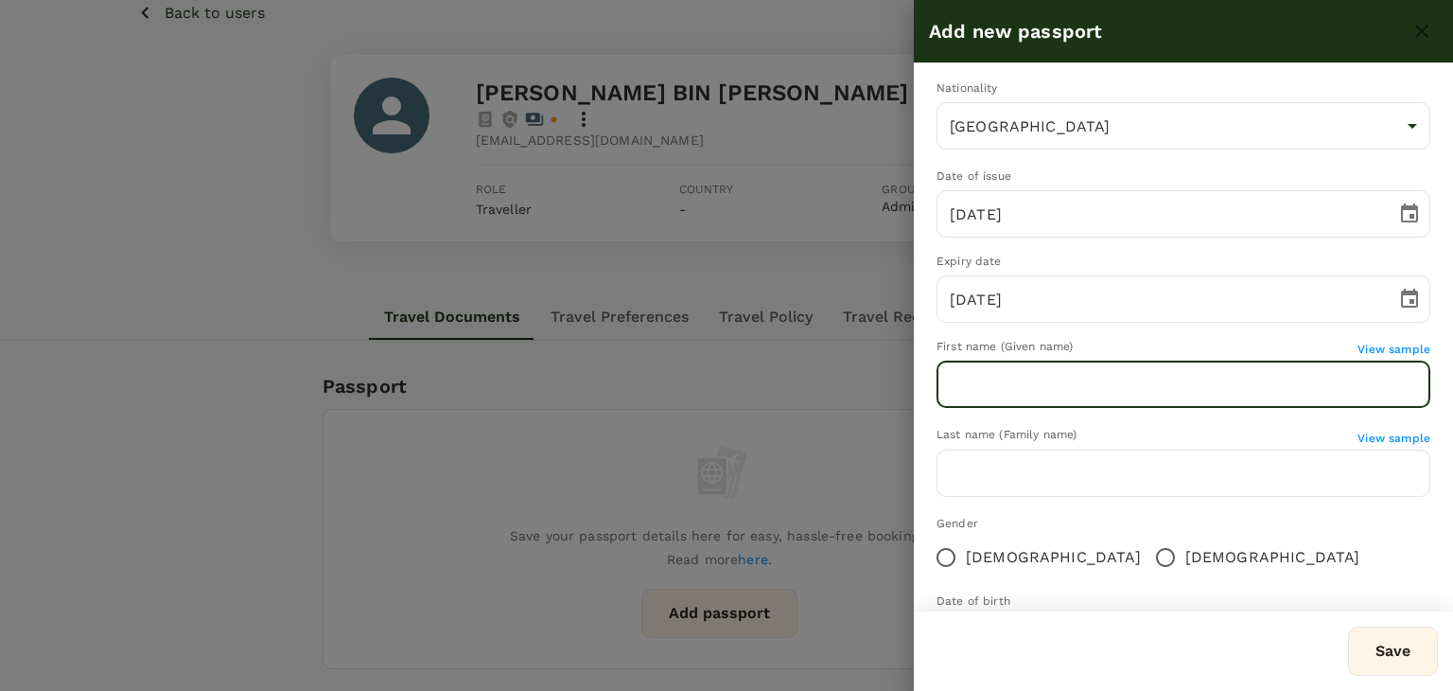
click at [956, 379] on input "text" at bounding box center [1184, 383] width 494 height 47
type input "MOHAMAD ZAID"
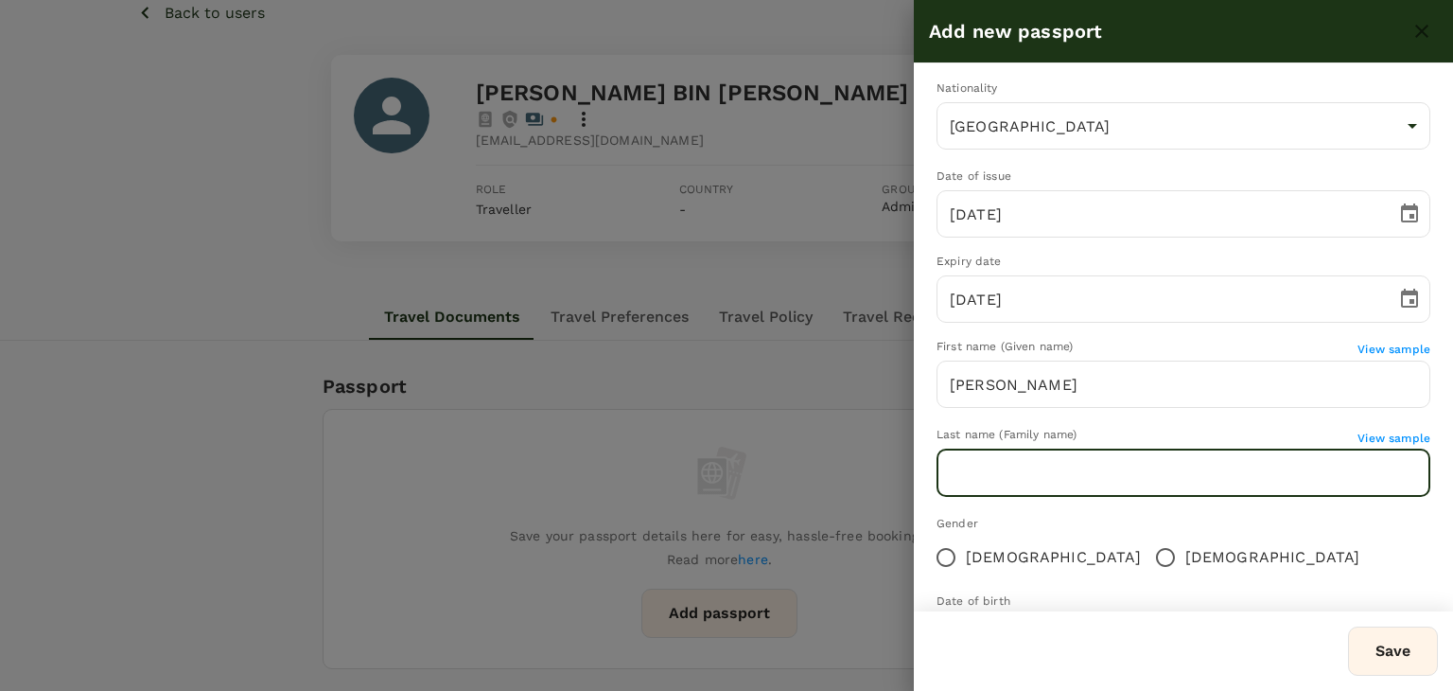
click at [971, 481] on input "text" at bounding box center [1184, 472] width 494 height 47
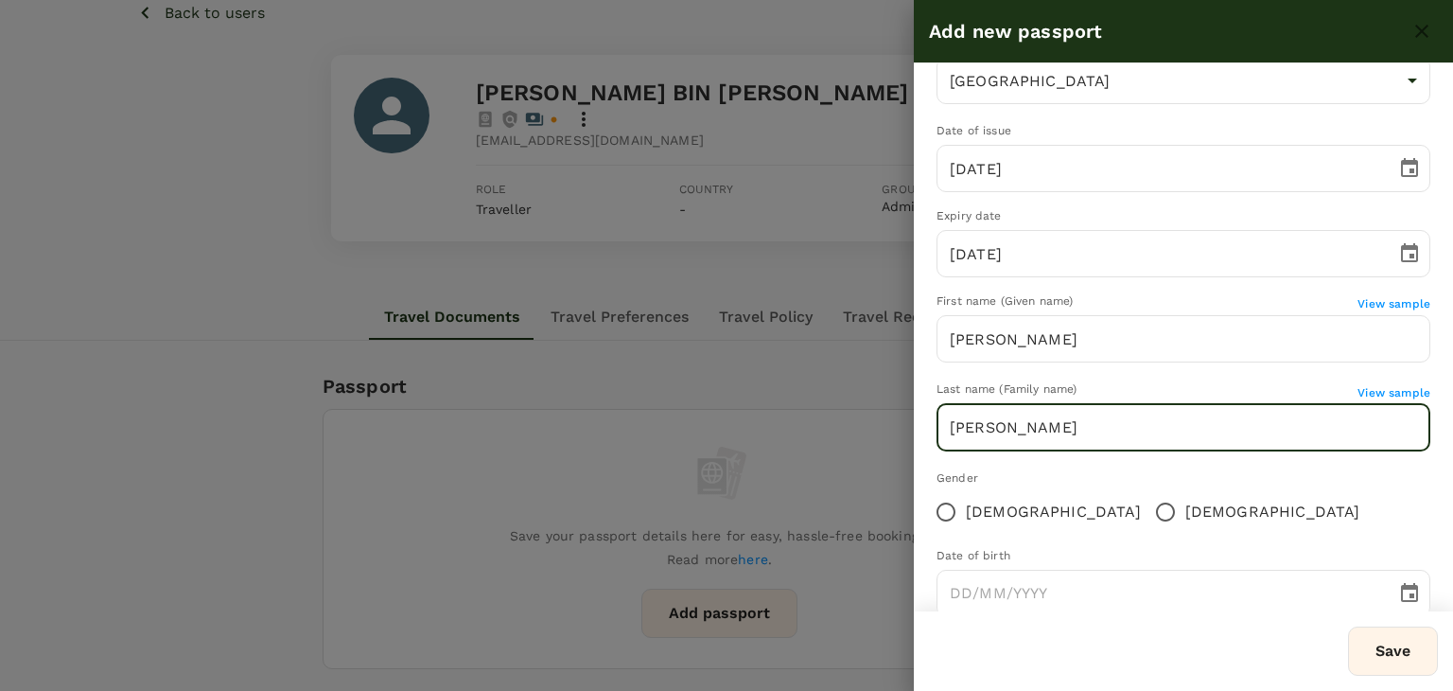
scroll to position [183, 0]
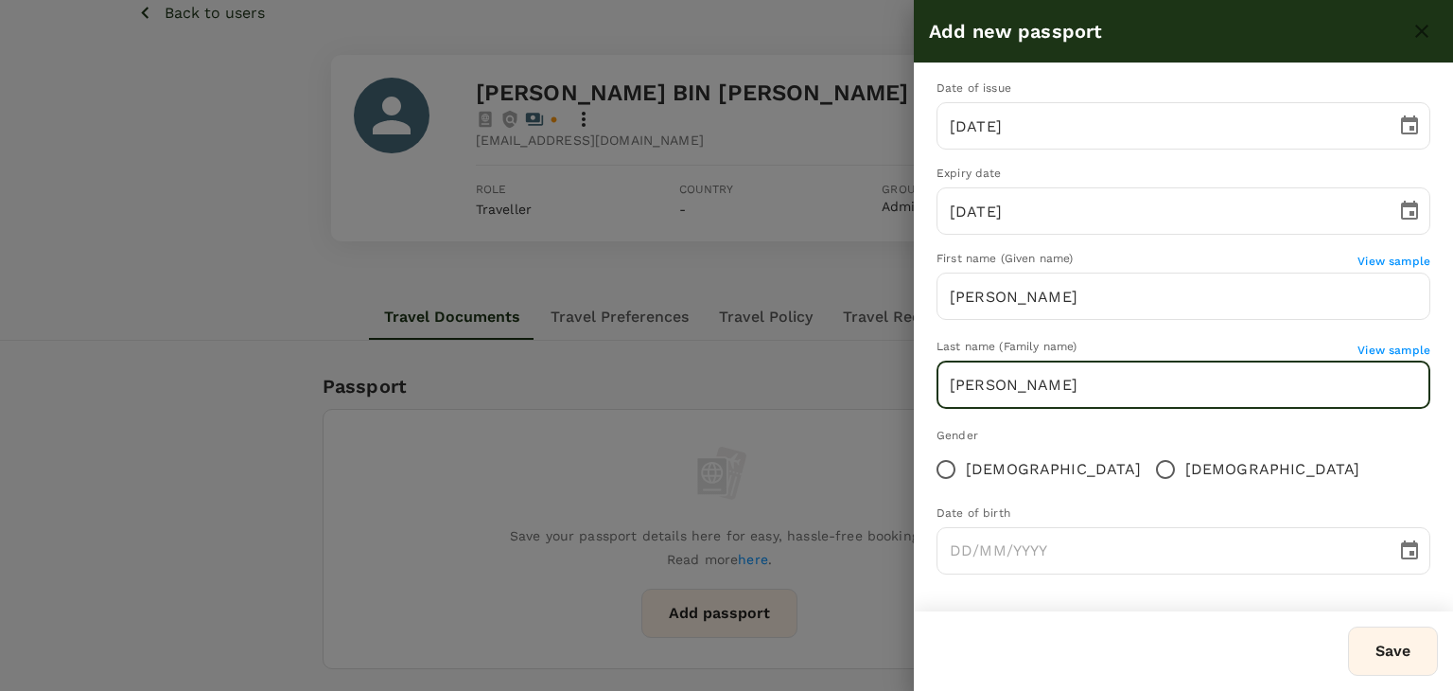
type input "BIN MOHD ALI"
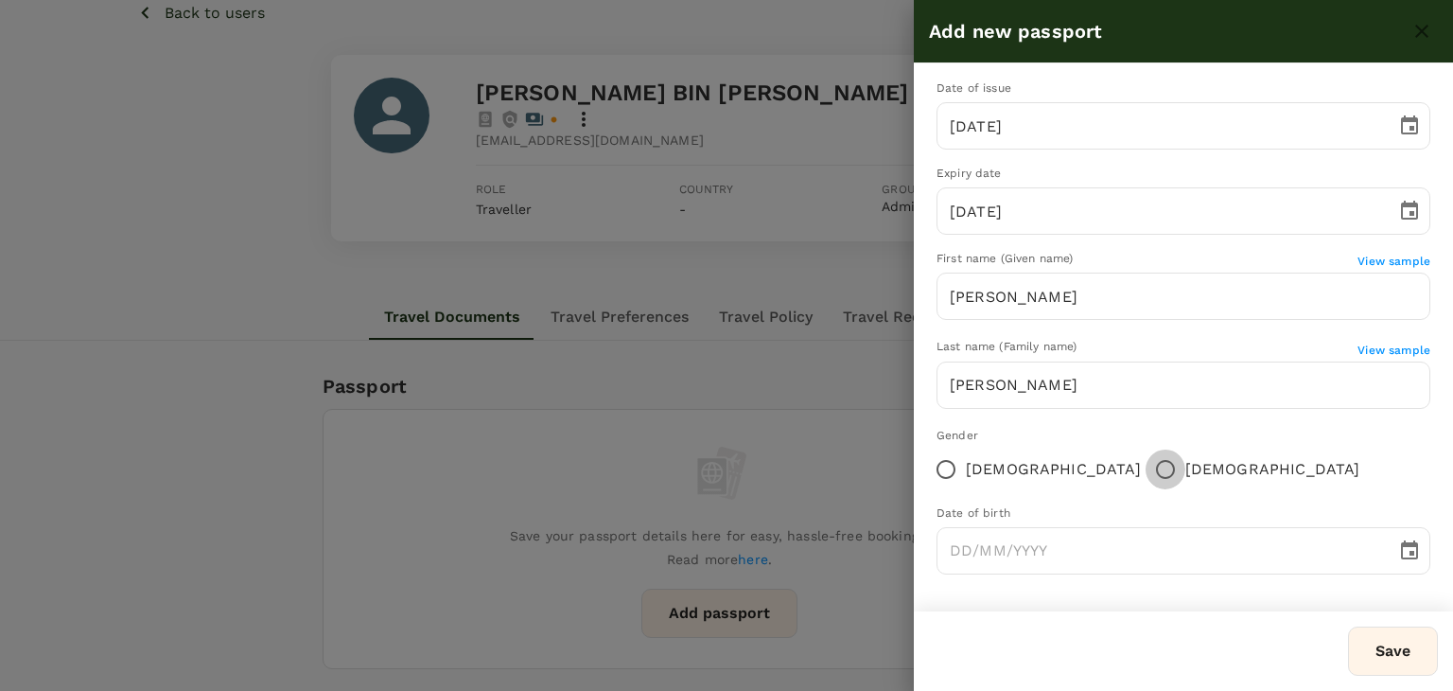
click at [1146, 466] on input "Male" at bounding box center [1166, 469] width 40 height 40
radio input "true"
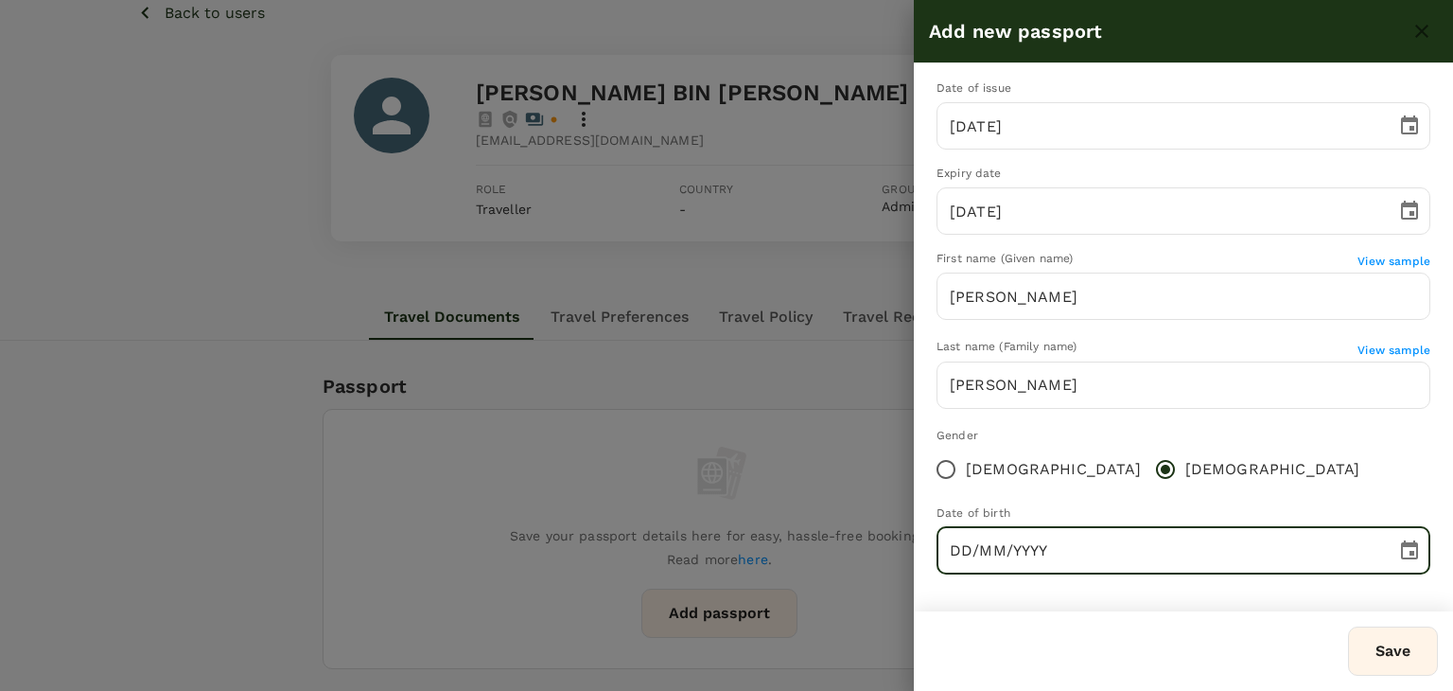
click at [956, 545] on input "DD/MM/YYYY" at bounding box center [1160, 550] width 447 height 47
type input "07/11/1979"
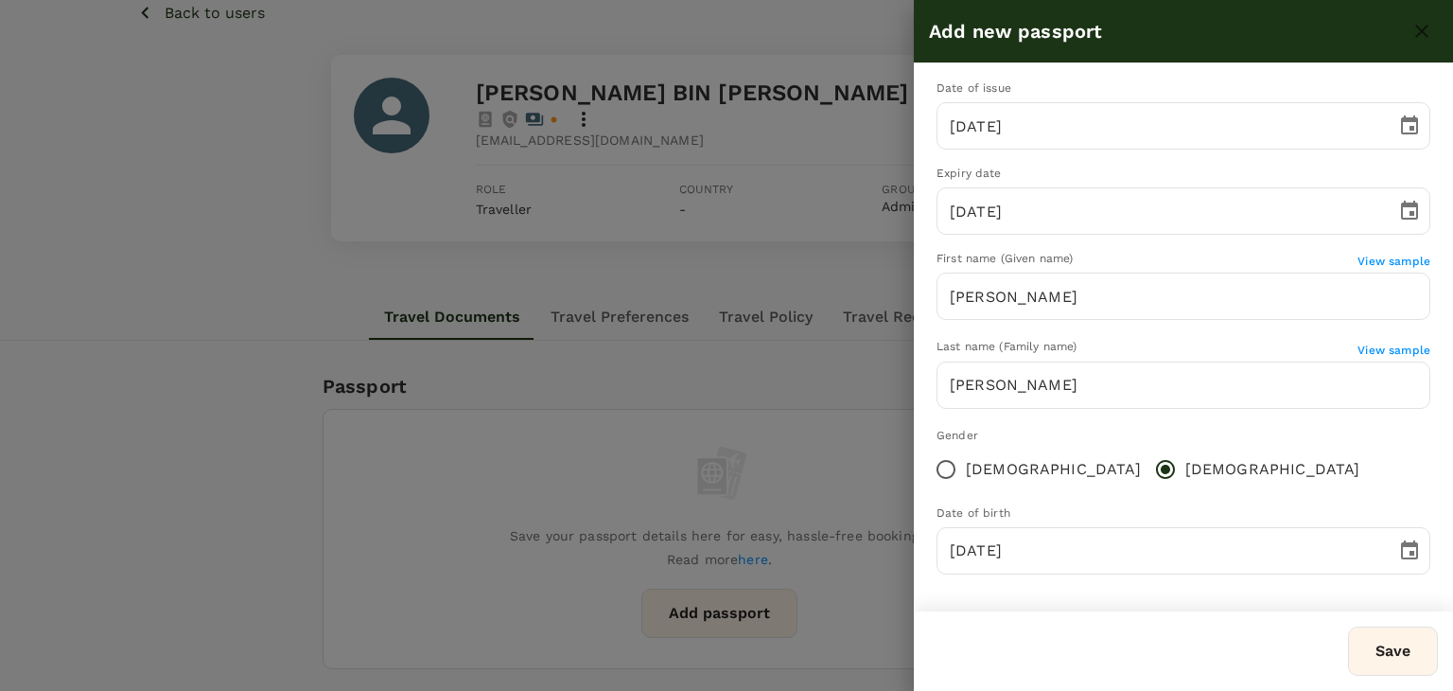
click at [1200, 468] on div "Gender Female Male" at bounding box center [1184, 458] width 494 height 62
click at [1358, 647] on button "Save" at bounding box center [1393, 650] width 90 height 49
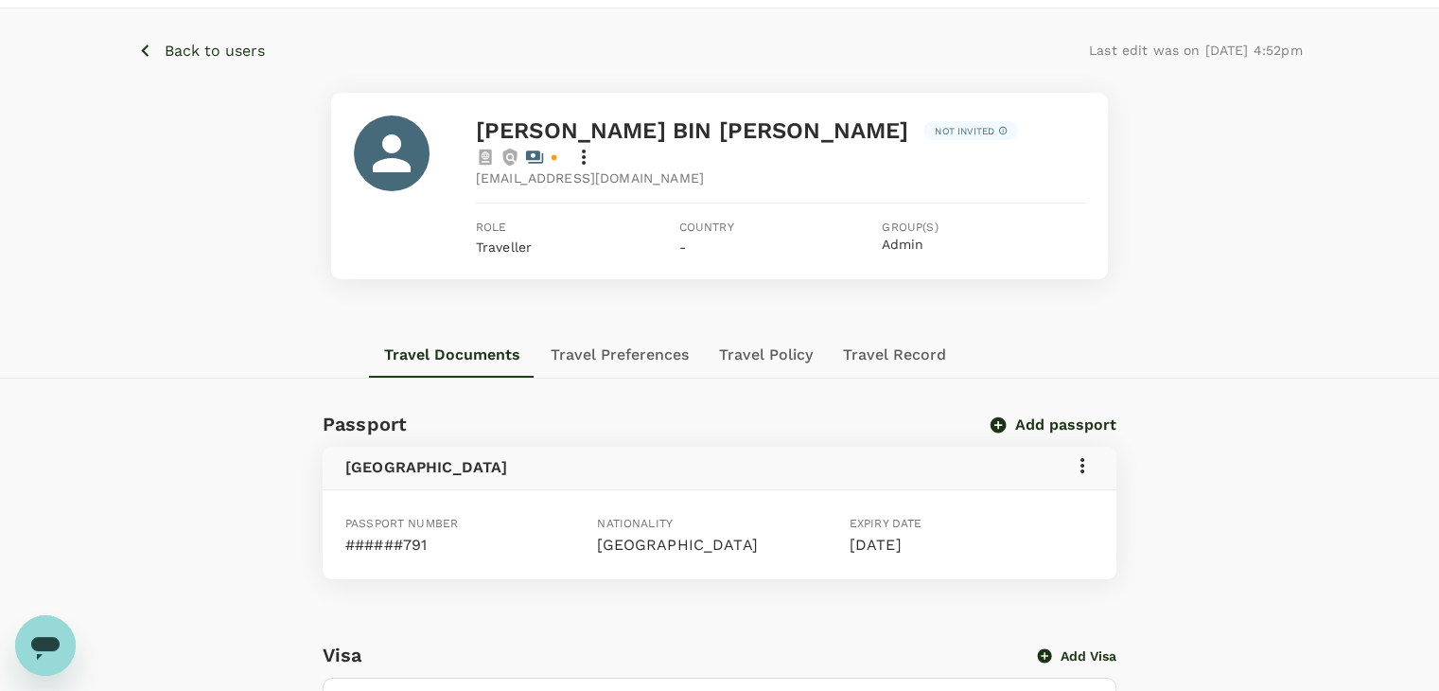
scroll to position [0, 0]
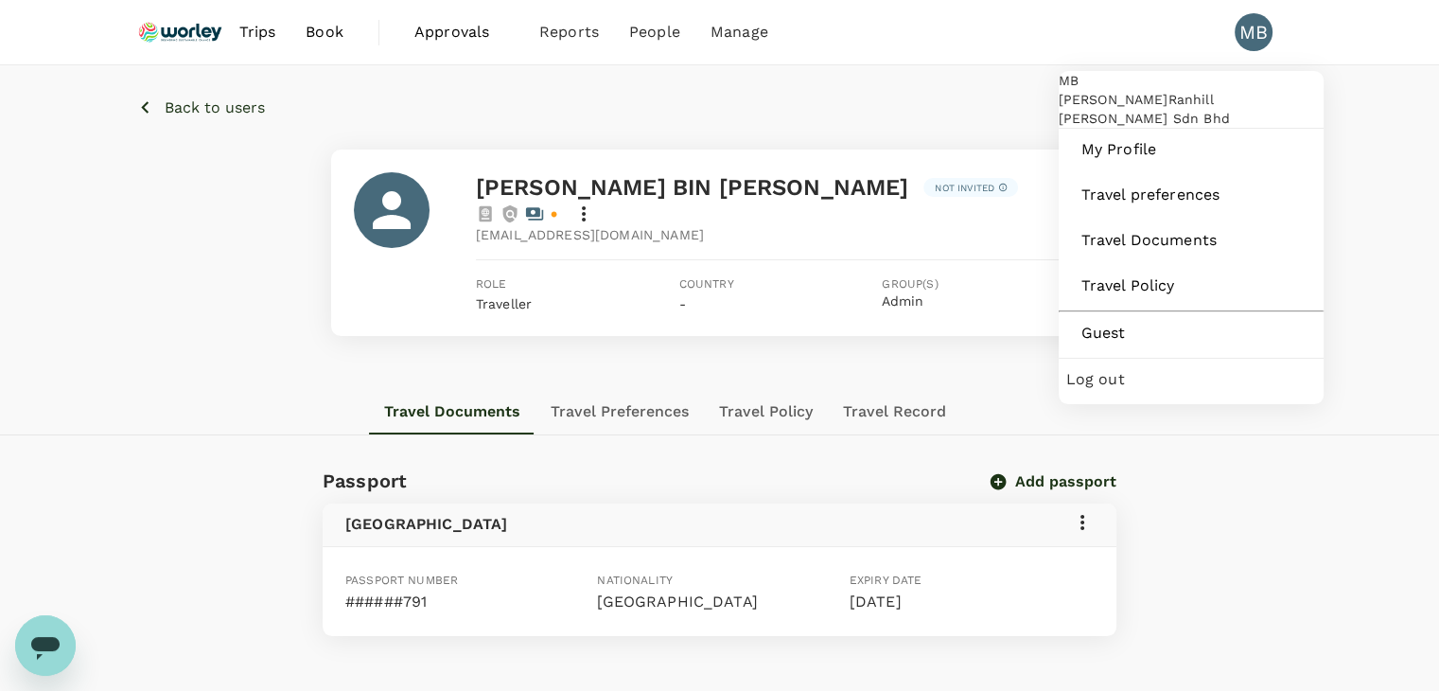
click at [1113, 391] on span "Log out" at bounding box center [1191, 379] width 250 height 23
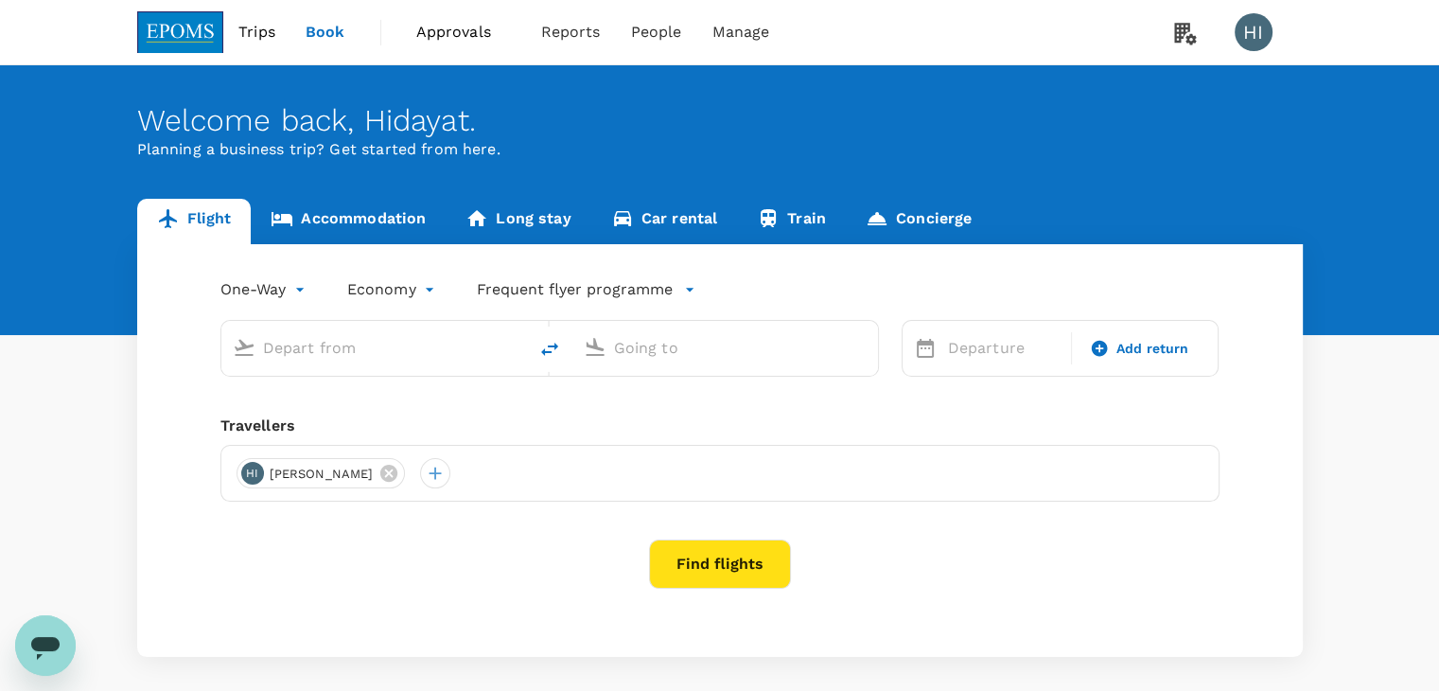
type input "Sultan Ismail Intl (JHB)"
type input "Kuala Lumpur Intl (KUL)"
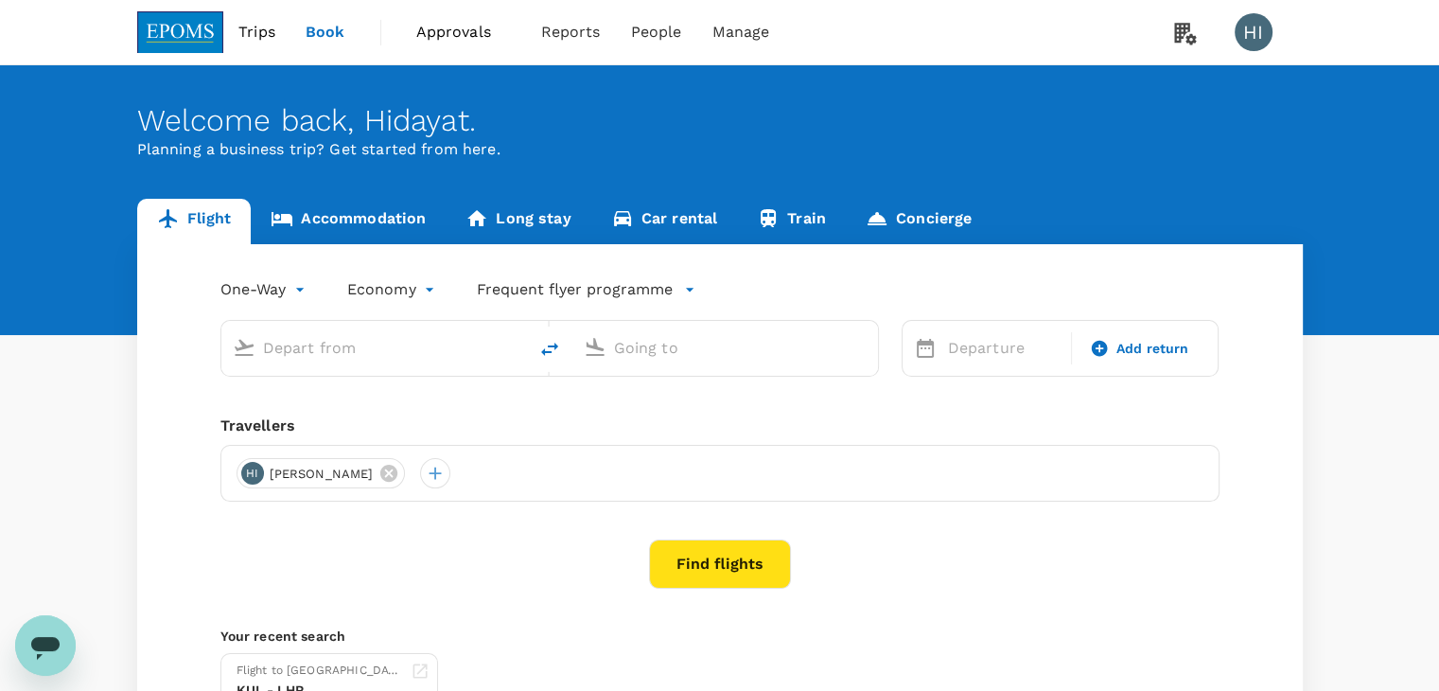
type input "Sultan Ismail Intl (JHB)"
type input "Kuala Lumpur Intl (KUL)"
